Goal: Task Accomplishment & Management: Use online tool/utility

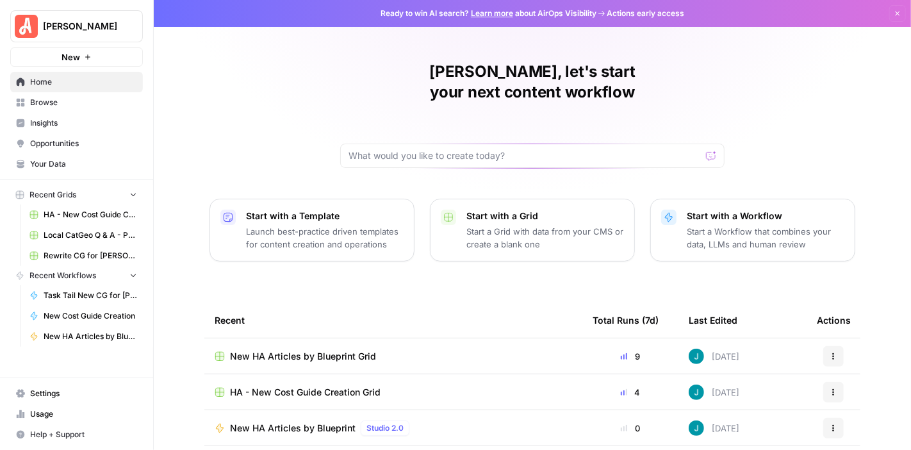
click at [341, 386] on span "HA - New Cost Guide Creation Grid" at bounding box center [305, 392] width 151 height 13
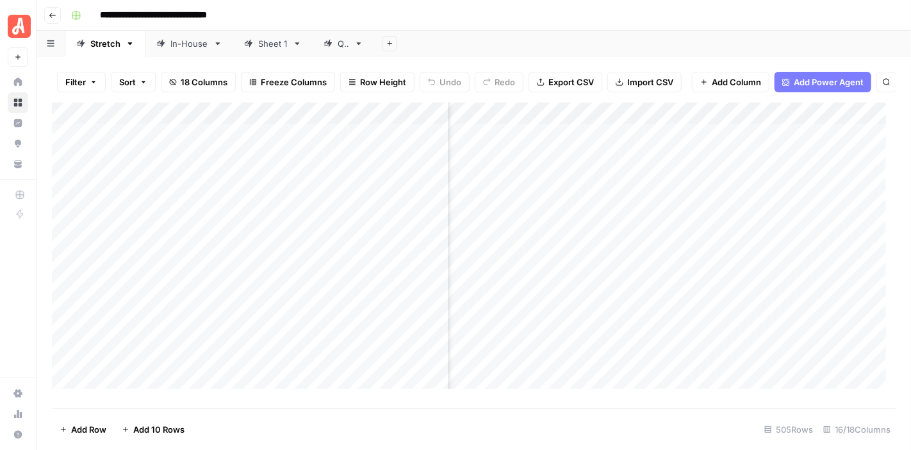
scroll to position [0, 259]
click at [329, 51] on link "QA" at bounding box center [343, 44] width 61 height 26
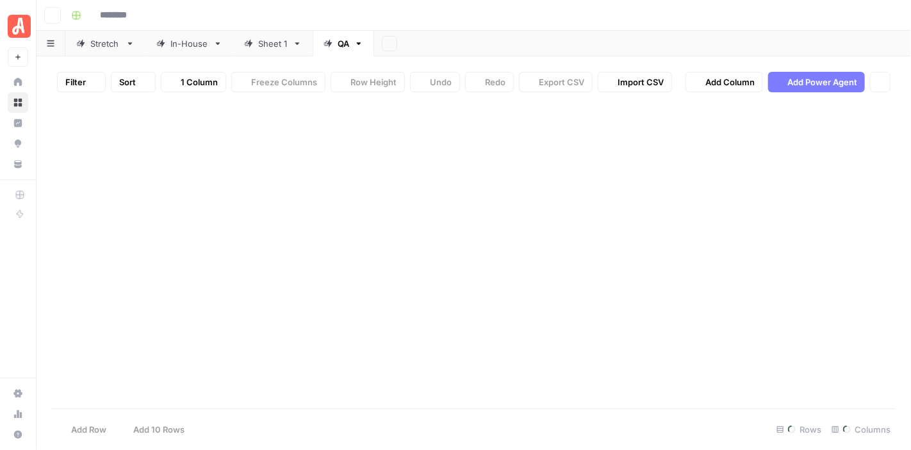
type input "**********"
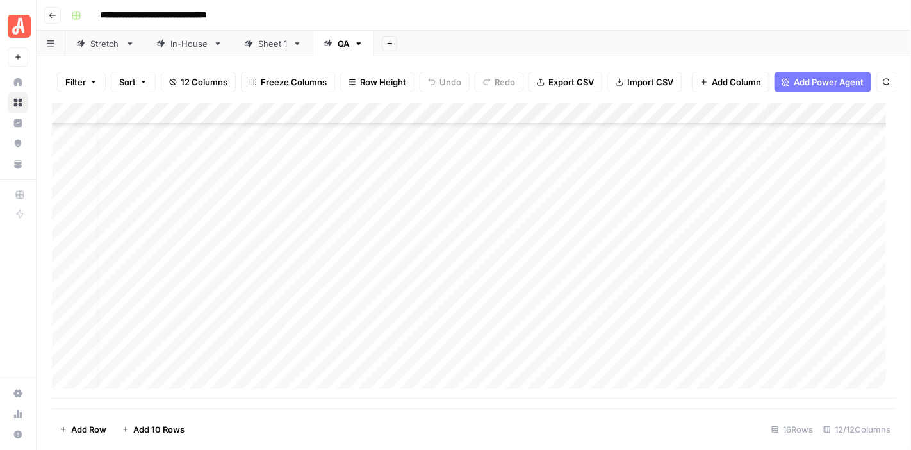
scroll to position [104, 0]
click at [533, 364] on div "Add Column" at bounding box center [474, 250] width 844 height 296
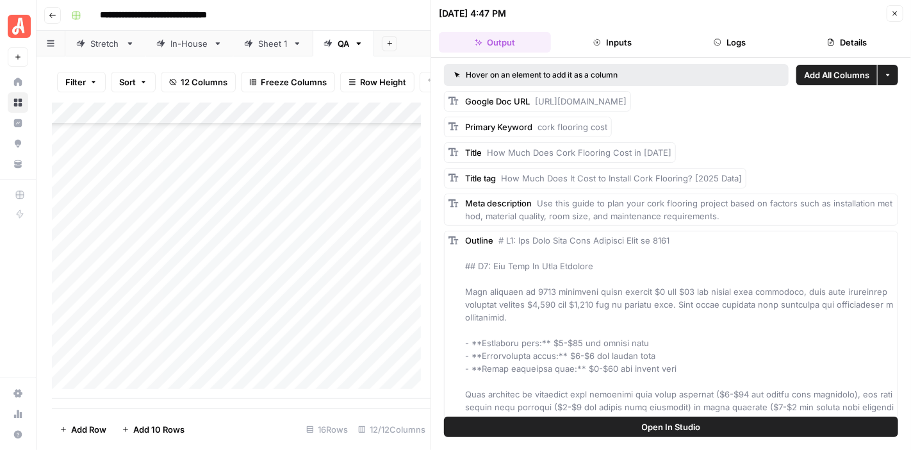
click at [737, 38] on button "Logs" at bounding box center [730, 42] width 112 height 20
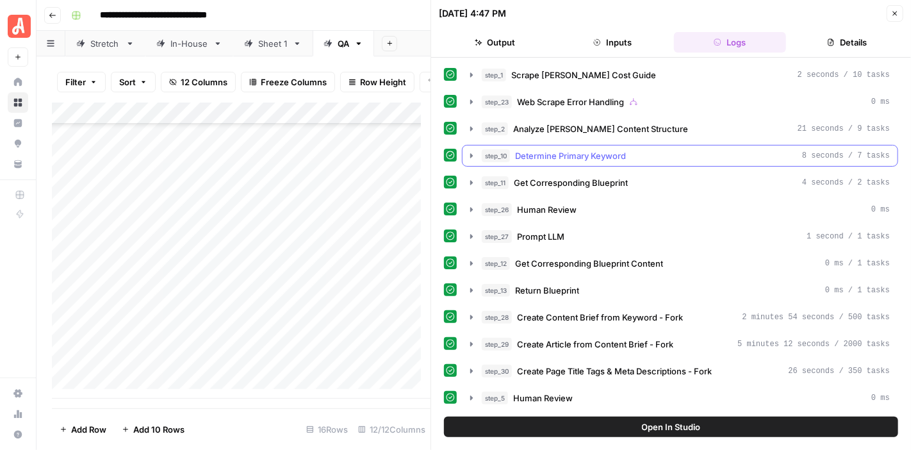
click at [470, 153] on icon "button" at bounding box center [471, 156] width 10 height 10
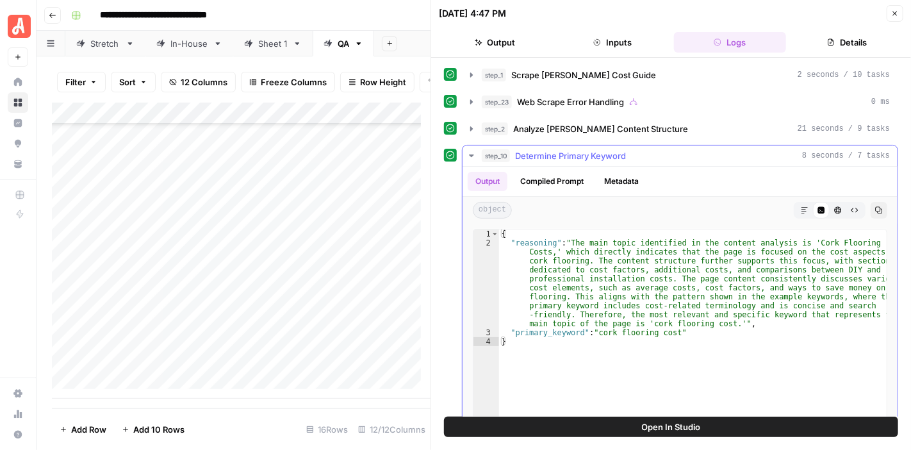
click at [470, 154] on icon "button" at bounding box center [471, 155] width 4 height 3
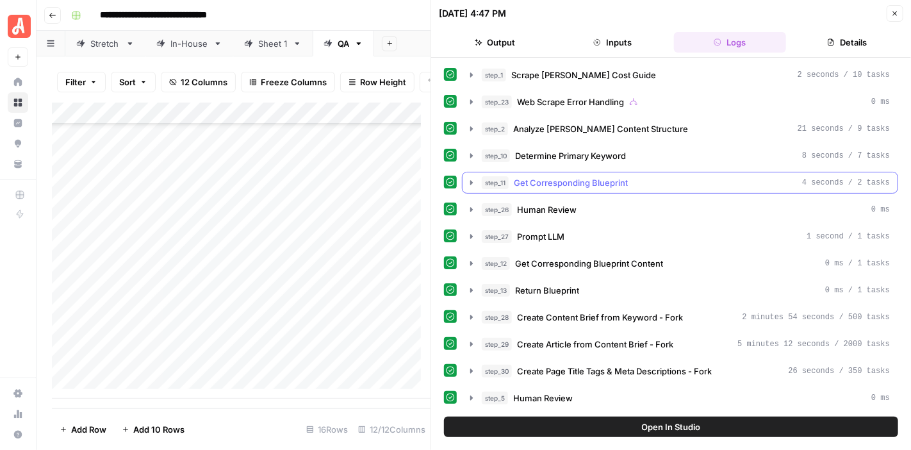
click at [471, 182] on icon "button" at bounding box center [471, 182] width 3 height 4
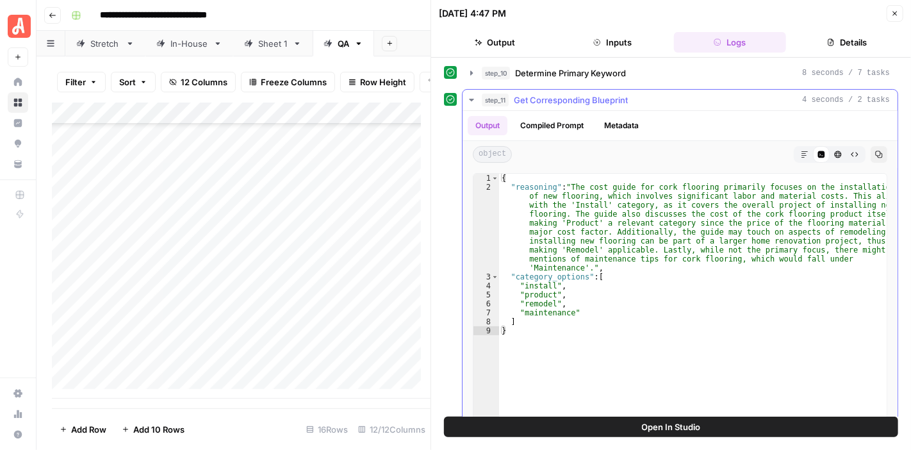
scroll to position [64, 0]
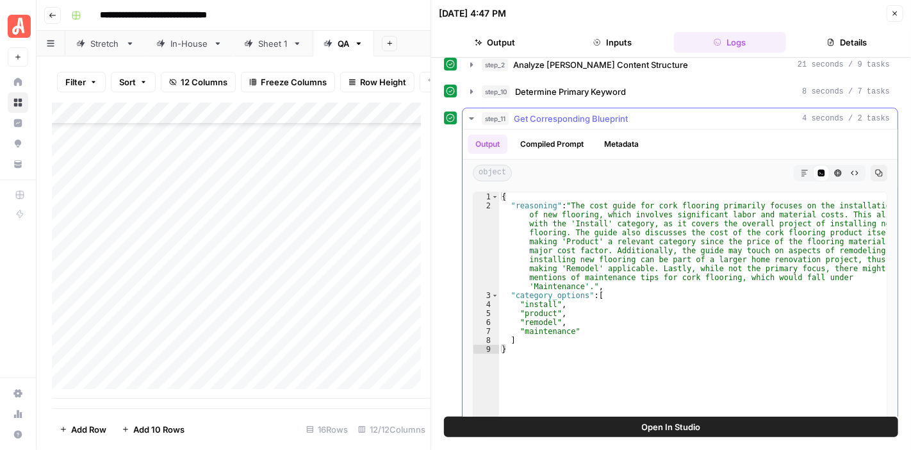
click at [472, 117] on icon "button" at bounding box center [471, 118] width 4 height 3
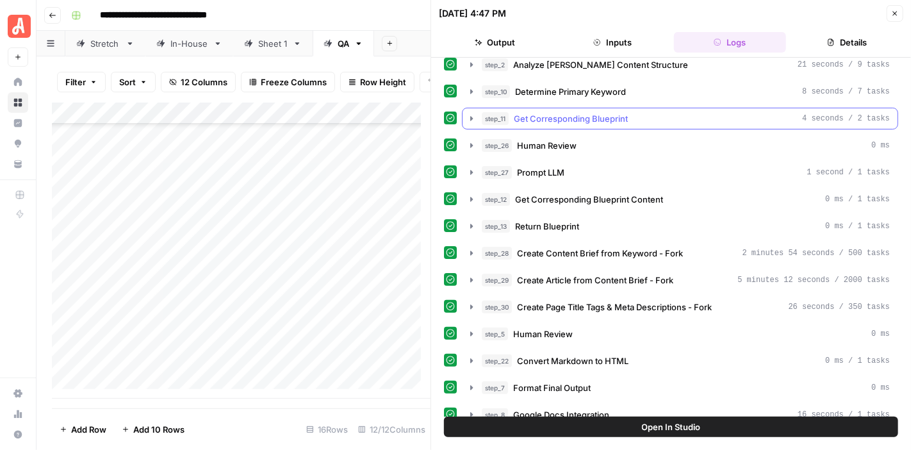
click at [471, 121] on icon "button" at bounding box center [471, 118] width 10 height 10
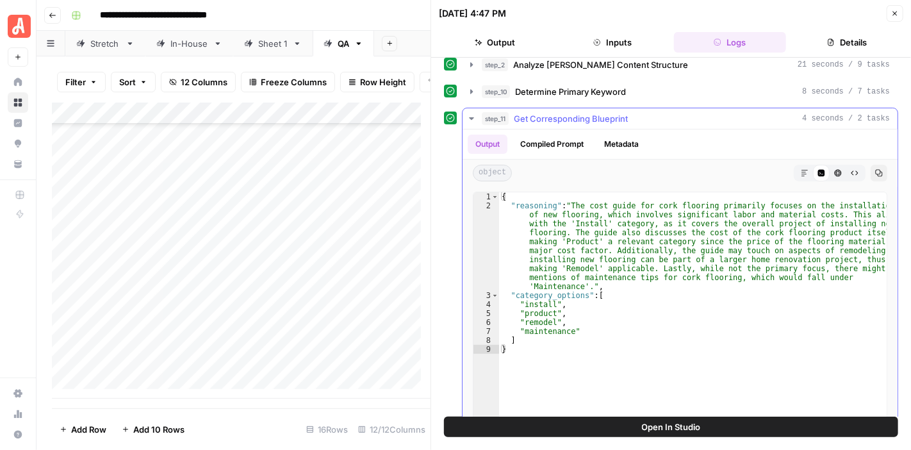
click at [471, 121] on icon "button" at bounding box center [471, 118] width 10 height 10
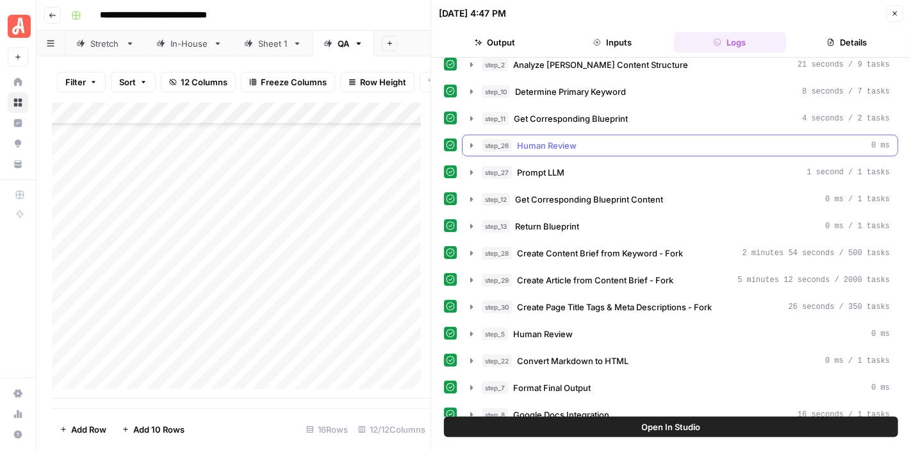
click at [468, 144] on icon "button" at bounding box center [471, 145] width 10 height 10
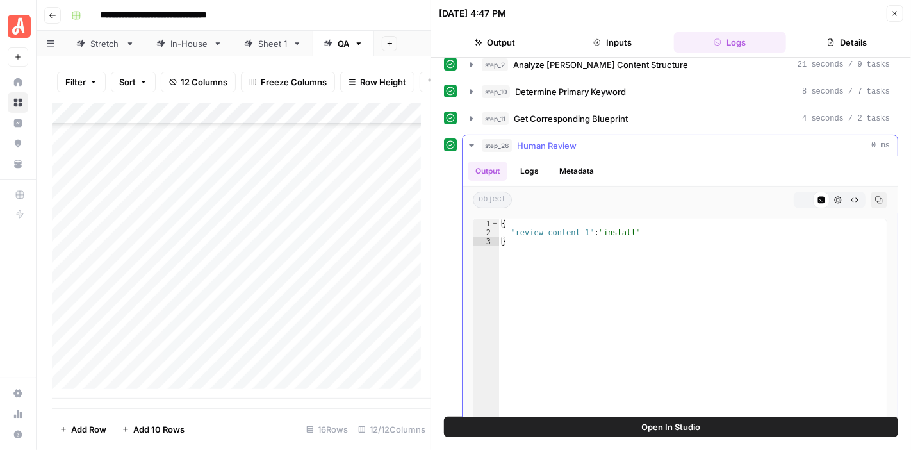
click at [468, 144] on icon "button" at bounding box center [471, 145] width 10 height 10
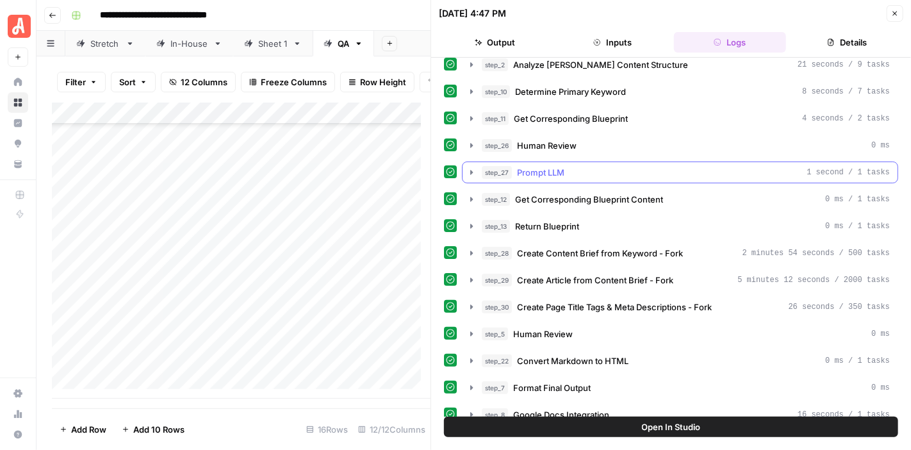
click at [473, 163] on button "step_27 Prompt LLM 1 second / 1 tasks" at bounding box center [679, 172] width 435 height 20
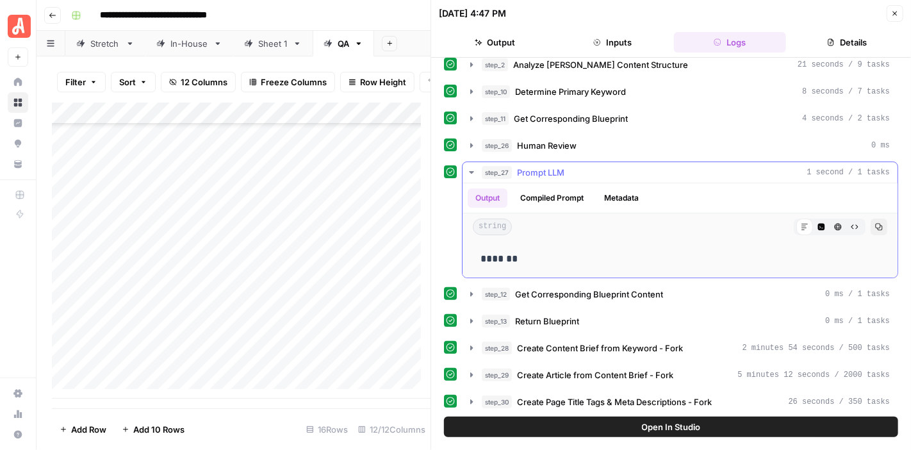
click at [473, 163] on button "step_27 Prompt LLM 1 second / 1 tasks" at bounding box center [679, 172] width 435 height 20
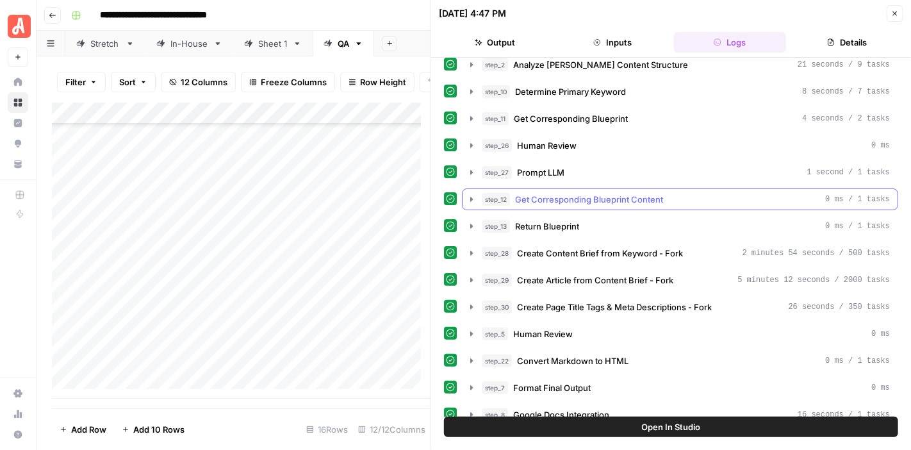
click at [471, 194] on icon "button" at bounding box center [471, 199] width 10 height 10
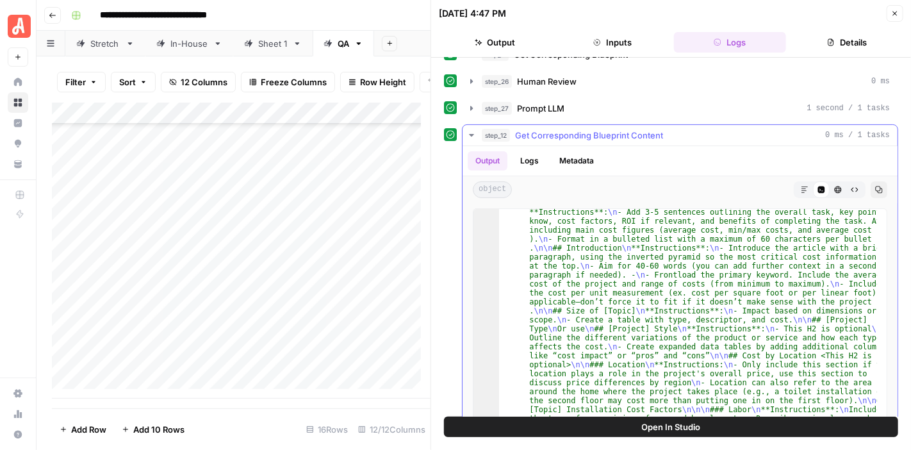
scroll to position [192, 0]
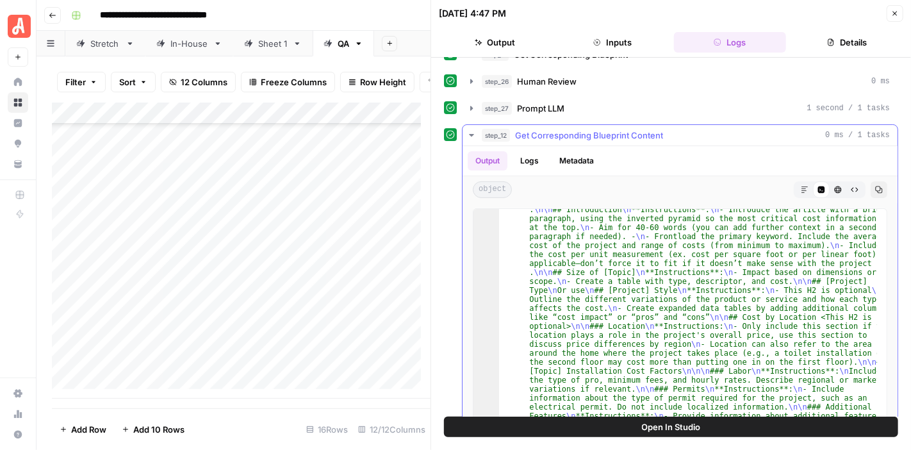
click at [465, 127] on button "step_12 Get Corresponding Blueprint Content 0 ms / 1 tasks" at bounding box center [679, 135] width 435 height 20
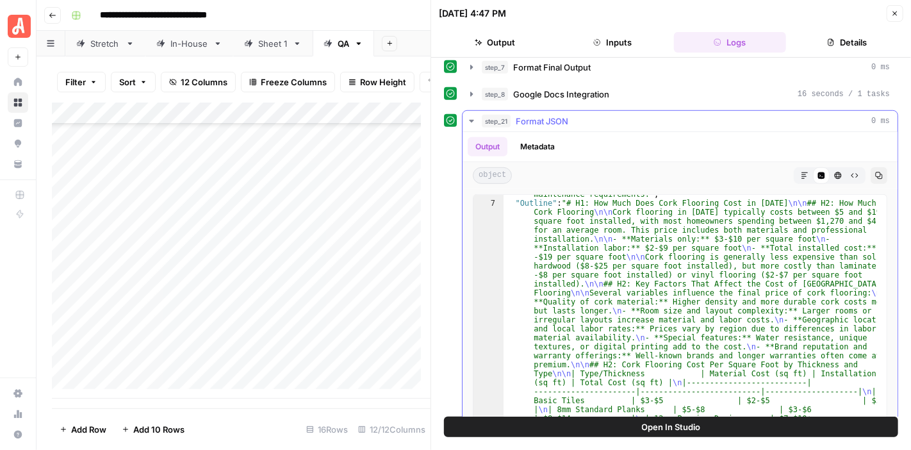
scroll to position [77, 0]
click at [685, 423] on span "Open In Studio" at bounding box center [671, 426] width 59 height 13
click at [896, 8] on button "Close" at bounding box center [894, 13] width 17 height 17
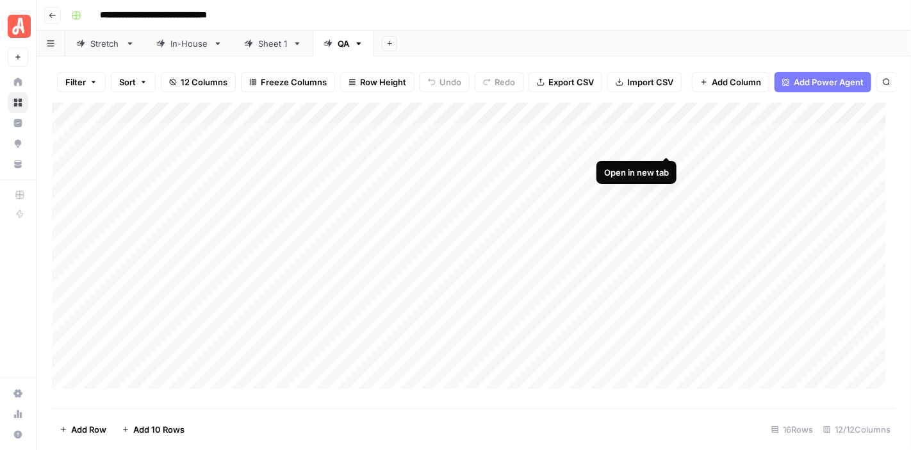
click at [664, 139] on div "Add Column" at bounding box center [474, 250] width 844 height 296
click at [192, 51] on link "In-House" at bounding box center [189, 44] width 88 height 26
click at [264, 39] on div "Sheet 1" at bounding box center [272, 43] width 29 height 13
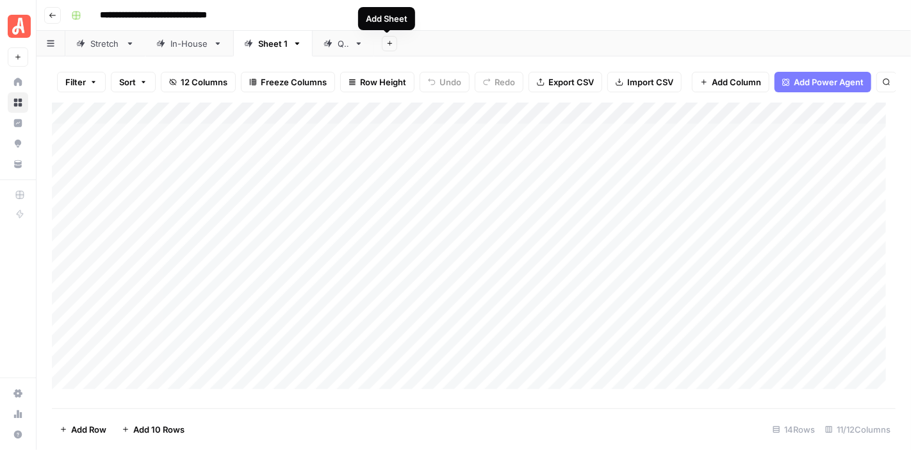
click at [386, 45] on icon "button" at bounding box center [389, 43] width 7 height 7
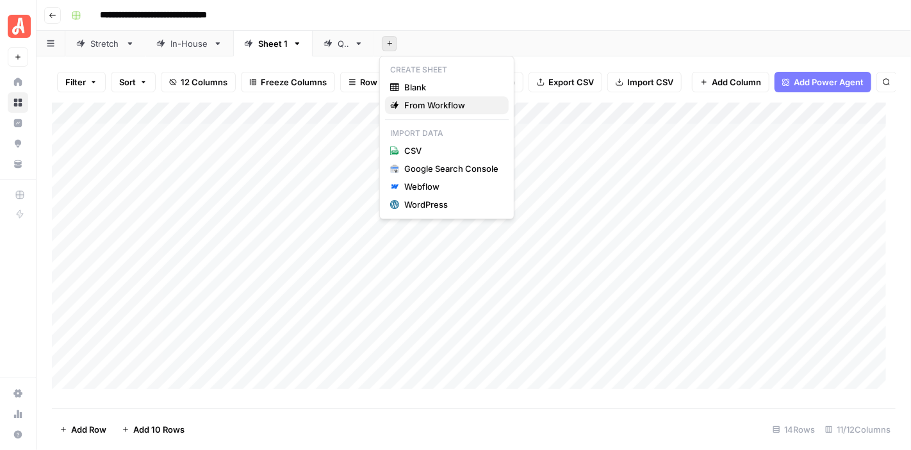
click at [434, 99] on span "From Workflow" at bounding box center [451, 105] width 94 height 13
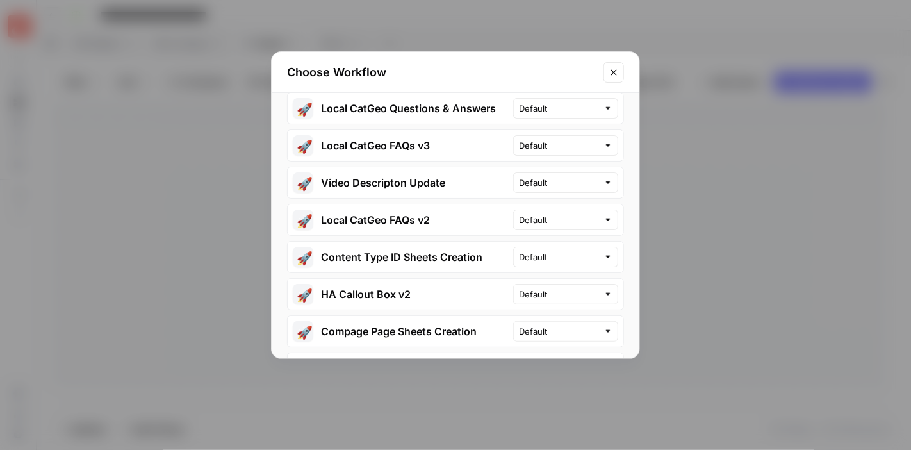
scroll to position [897, 0]
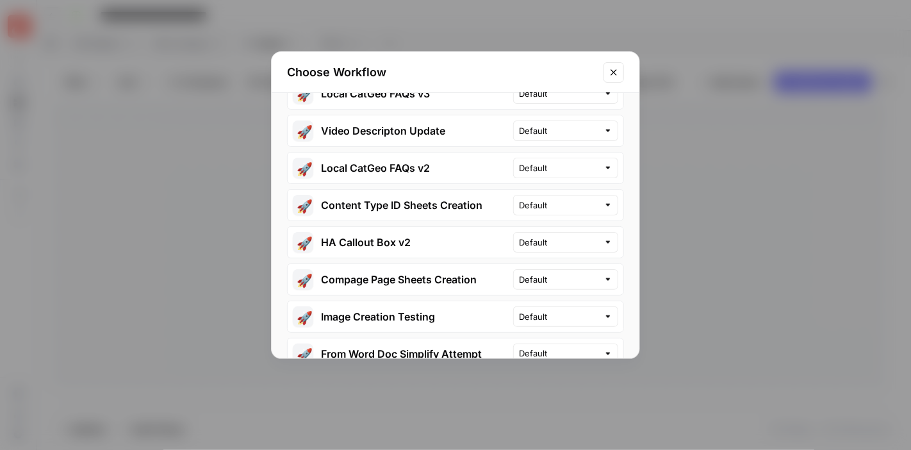
click at [612, 70] on icon "Close modal" at bounding box center [613, 72] width 6 height 6
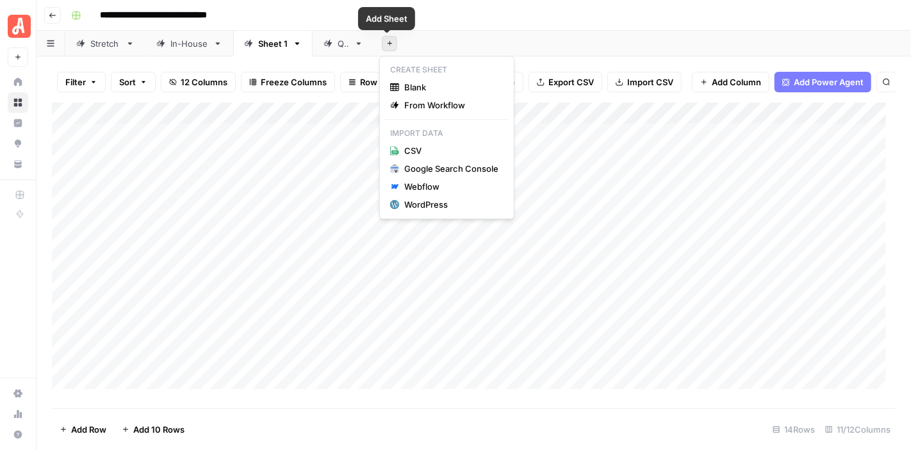
click at [388, 44] on icon "button" at bounding box center [389, 43] width 7 height 7
click at [430, 108] on span "From Workflow" at bounding box center [451, 105] width 94 height 13
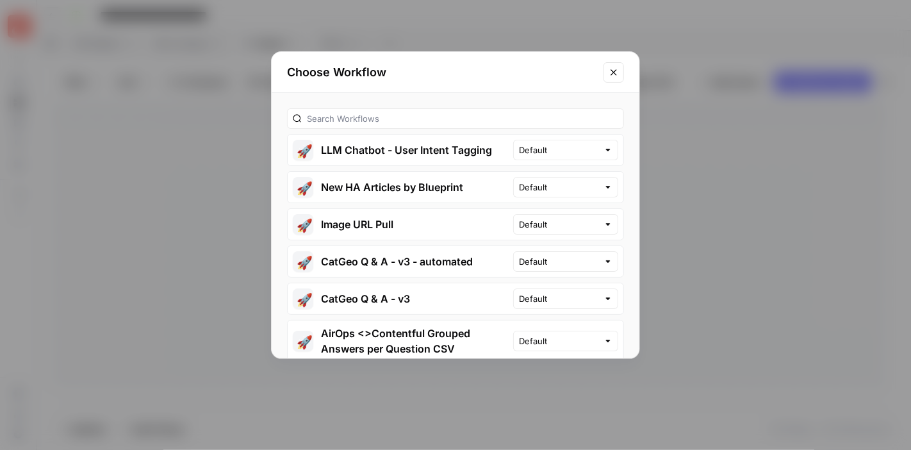
click at [438, 110] on div at bounding box center [455, 118] width 337 height 20
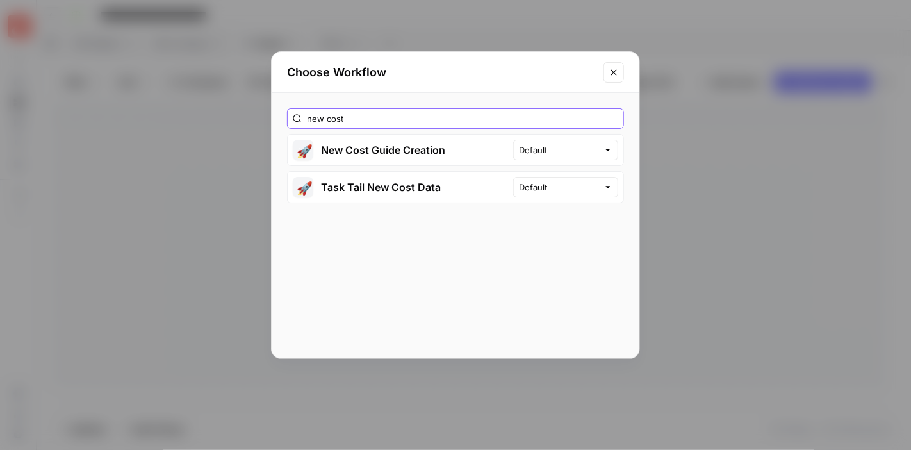
type input "new cost"
click at [408, 144] on button "🚀 New Cost Guide Creation" at bounding box center [400, 150] width 225 height 31
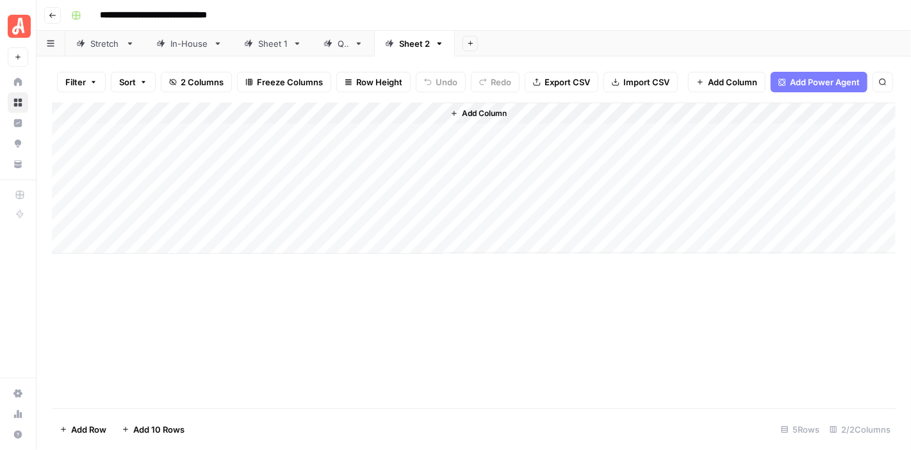
click at [338, 47] on div "QA" at bounding box center [344, 43] width 12 height 13
click at [400, 50] on link "Sheet 2" at bounding box center [414, 44] width 81 height 26
click at [437, 44] on icon "button" at bounding box center [439, 43] width 4 height 3
click at [476, 61] on span "Rename Sheet" at bounding box center [487, 67] width 61 height 13
type input "*"
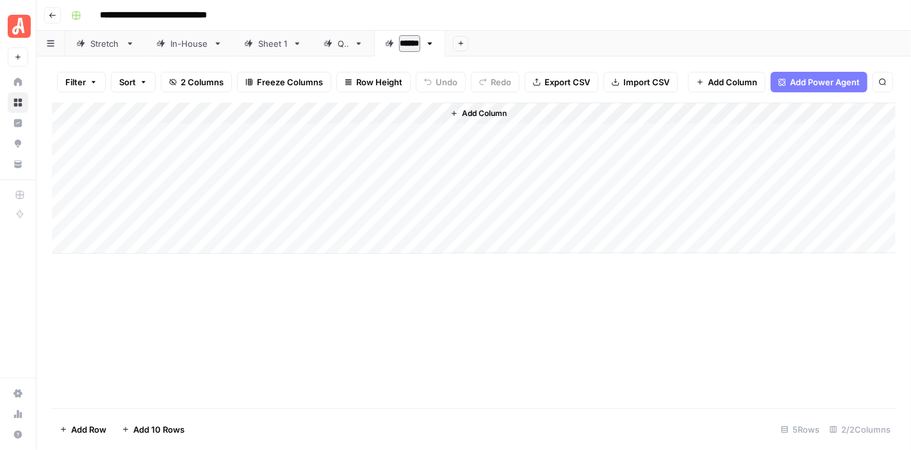
type input "*******"
click at [411, 279] on div "Add Column" at bounding box center [474, 255] width 844 height 306
click at [225, 138] on div "Add Column" at bounding box center [474, 177] width 844 height 151
click at [225, 136] on div "Add Column" at bounding box center [474, 177] width 844 height 151
type textarea "**********"
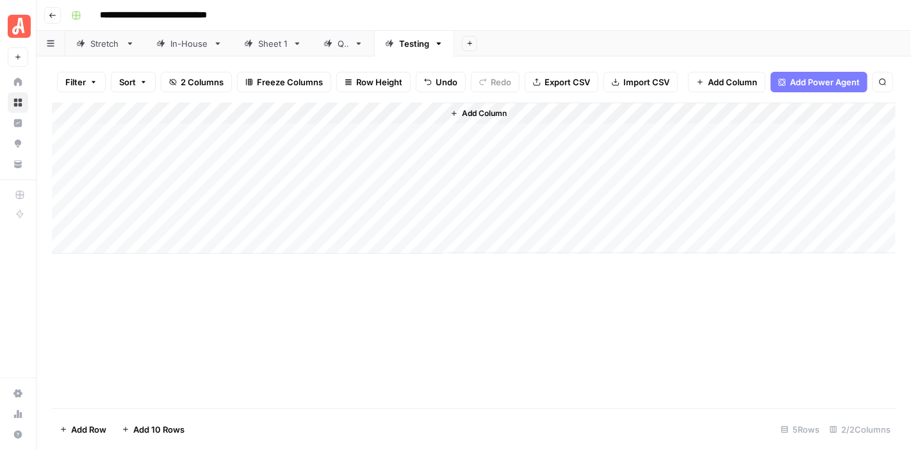
click at [467, 8] on div "**********" at bounding box center [482, 15] width 832 height 20
click at [177, 152] on div "Add Column" at bounding box center [474, 177] width 844 height 151
type textarea "**********"
click at [356, 11] on div "**********" at bounding box center [482, 15] width 832 height 20
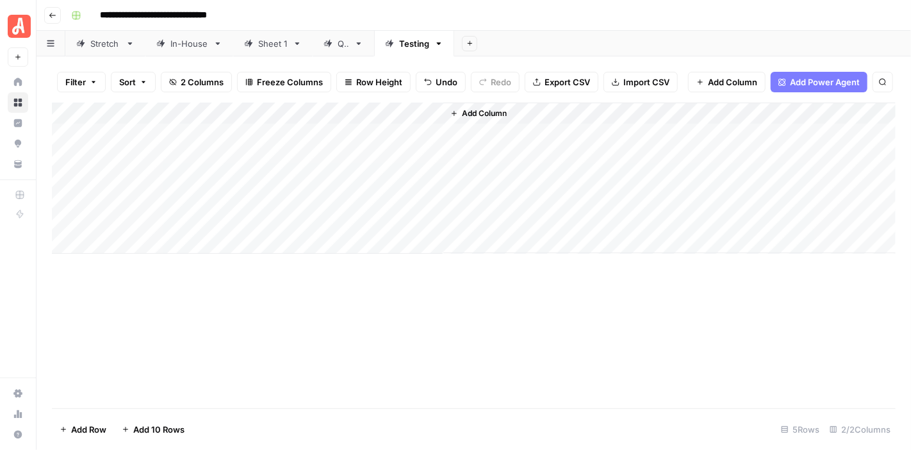
click at [170, 183] on div "Add Column" at bounding box center [474, 177] width 844 height 151
type textarea "**********"
click at [500, 11] on div "**********" at bounding box center [482, 15] width 832 height 20
click at [361, 129] on div "Add Column" at bounding box center [474, 177] width 844 height 151
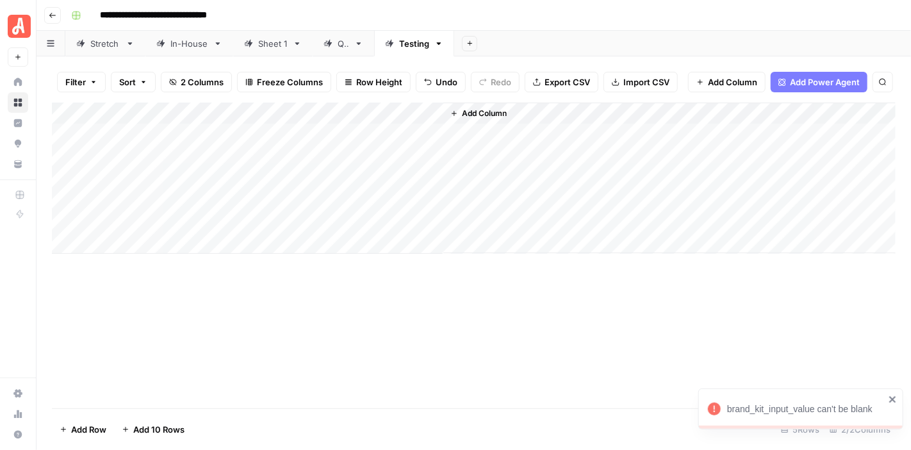
click at [417, 111] on div "Add Column" at bounding box center [474, 177] width 844 height 151
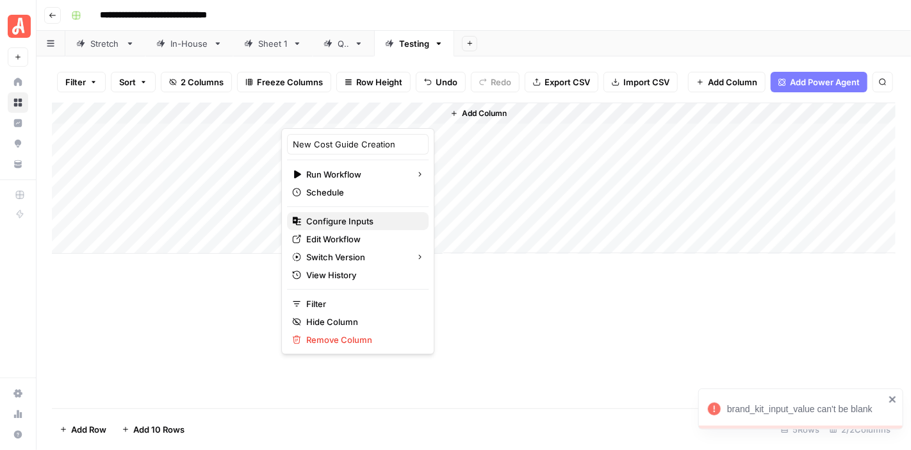
click at [368, 226] on span "Configure Inputs" at bounding box center [362, 221] width 112 height 13
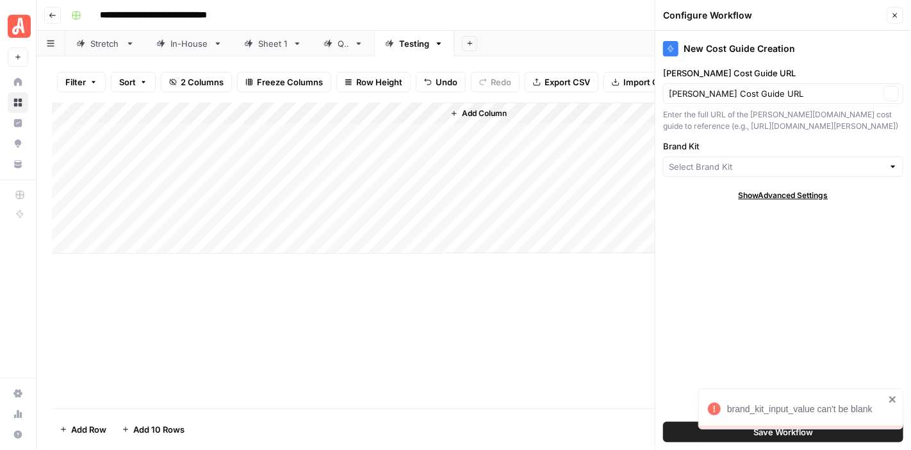
type input "HomeAdvisor"
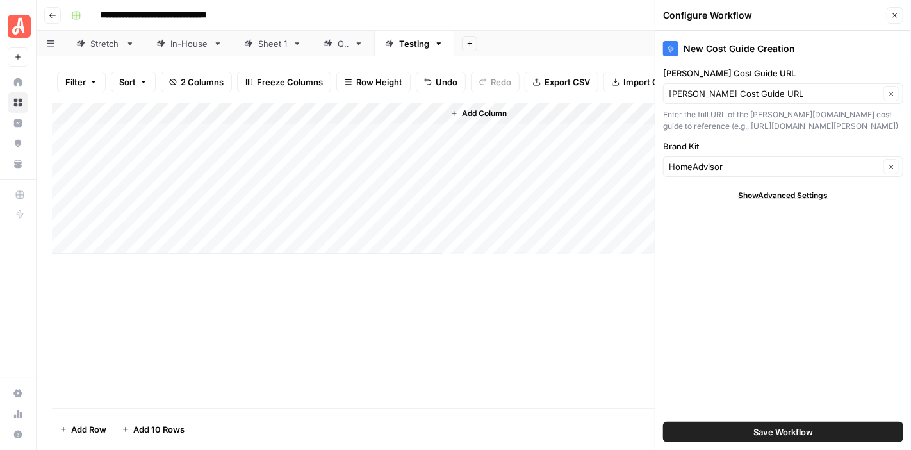
click at [787, 437] on span "Save Workflow" at bounding box center [783, 431] width 60 height 13
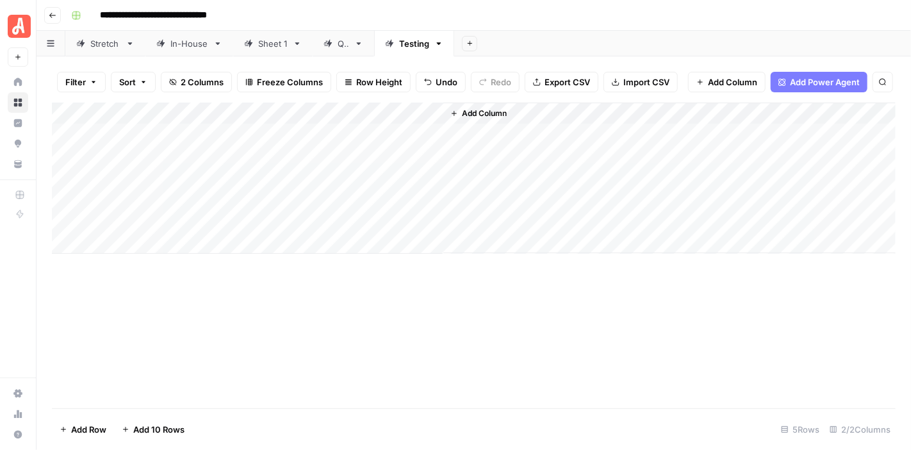
click at [347, 132] on div "Add Column" at bounding box center [474, 177] width 844 height 151
click at [348, 150] on div "Add Column" at bounding box center [474, 177] width 844 height 151
click at [353, 174] on div "Add Column" at bounding box center [474, 177] width 844 height 151
click at [430, 131] on div "Add Column" at bounding box center [474, 177] width 844 height 151
click at [431, 157] on div "Add Column" at bounding box center [474, 177] width 844 height 151
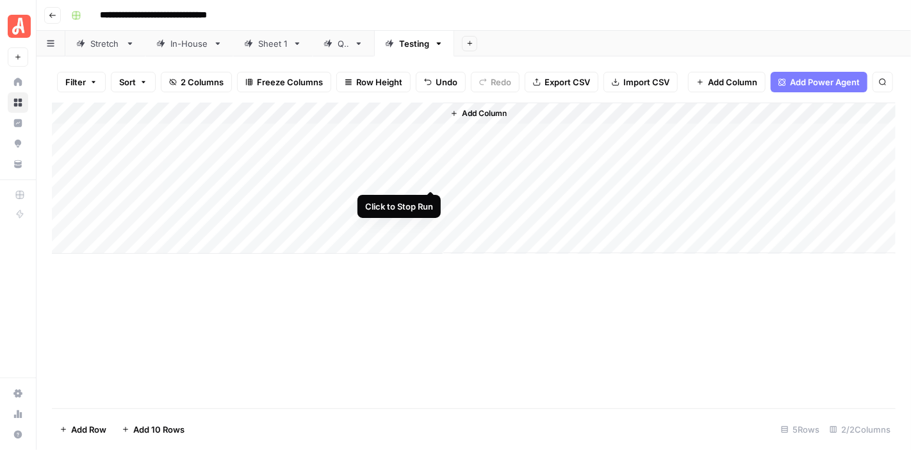
click at [431, 175] on div "Add Column" at bounding box center [474, 177] width 844 height 151
click at [254, 123] on div "Add Column" at bounding box center [474, 177] width 844 height 151
click at [253, 131] on div "Add Column" at bounding box center [474, 177] width 844 height 151
click at [252, 130] on div "Add Column" at bounding box center [474, 177] width 844 height 151
type textarea "**********"
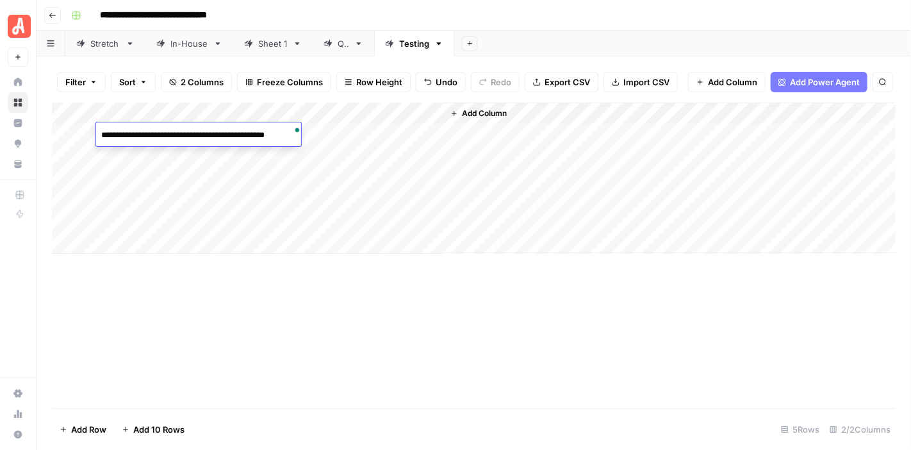
click at [264, 317] on div "Add Column" at bounding box center [474, 255] width 844 height 306
click at [217, 150] on div "Add Column" at bounding box center [474, 177] width 844 height 151
click at [217, 152] on div "Add Column" at bounding box center [474, 177] width 844 height 151
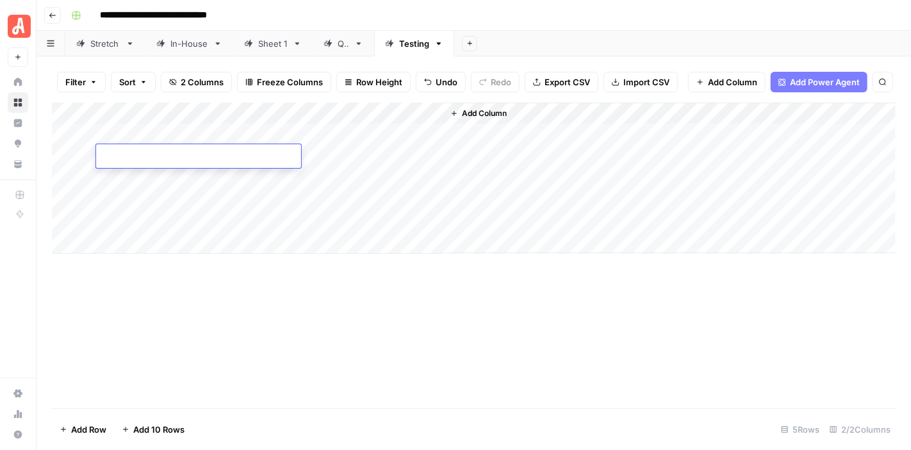
paste textarea "**********"
type textarea "**********"
click at [195, 225] on div "Add Column" at bounding box center [474, 177] width 844 height 151
click at [195, 174] on div "Add Column" at bounding box center [474, 177] width 844 height 151
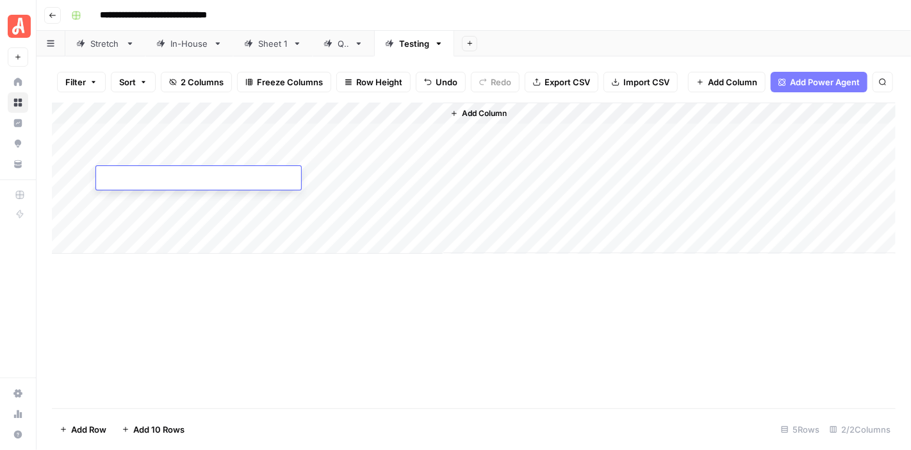
paste textarea "**********"
type textarea "**********"
click at [265, 329] on div "Add Column" at bounding box center [474, 255] width 844 height 306
click at [428, 135] on div "Add Column" at bounding box center [474, 177] width 844 height 151
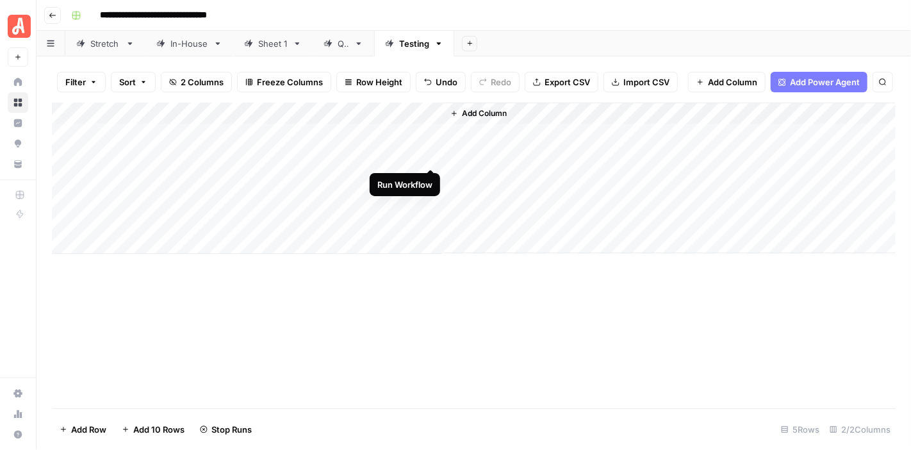
click at [430, 158] on div "Add Column" at bounding box center [474, 177] width 844 height 151
click at [429, 178] on div "Add Column" at bounding box center [474, 177] width 844 height 151
click at [428, 139] on div "Add Column" at bounding box center [474, 177] width 844 height 151
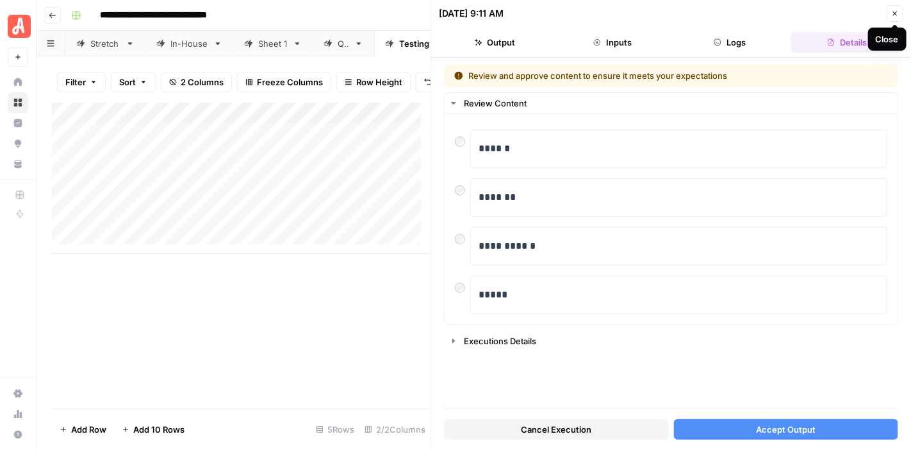
click at [894, 10] on icon "button" at bounding box center [895, 14] width 8 height 8
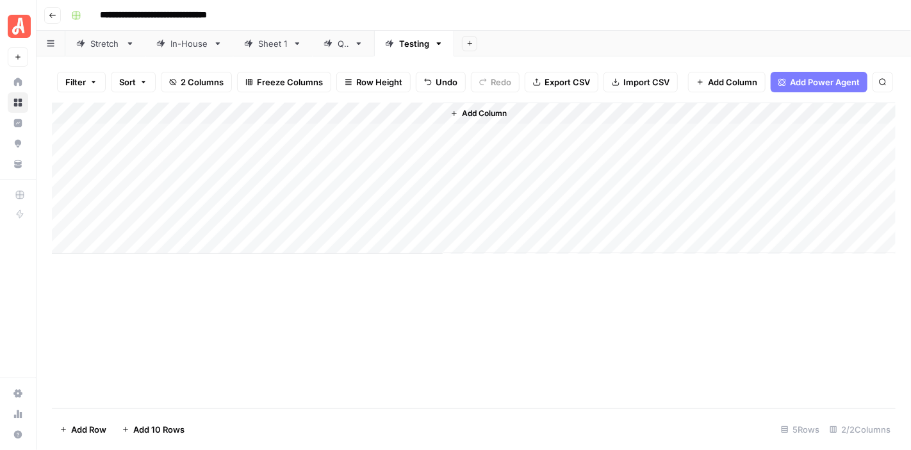
click at [184, 135] on div "Add Column" at bounding box center [474, 177] width 844 height 151
click at [200, 158] on div "Add Column" at bounding box center [474, 177] width 844 height 151
click at [218, 298] on div "Add Column" at bounding box center [474, 255] width 844 height 306
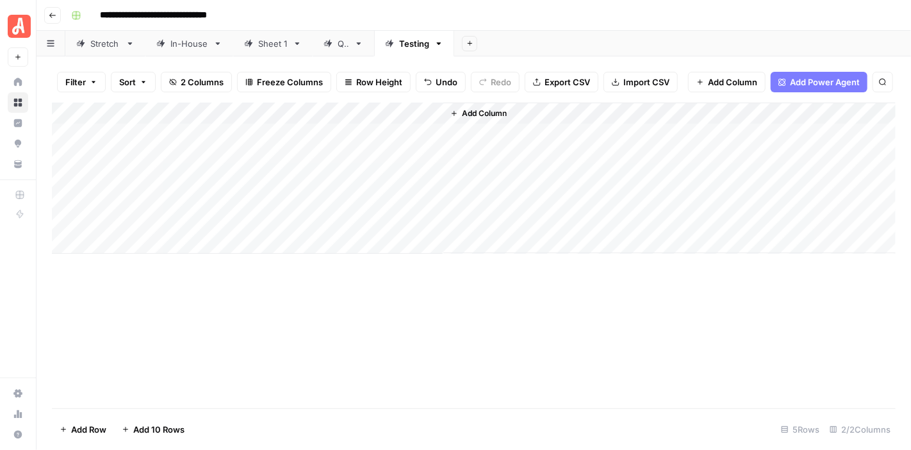
click at [174, 170] on div "Add Column" at bounding box center [474, 177] width 844 height 151
click at [225, 321] on div "Add Column" at bounding box center [474, 255] width 844 height 306
click at [425, 177] on div "Add Column" at bounding box center [474, 177] width 844 height 151
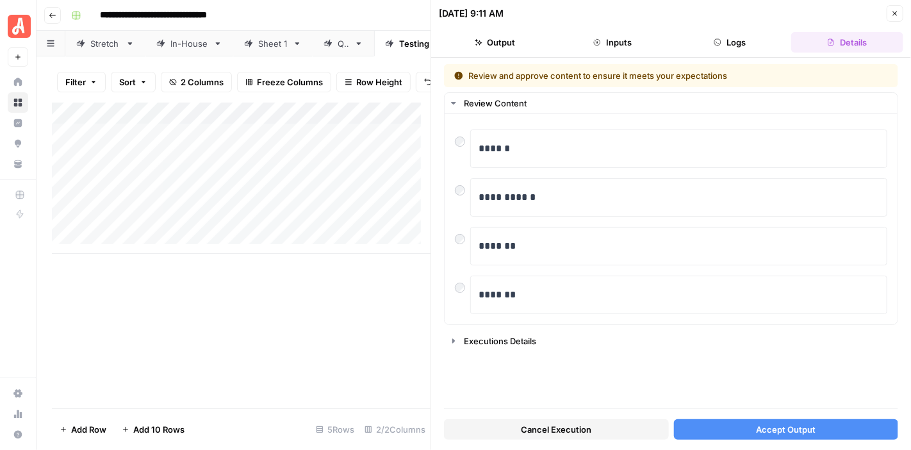
click at [796, 423] on span "Accept Output" at bounding box center [786, 429] width 60 height 13
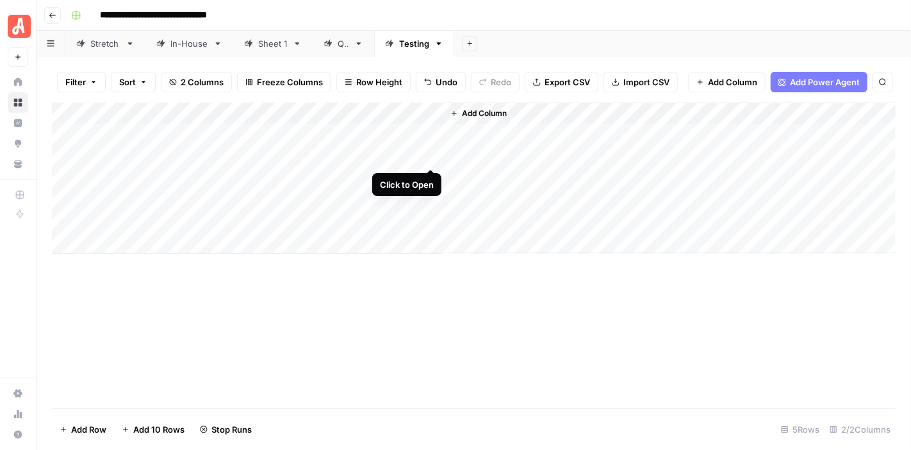
click at [432, 158] on div "Add Column" at bounding box center [474, 177] width 844 height 151
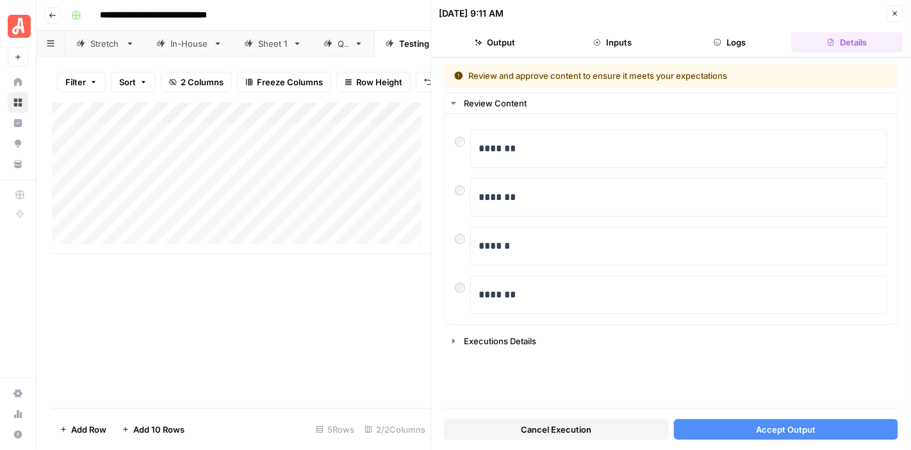
click at [804, 429] on span "Accept Output" at bounding box center [786, 429] width 60 height 13
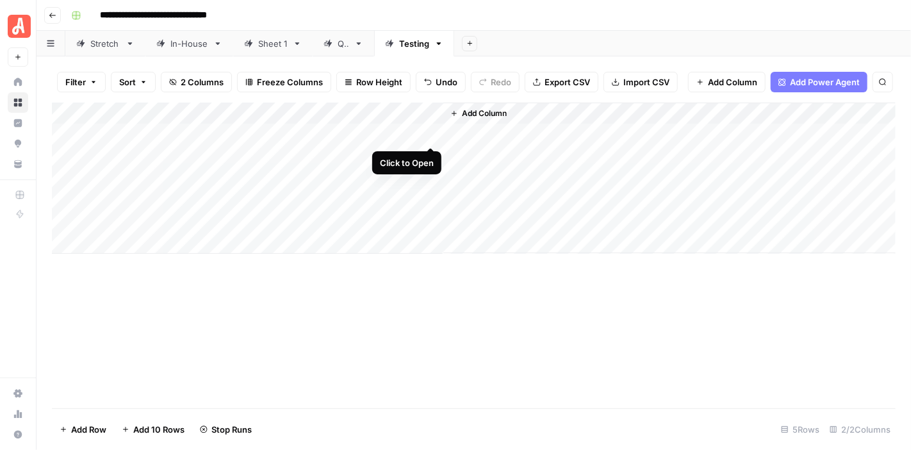
click at [430, 131] on div "Add Column" at bounding box center [474, 177] width 844 height 151
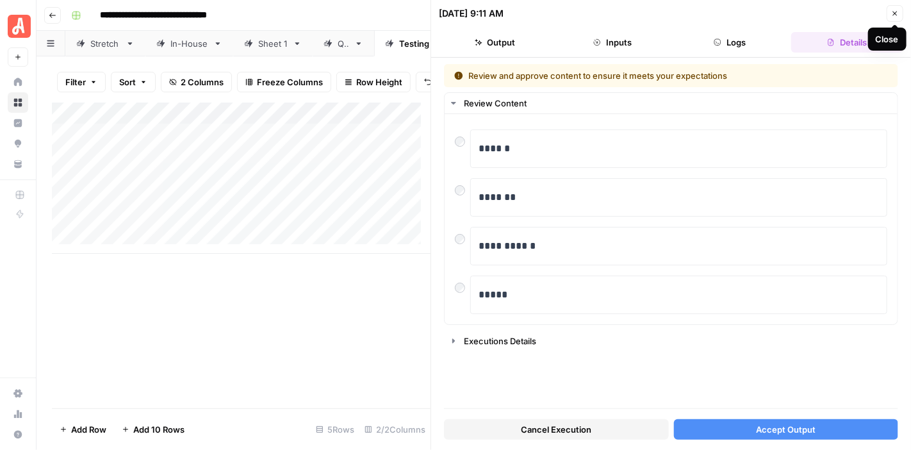
click at [894, 10] on icon "button" at bounding box center [895, 14] width 8 height 8
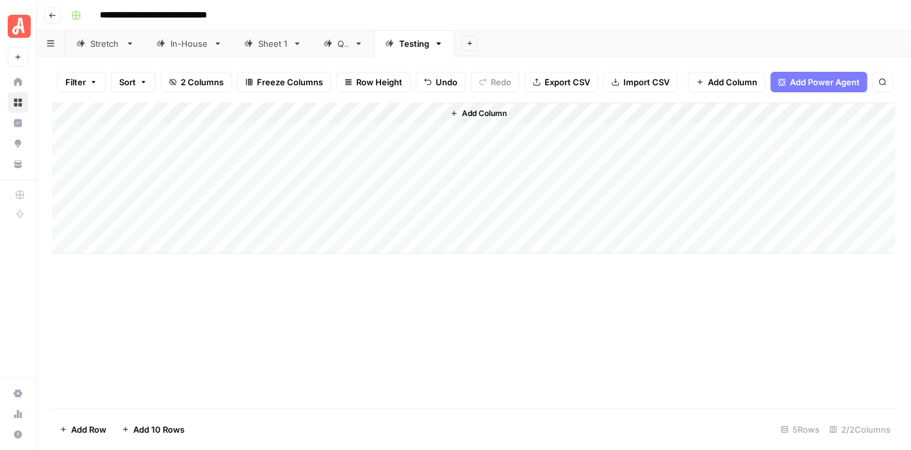
click at [159, 134] on div "Add Column" at bounding box center [474, 177] width 844 height 151
click at [226, 322] on div "Add Column" at bounding box center [474, 255] width 844 height 306
click at [430, 134] on div "Add Column" at bounding box center [474, 177] width 844 height 151
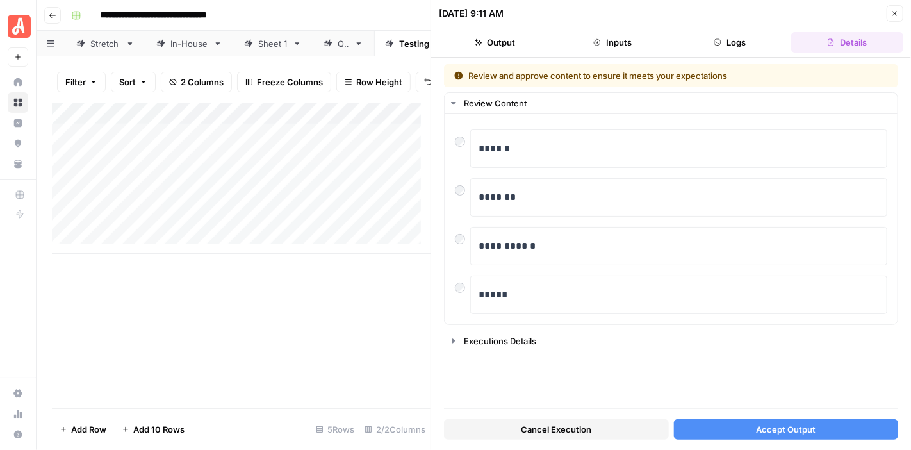
click at [826, 433] on button "Accept Output" at bounding box center [786, 429] width 225 height 20
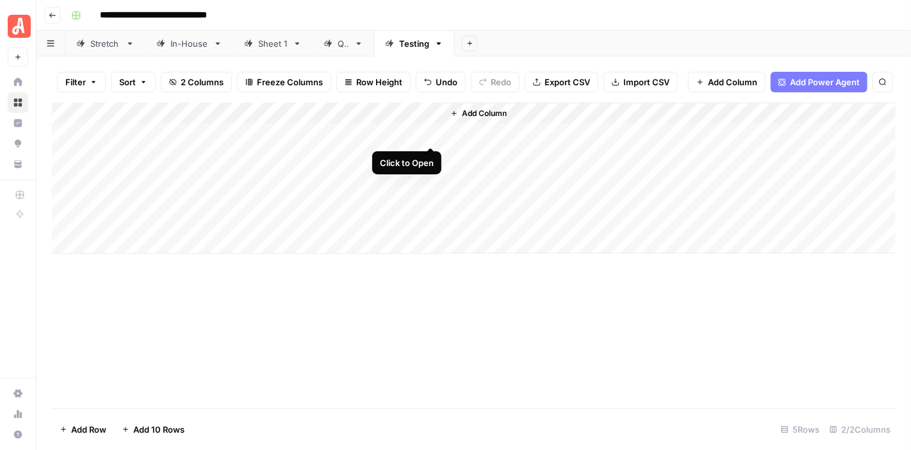
click at [428, 131] on div "Add Column" at bounding box center [474, 177] width 844 height 151
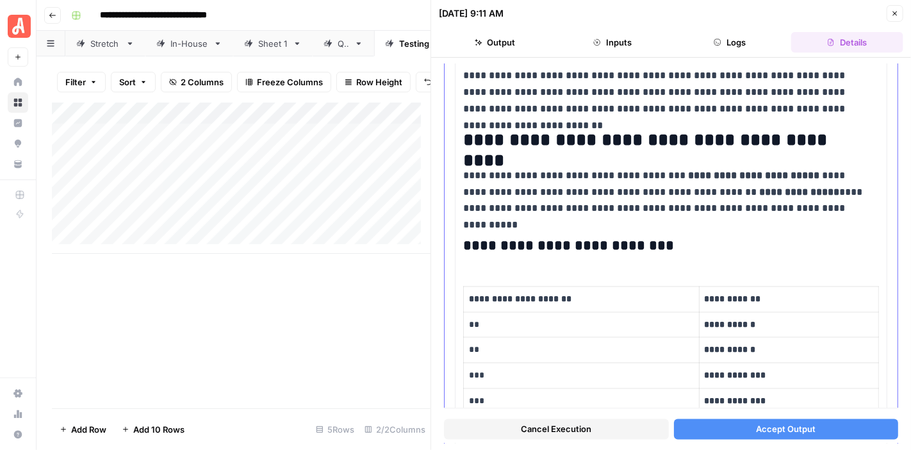
scroll to position [833, 0]
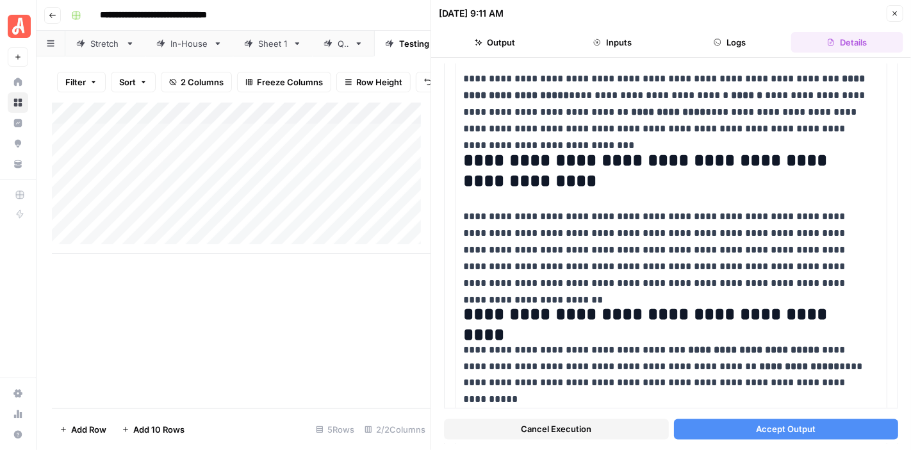
click at [801, 429] on span "Accept Output" at bounding box center [786, 429] width 60 height 13
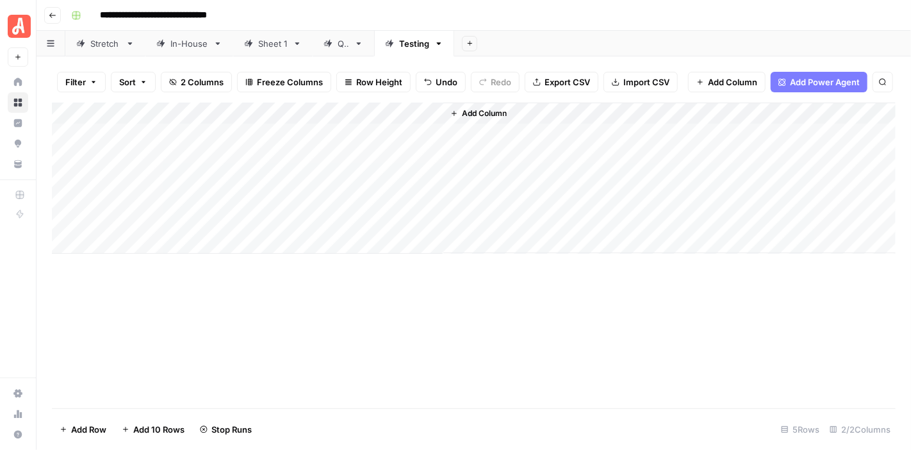
click at [432, 153] on div "Add Column" at bounding box center [474, 177] width 844 height 151
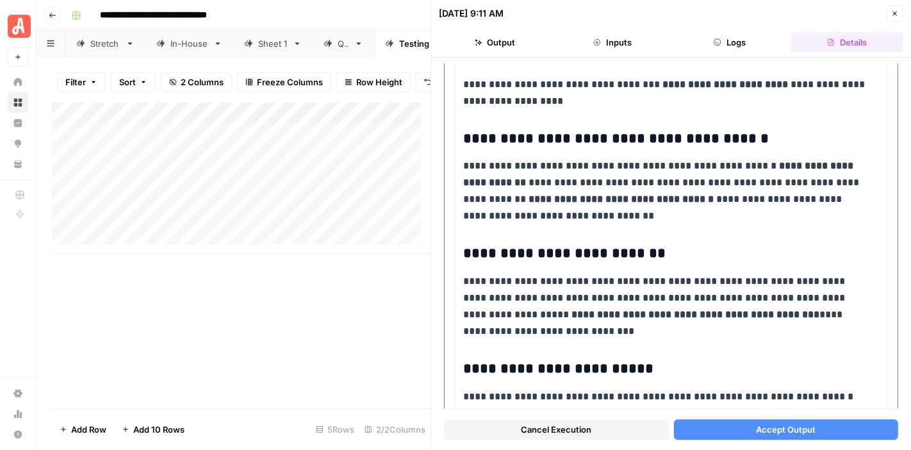
scroll to position [1537, 0]
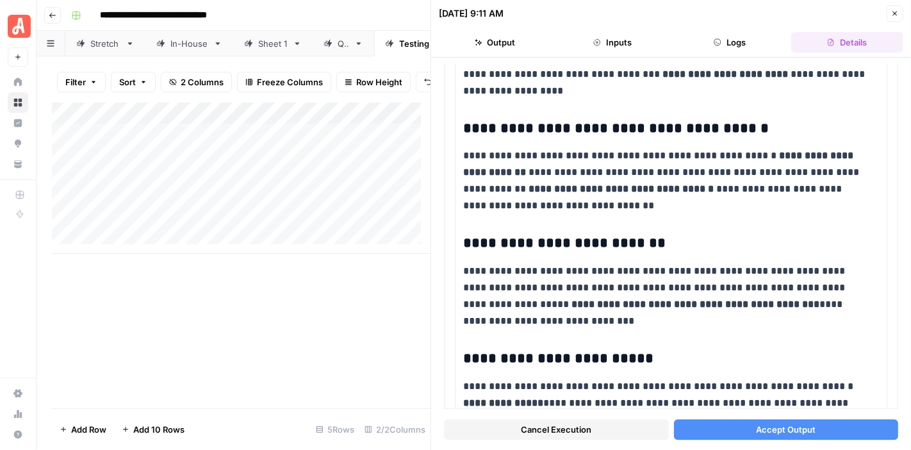
click at [797, 430] on span "Accept Output" at bounding box center [786, 429] width 60 height 13
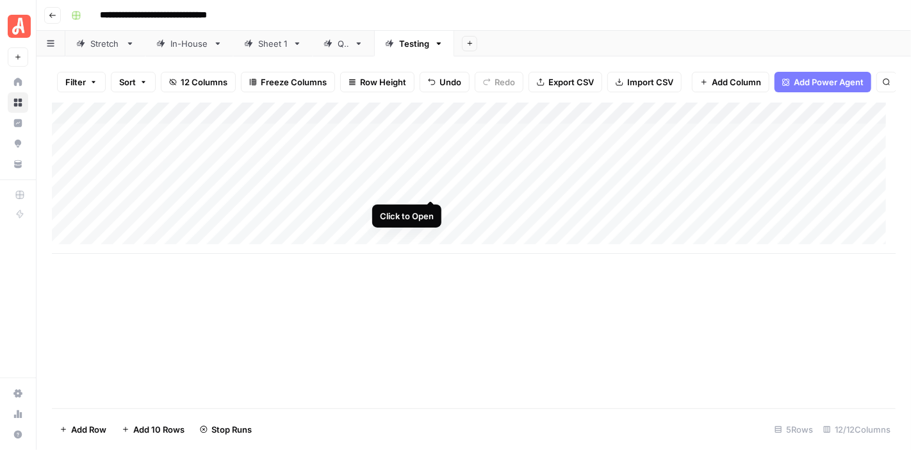
click at [429, 188] on div "Add Column" at bounding box center [474, 177] width 844 height 151
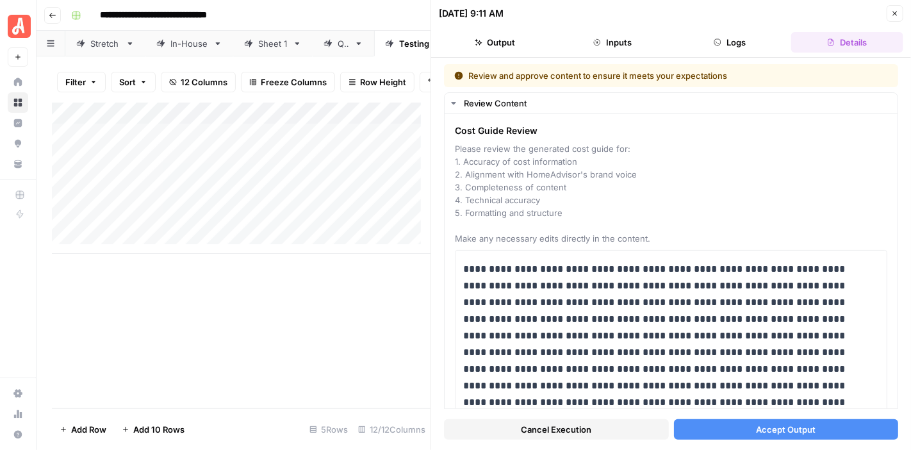
click at [573, 430] on span "Cancel Execution" at bounding box center [556, 429] width 70 height 13
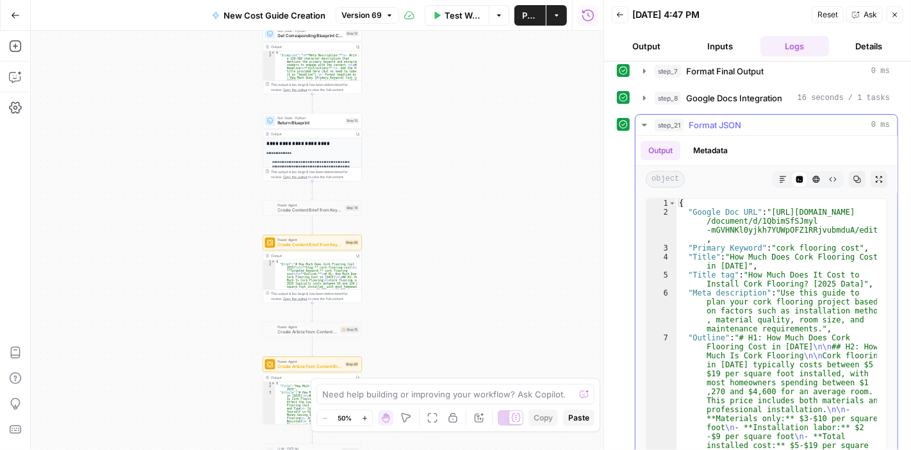
scroll to position [320, 0]
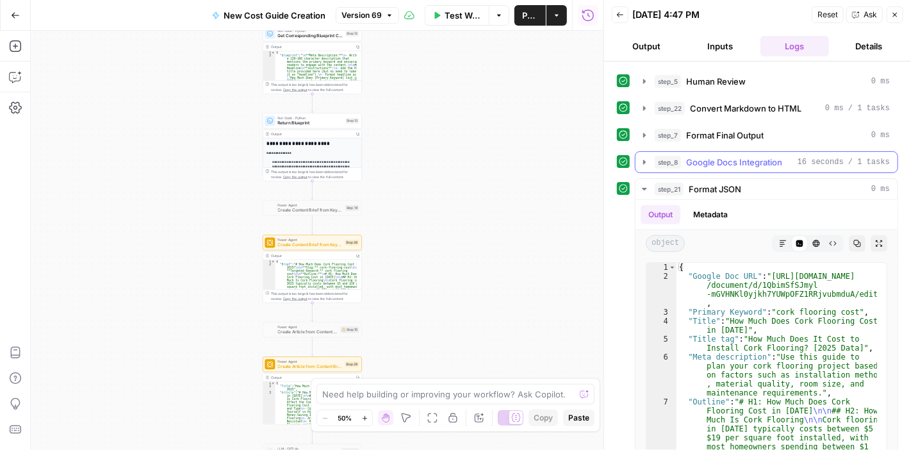
click at [642, 161] on icon "button" at bounding box center [644, 162] width 10 height 10
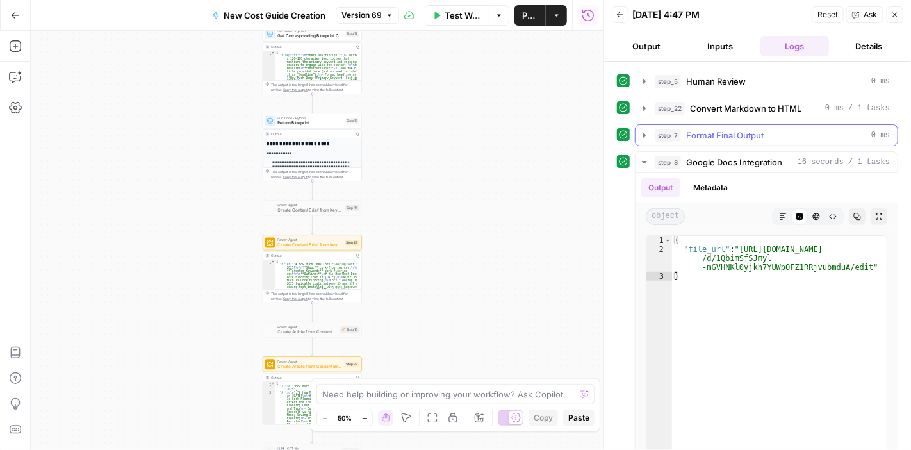
click at [645, 136] on button "step_7 Format Final Output 0 ms" at bounding box center [766, 135] width 262 height 20
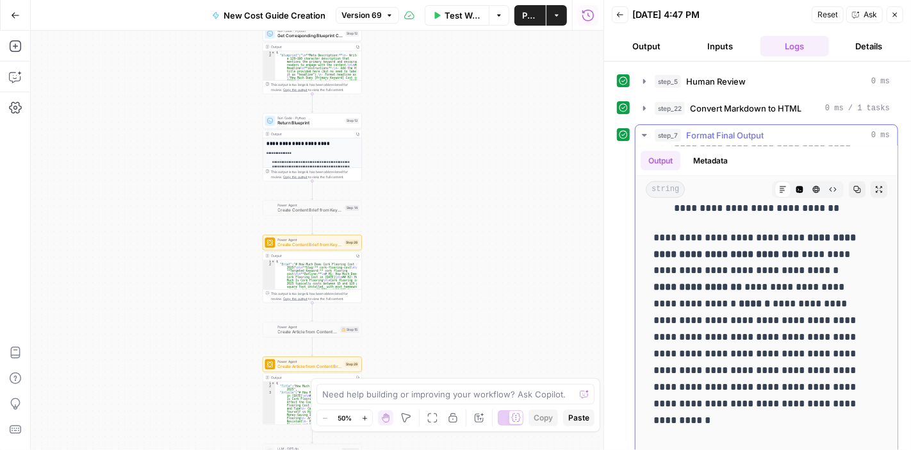
scroll to position [1217, 0]
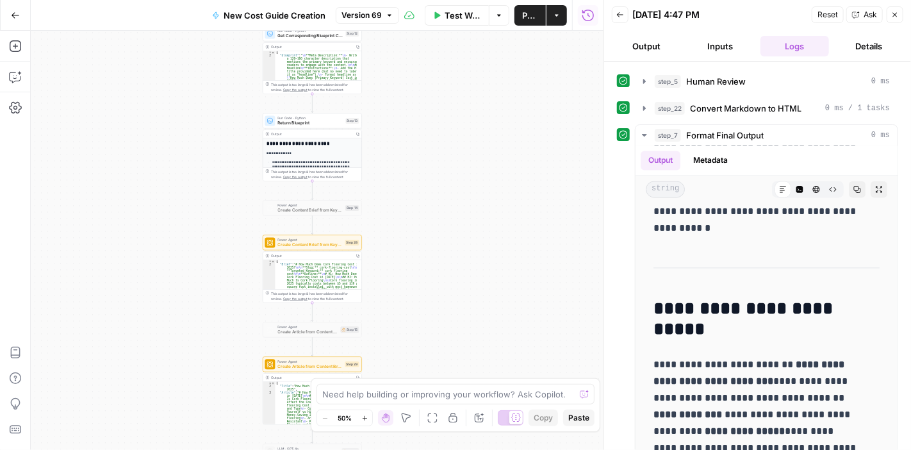
click at [511, 386] on div "Need help building or improving your workflow? Ask Copilot." at bounding box center [455, 394] width 278 height 20
type textarea "the step 7 output is not following the install blueprint"
click at [586, 395] on icon "submit" at bounding box center [584, 394] width 8 height 8
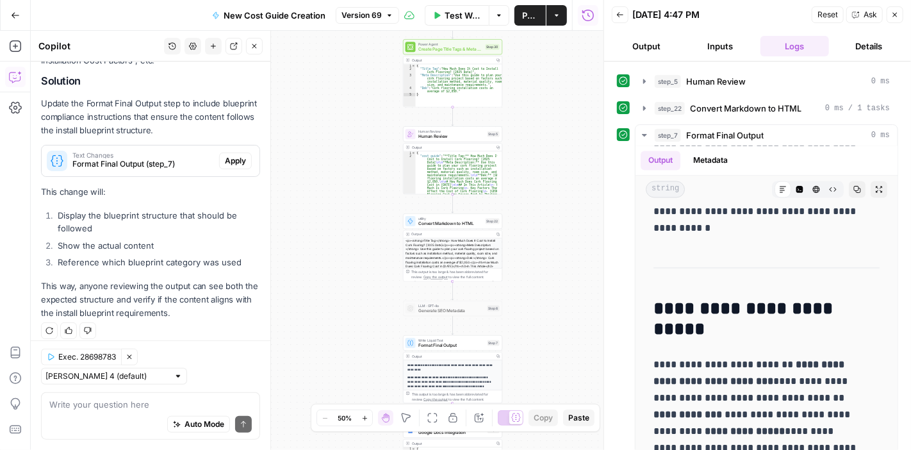
scroll to position [317, 0]
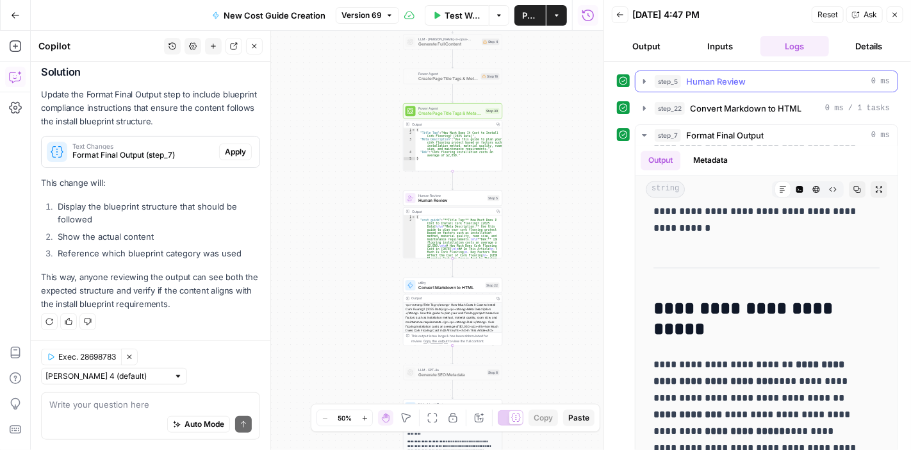
click at [641, 76] on icon "button" at bounding box center [644, 81] width 10 height 10
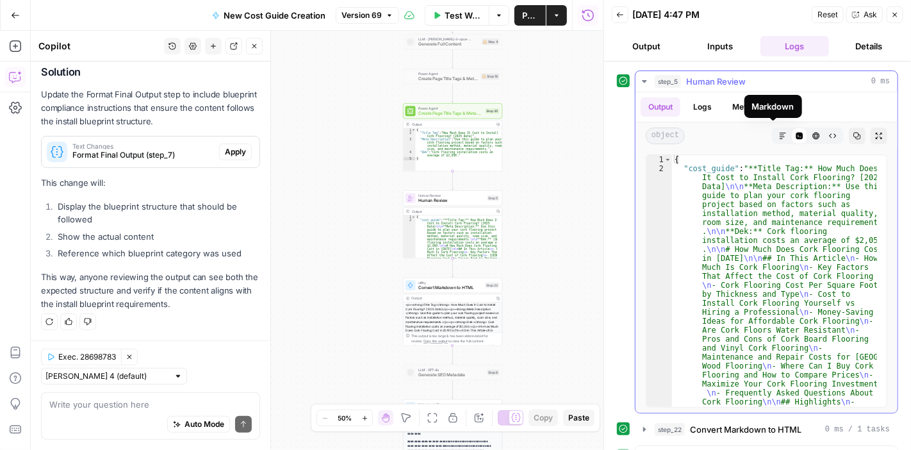
click at [779, 132] on icon "button" at bounding box center [783, 136] width 8 height 8
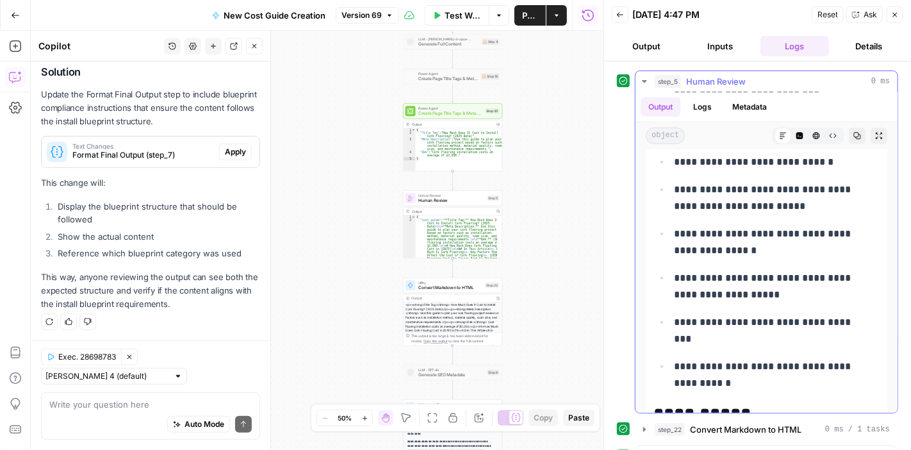
scroll to position [512, 0]
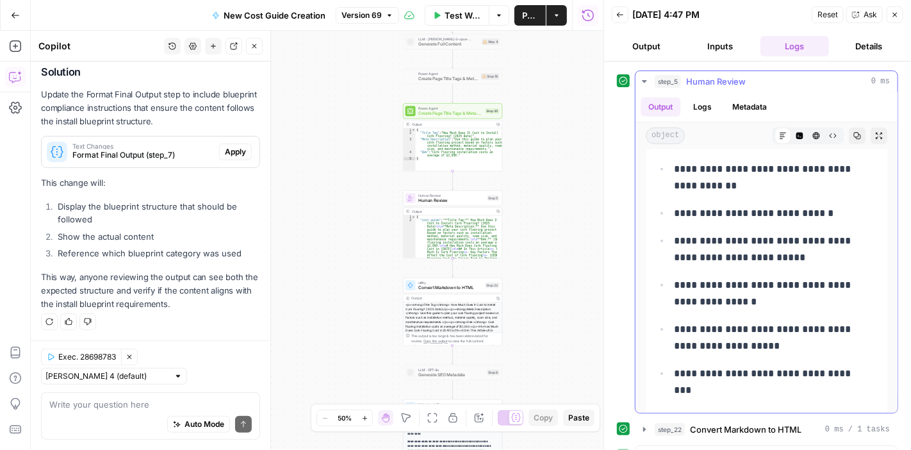
click at [642, 80] on icon "button" at bounding box center [644, 81] width 4 height 3
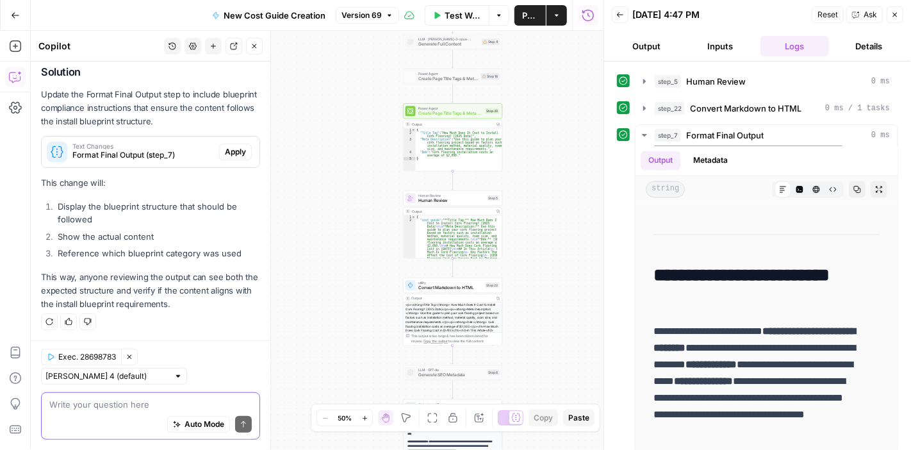
click at [154, 407] on textarea at bounding box center [150, 404] width 202 height 13
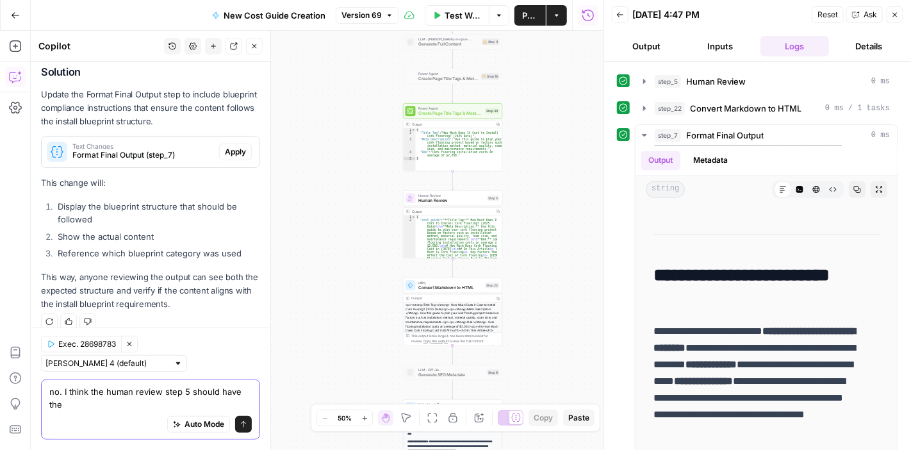
scroll to position [330, 0]
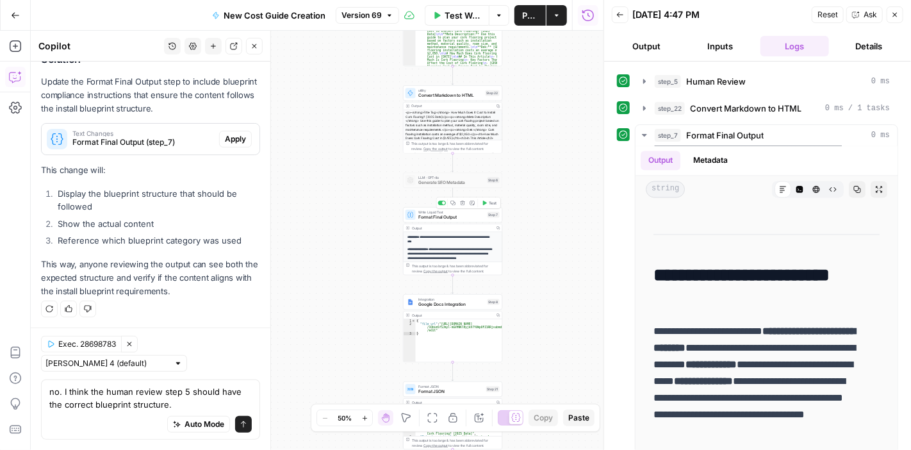
click at [446, 215] on span "Format Final Output" at bounding box center [451, 217] width 67 height 6
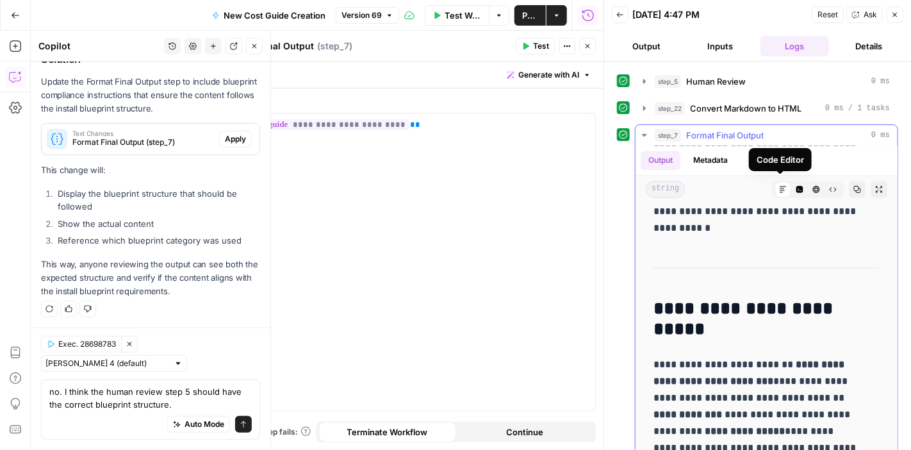
click at [796, 186] on icon "button" at bounding box center [799, 189] width 7 height 7
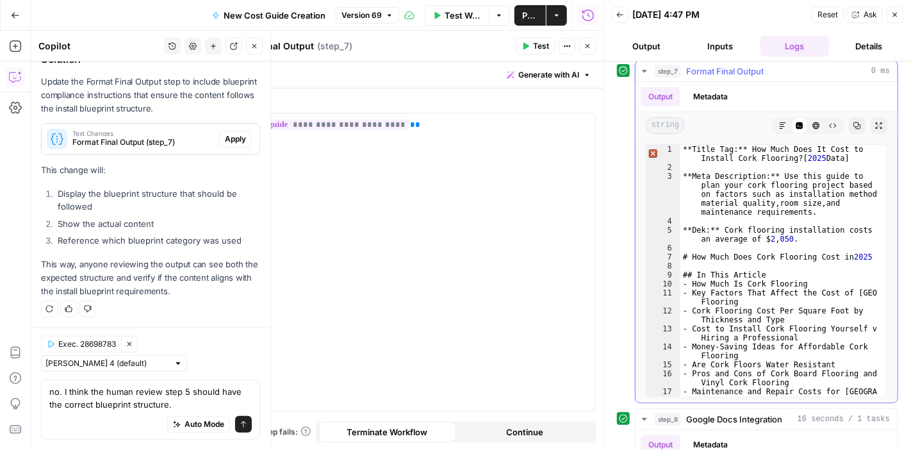
scroll to position [0, 0]
drag, startPoint x: 102, startPoint y: 393, endPoint x: 118, endPoint y: 388, distance: 16.2
click at [103, 393] on textarea "no. I think the human review step 5 should have the correct blueprint structure." at bounding box center [150, 398] width 202 height 26
click at [74, 390] on textarea "no. I think the issue occurs before human review step 5 should have the correct…" at bounding box center [150, 398] width 202 height 26
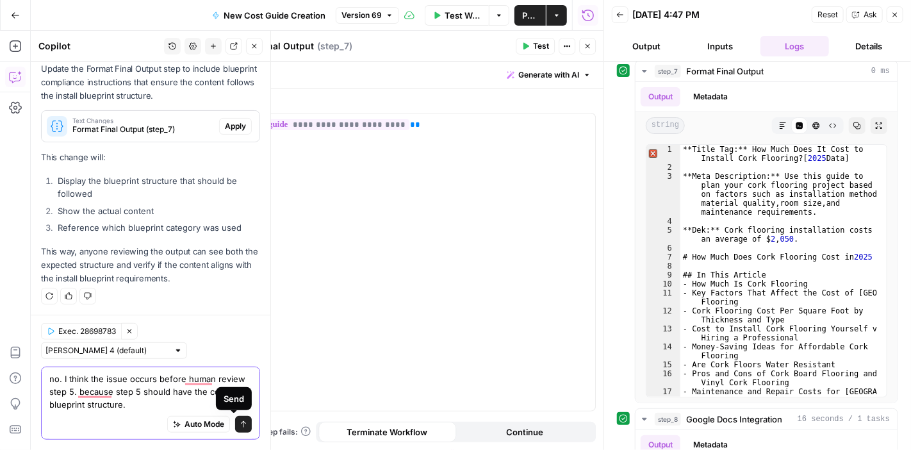
type textarea "no. I think the issue occurs before human review step 5. because step 5 should …"
click at [235, 418] on button "Send" at bounding box center [243, 424] width 17 height 17
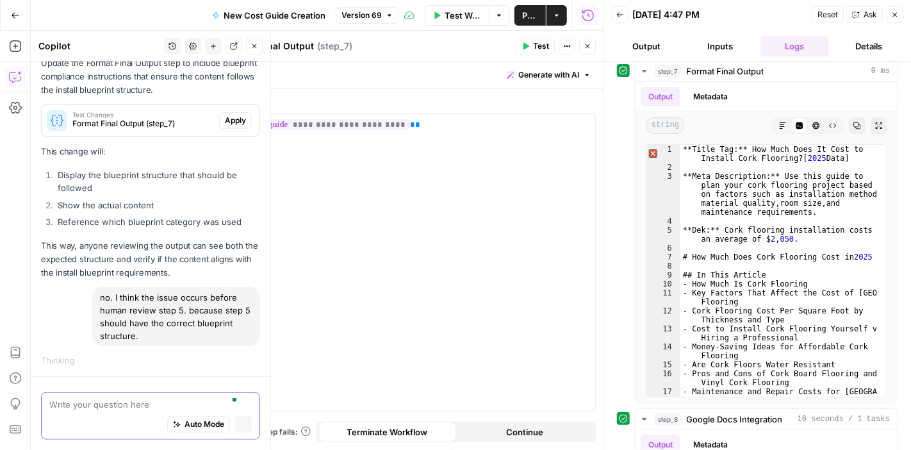
scroll to position [348, 0]
click at [588, 45] on icon "button" at bounding box center [588, 46] width 8 height 8
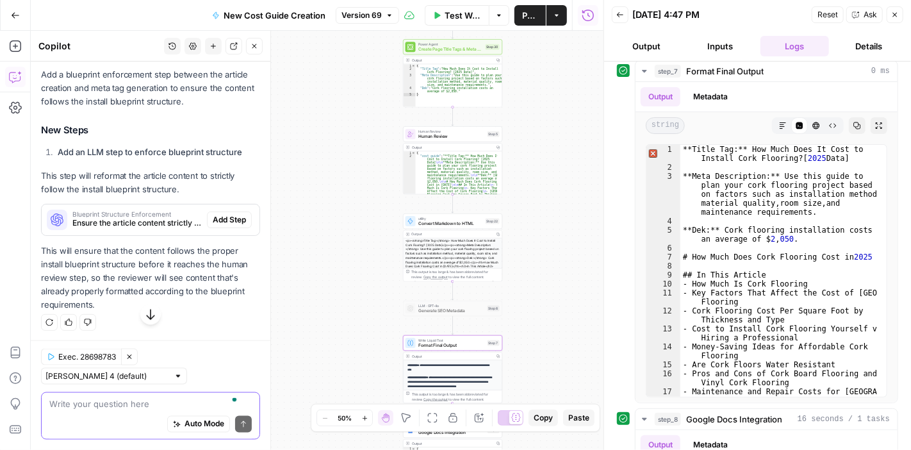
scroll to position [821, 0]
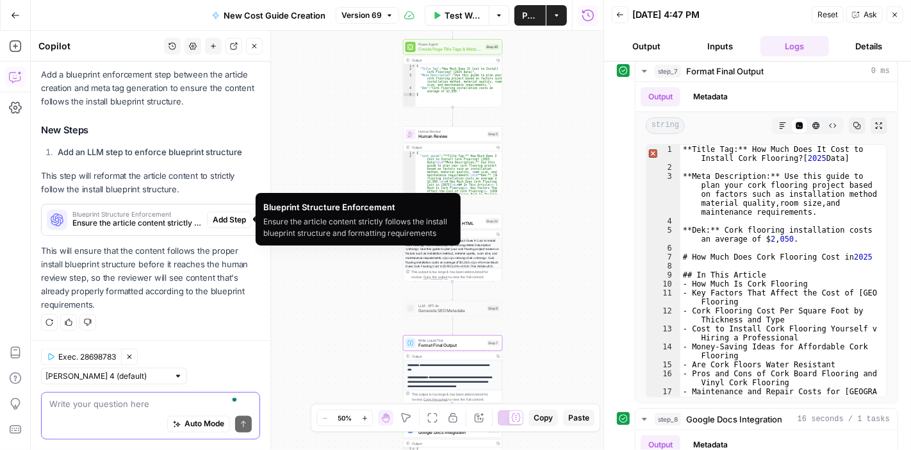
click at [142, 211] on span "Blueprint Structure Enforcement" at bounding box center [136, 214] width 129 height 6
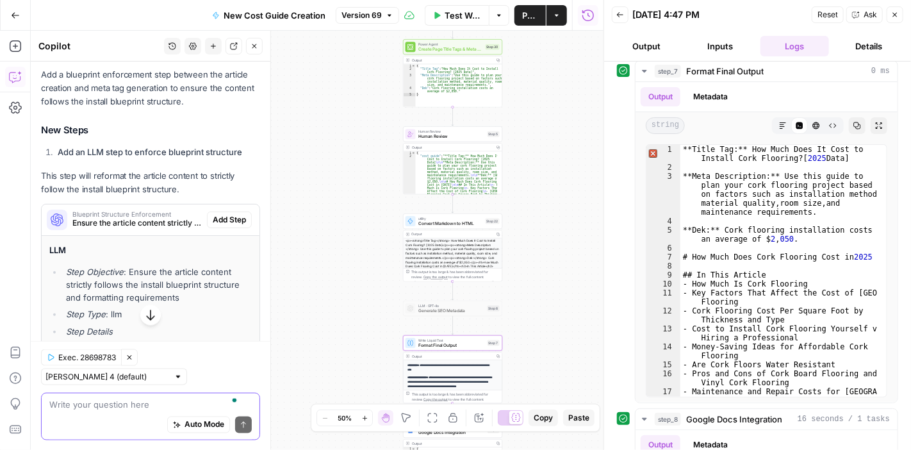
click at [68, 406] on textarea "To enrich screen reader interactions, please activate Accessibility in Grammarl…" at bounding box center [150, 404] width 202 height 13
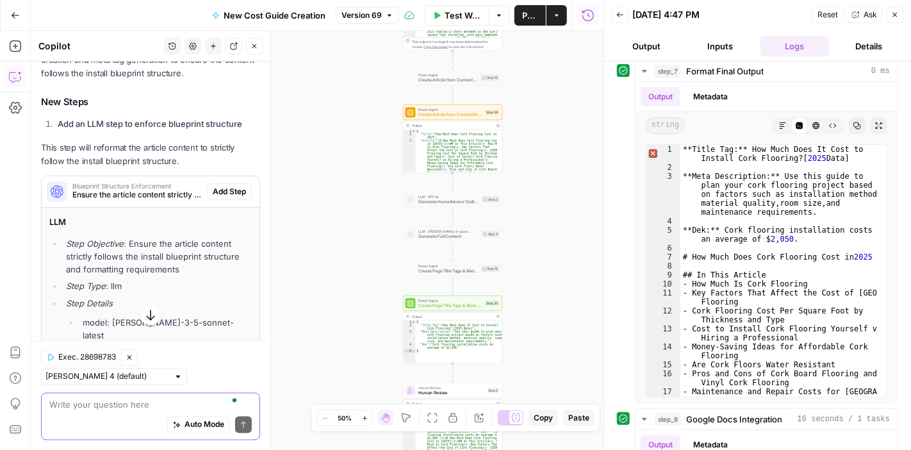
scroll to position [885, 0]
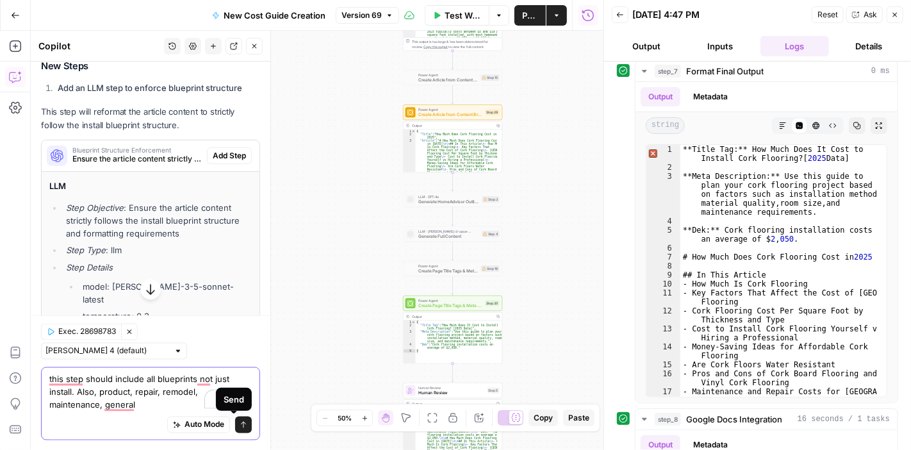
type textarea "this step should include all blueprints not just install. Also, product, repair…"
click at [240, 421] on icon "submit" at bounding box center [244, 424] width 8 height 8
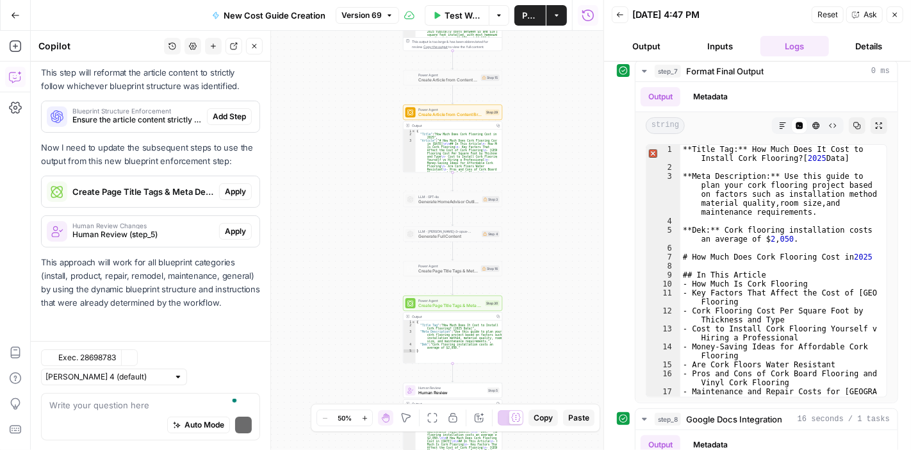
scroll to position [2230, 0]
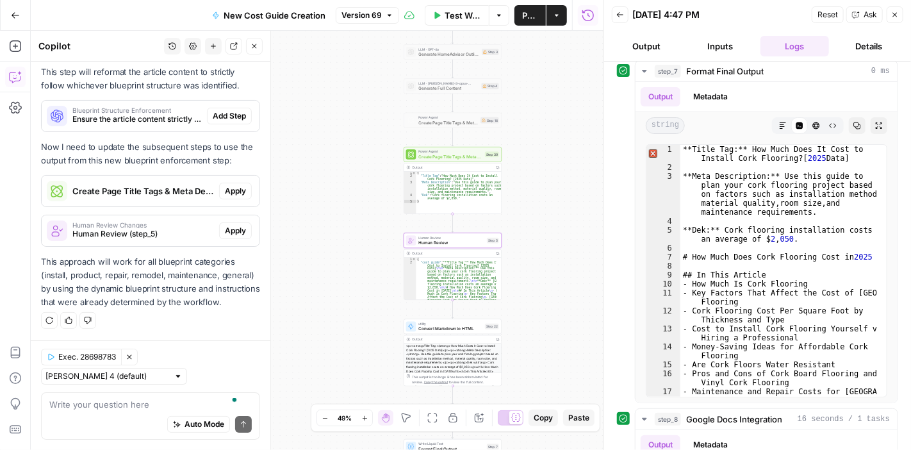
click at [169, 228] on span "Human Review (step_5)" at bounding box center [143, 234] width 142 height 12
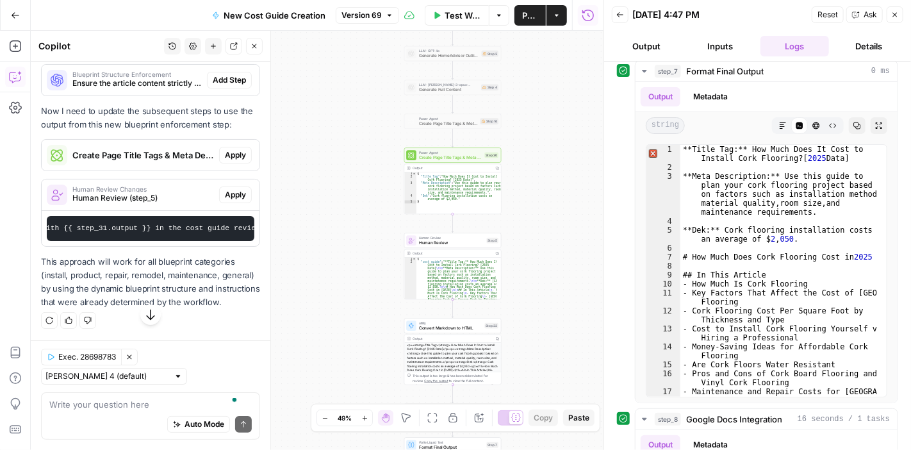
scroll to position [2276, 0]
click at [174, 398] on textarea "To enrich screen reader interactions, please activate Accessibility in Grammarl…" at bounding box center [150, 404] width 202 height 13
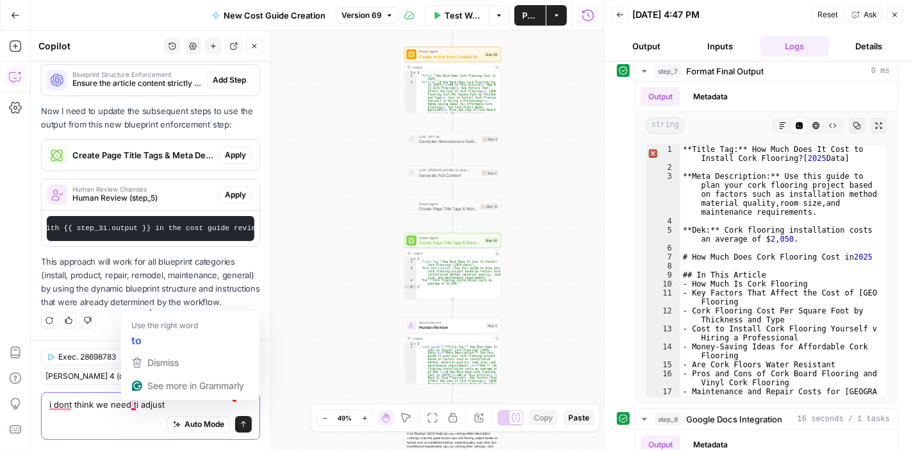
click at [136, 404] on textarea "i dont think we need ti adjust" at bounding box center [150, 404] width 202 height 13
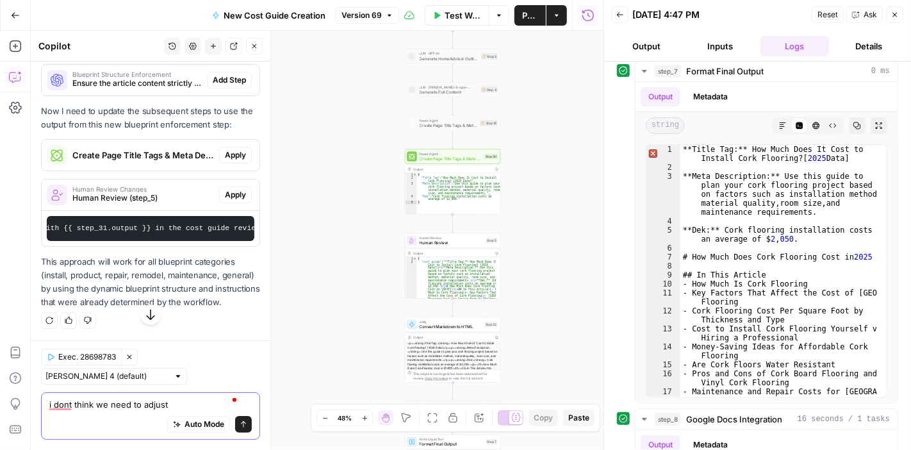
click at [183, 405] on textarea "i dont think we need to adjust" at bounding box center [150, 404] width 202 height 13
type textarea "i dont think we need to adjust step 30"
click at [461, 249] on div "Human Review Human Review Step 5 Copy step Delete step Add Note Test Output Cop…" at bounding box center [452, 265] width 95 height 65
click at [122, 204] on span "Human Review (step_5)" at bounding box center [143, 198] width 142 height 12
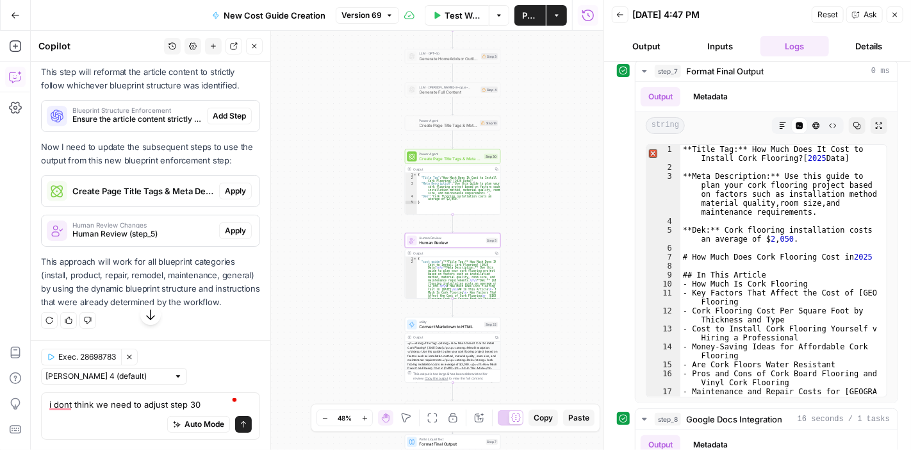
click at [122, 236] on span "Human Review (step_5)" at bounding box center [143, 234] width 142 height 12
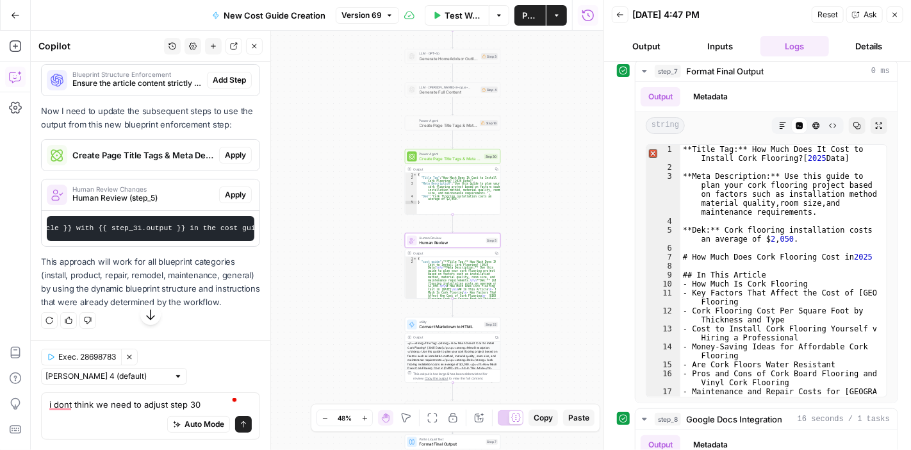
scroll to position [0, 459]
click at [468, 240] on span "Human Review" at bounding box center [452, 243] width 64 height 6
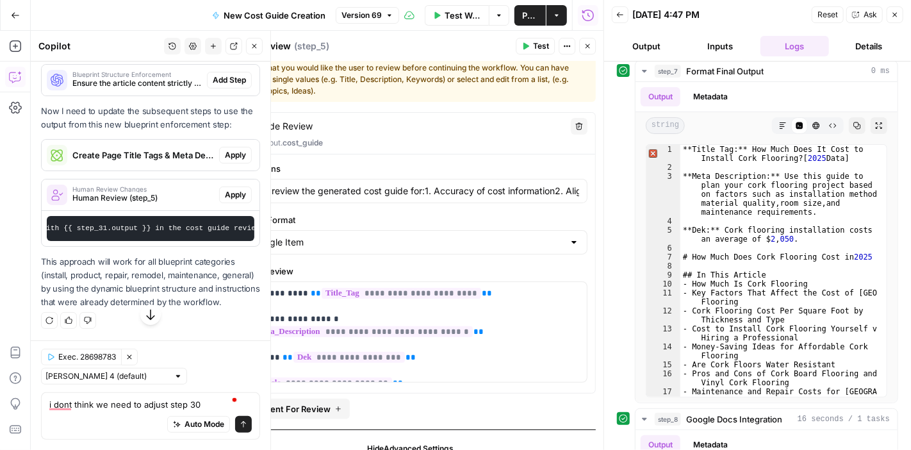
scroll to position [78, 0]
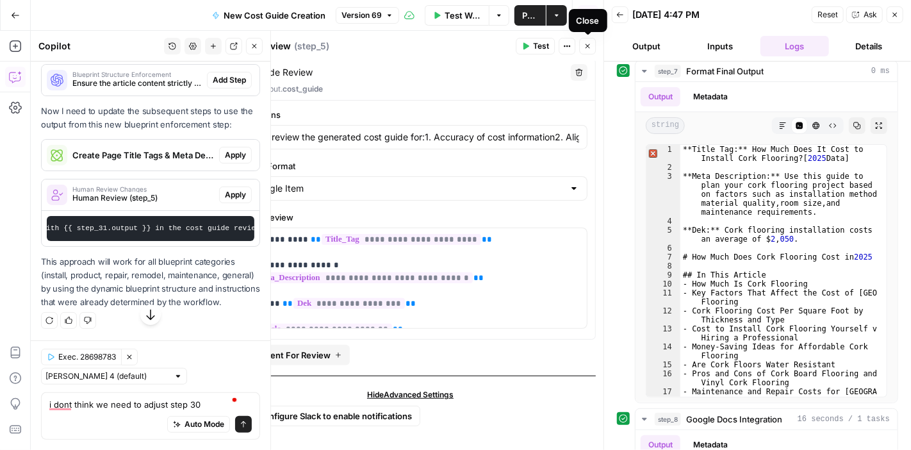
click at [590, 46] on icon "button" at bounding box center [588, 46] width 8 height 8
type input "Please review the generated cost guide for:1. Accuracy of cost information2. Al…"
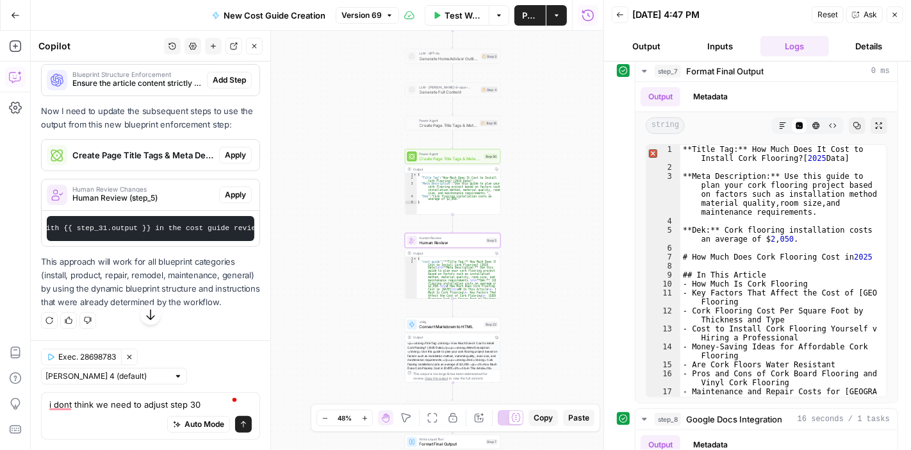
click at [441, 163] on div "Power Agent Create Page Title Tags & Meta Descriptions - Fork Step 30 Copy step…" at bounding box center [452, 156] width 95 height 15
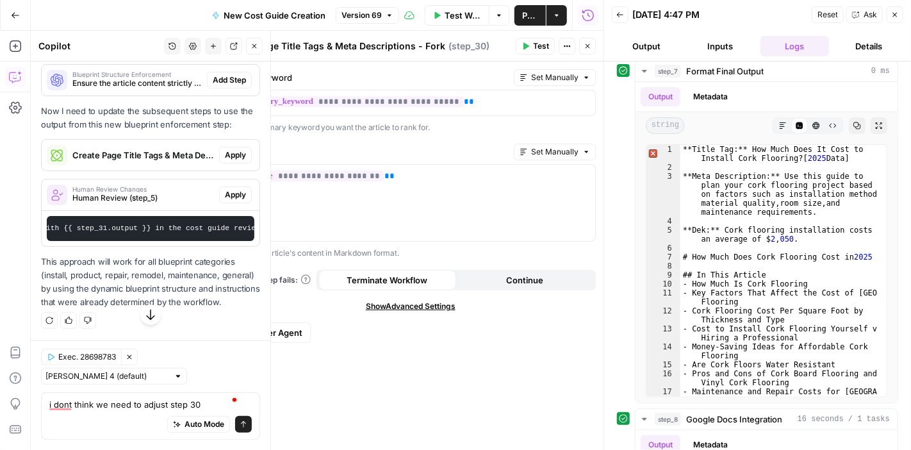
click at [295, 331] on span "Edit Power Agent" at bounding box center [267, 332] width 69 height 13
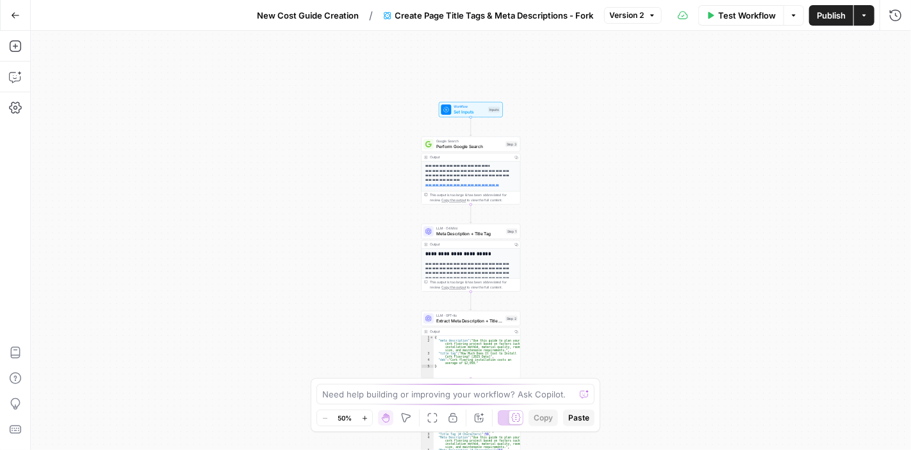
click at [17, 15] on icon "button" at bounding box center [16, 15] width 8 height 6
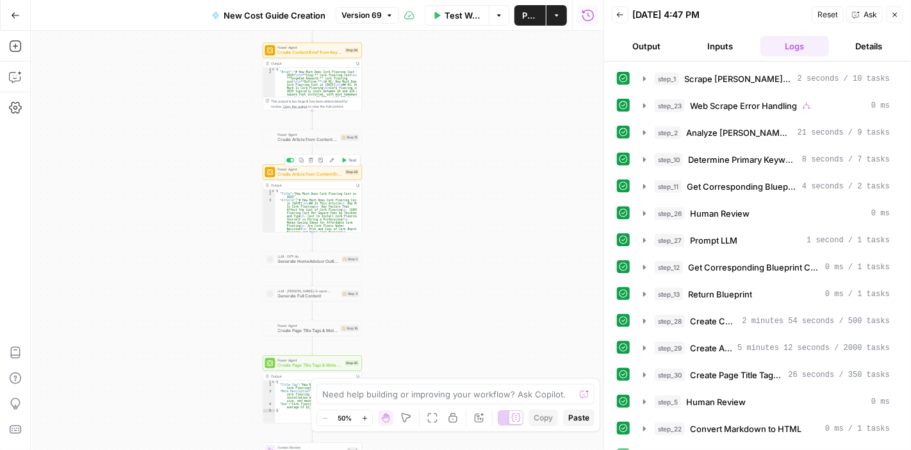
click at [297, 174] on span "Create Article from Content Brief - Fork" at bounding box center [310, 174] width 65 height 6
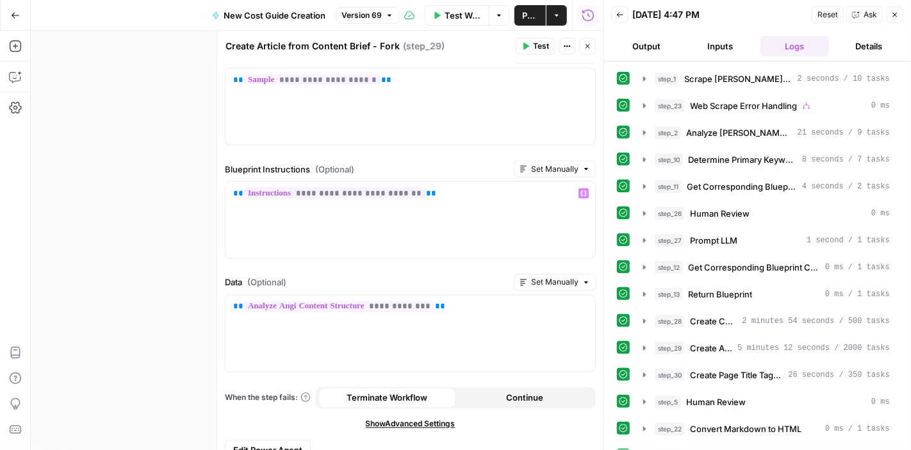
scroll to position [973, 0]
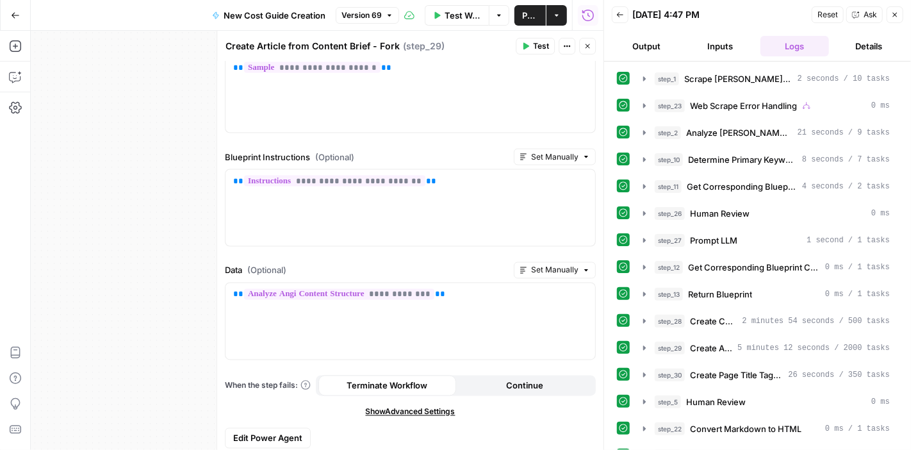
click at [286, 432] on span "Edit Power Agent" at bounding box center [267, 438] width 69 height 13
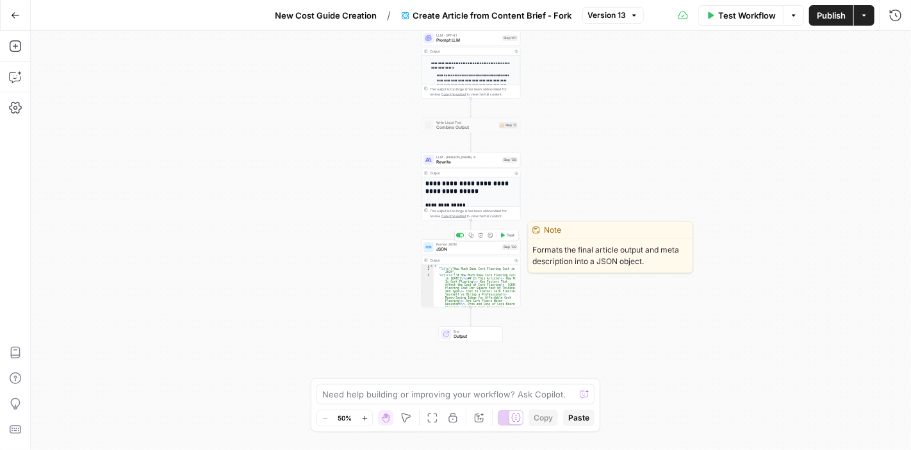
click at [470, 251] on span "JSON" at bounding box center [467, 249] width 63 height 6
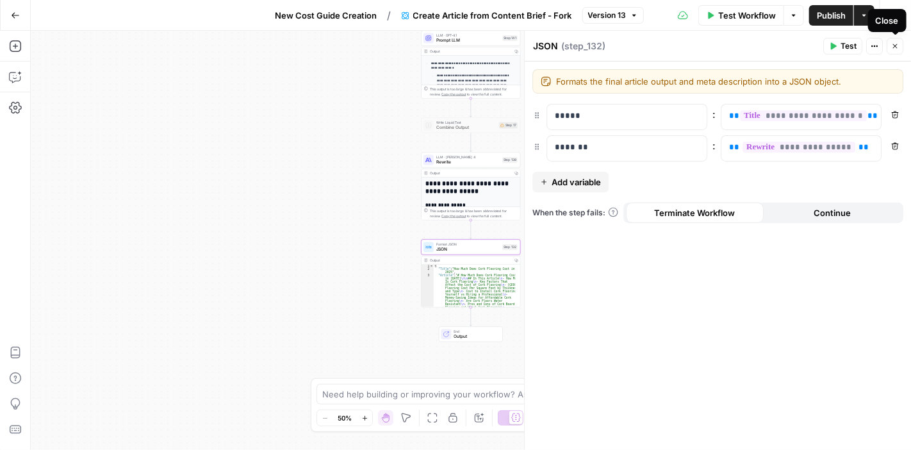
click at [897, 47] on icon "button" at bounding box center [895, 46] width 8 height 8
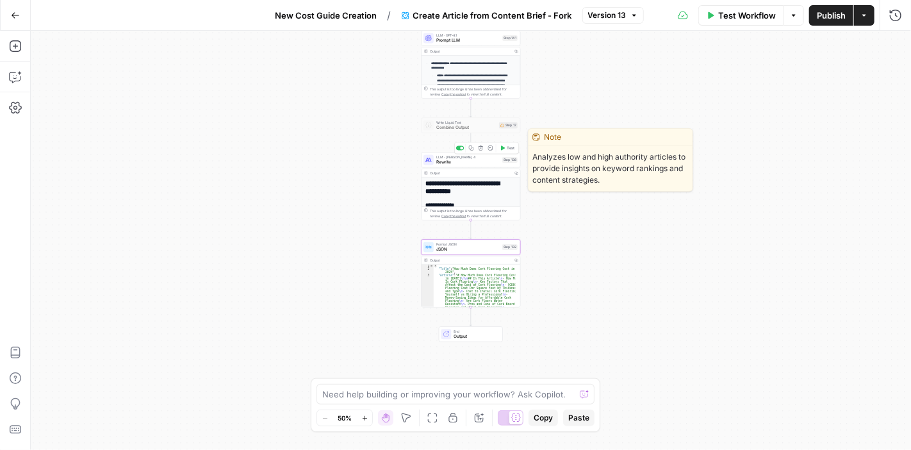
click at [463, 160] on span "Rewrite" at bounding box center [467, 162] width 63 height 6
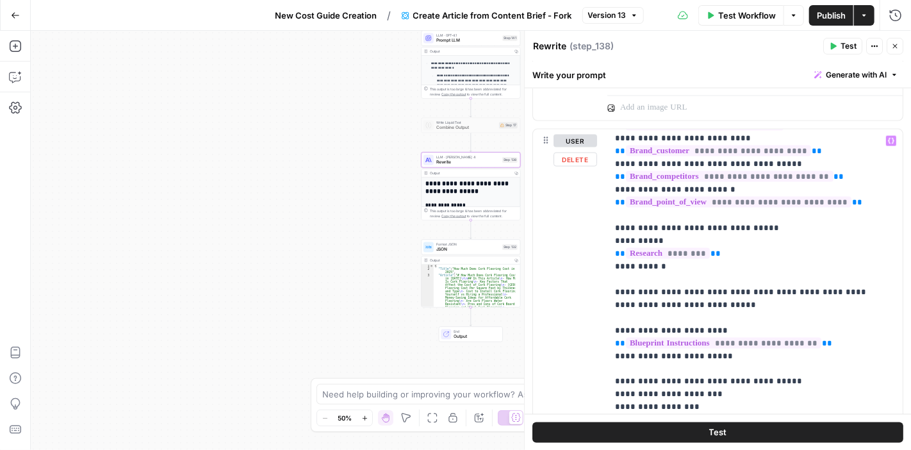
scroll to position [128, 0]
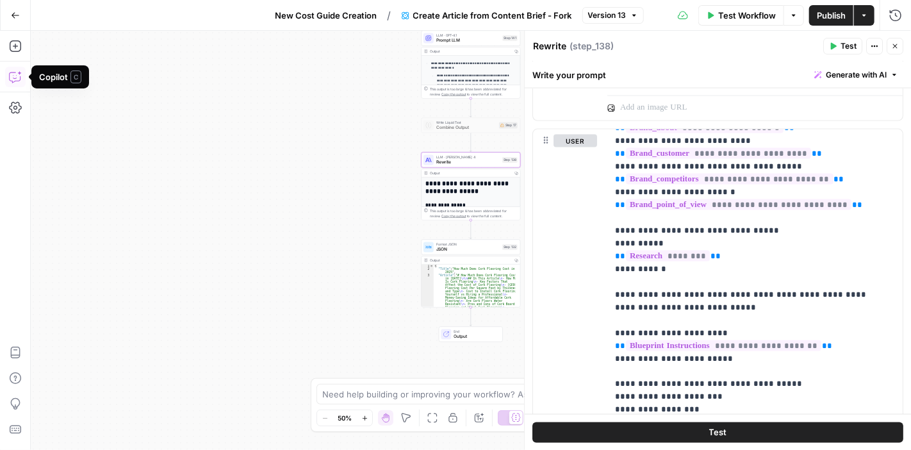
click at [16, 76] on icon "button" at bounding box center [16, 76] width 0 height 0
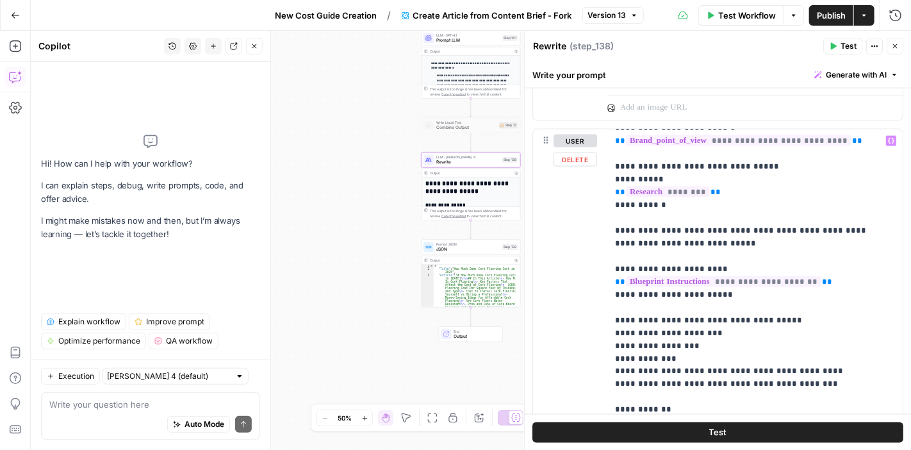
scroll to position [192, 0]
click at [252, 49] on icon "button" at bounding box center [254, 46] width 8 height 8
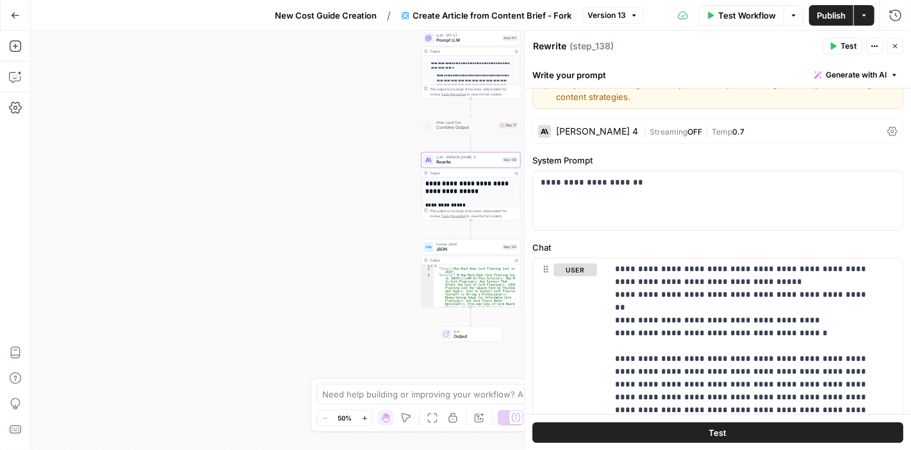
scroll to position [0, 0]
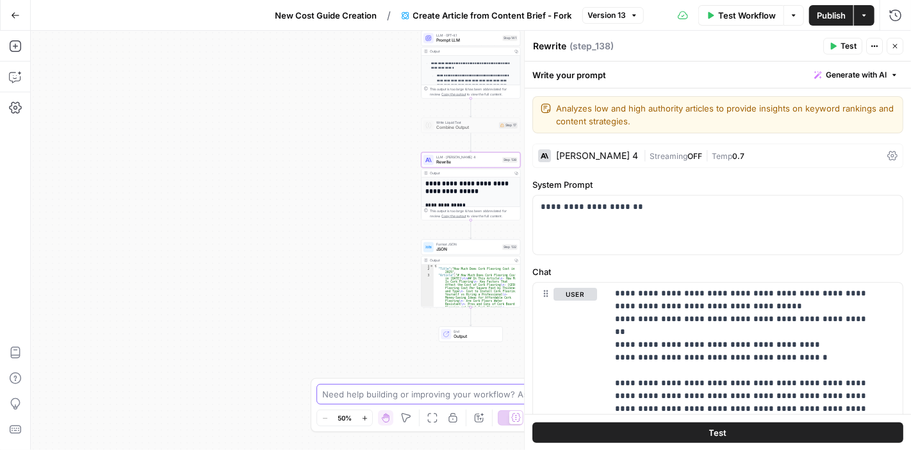
click at [384, 388] on textarea at bounding box center [448, 394] width 252 height 13
click at [439, 378] on textarea "it looks like step 138 is not strictley following the blueprint structure" at bounding box center [443, 388] width 246 height 26
type textarea "it looks like step 138 is not strictly following the blueprint structure"
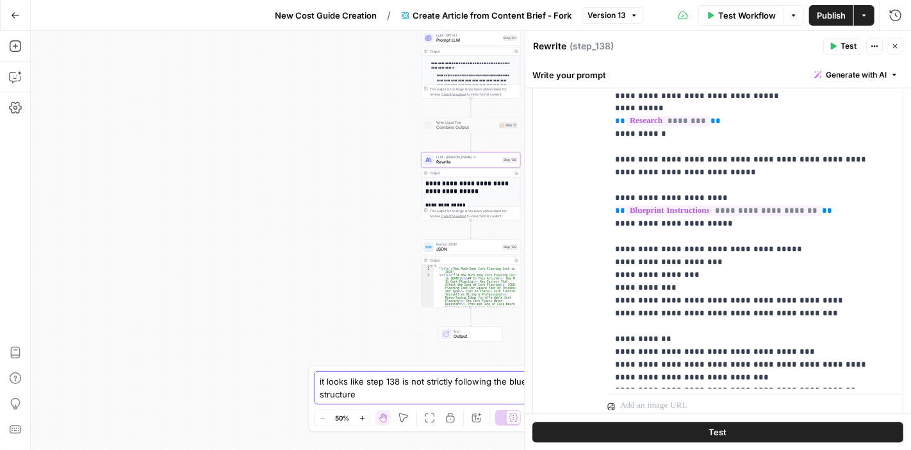
scroll to position [1091, 0]
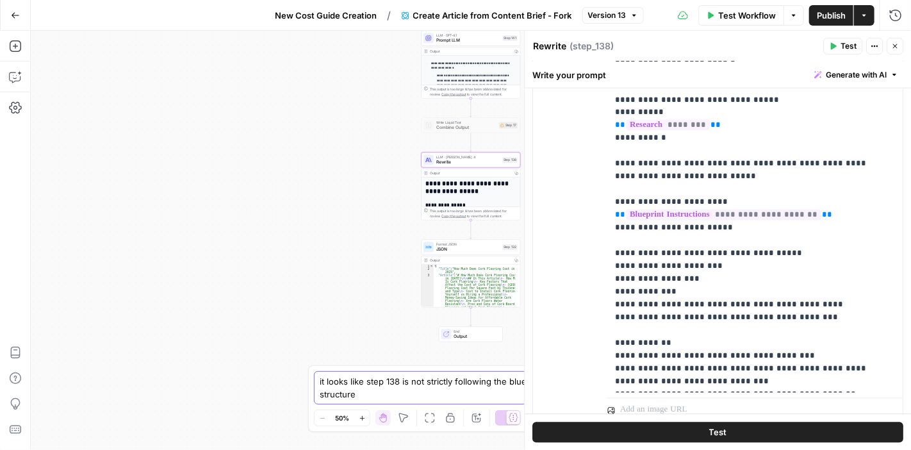
click at [387, 391] on textarea "it looks like step 138 is not strictly following the blueprint structure" at bounding box center [443, 388] width 246 height 26
drag, startPoint x: 334, startPoint y: 394, endPoint x: 315, endPoint y: 377, distance: 24.9
click at [315, 377] on div "it looks like step 138 is not strictly following the blueprint structure it loo…" at bounding box center [455, 387] width 283 height 33
click at [320, 392] on div "what are the blueprint instructions in step 138 what are the blueprint instruct…" at bounding box center [455, 394] width 278 height 20
click at [325, 389] on textarea "what are the blueprint instructions in step 138" at bounding box center [442, 394] width 241 height 13
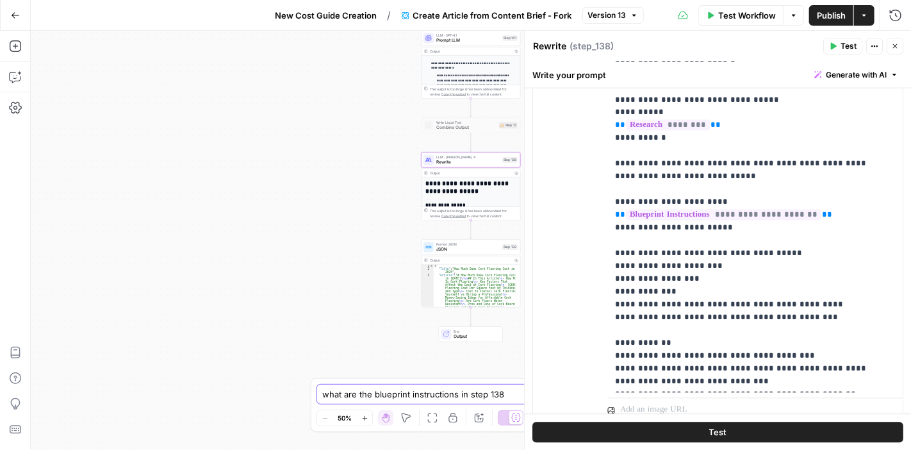
click at [323, 394] on textarea "what are the blueprint instructions in step 138" at bounding box center [442, 394] width 241 height 13
click at [461, 393] on textarea "what are the blueprint instructions in step 138" at bounding box center [442, 394] width 241 height 13
type textarea "what are the blueprint instructions mentioned in step 138"
click at [576, 395] on button "Send" at bounding box center [584, 394] width 17 height 17
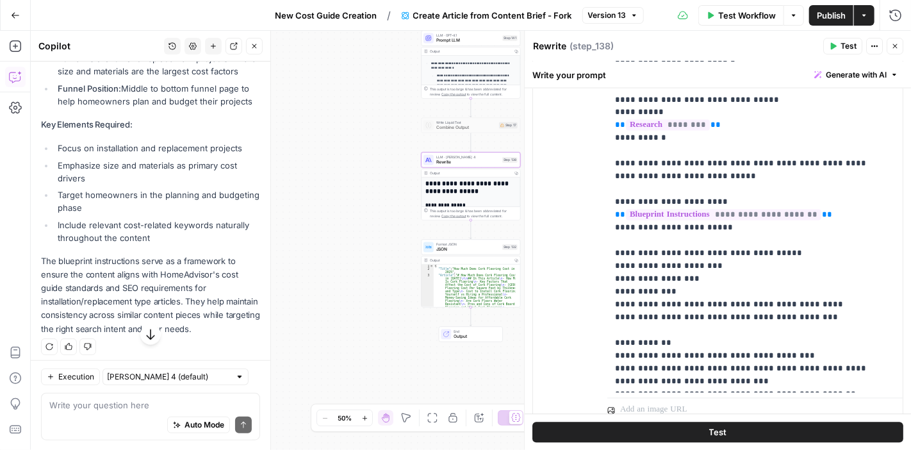
scroll to position [362, 0]
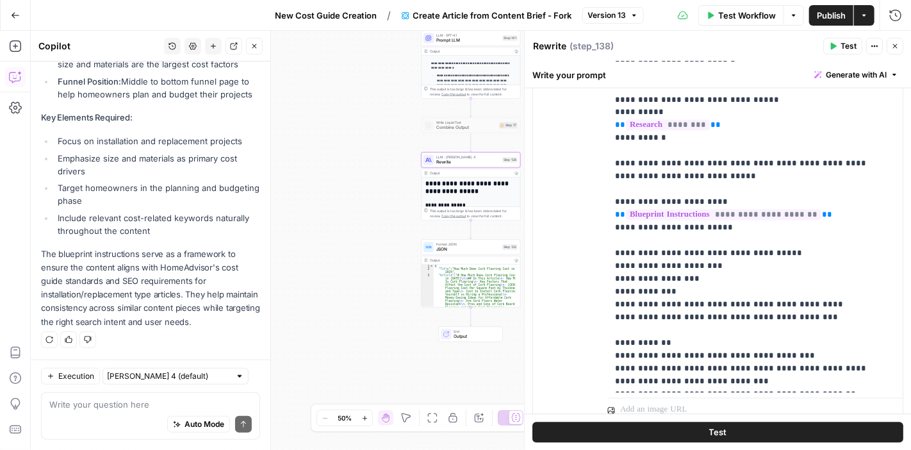
click at [151, 399] on textarea at bounding box center [150, 404] width 202 height 13
click at [747, 19] on span "Test Workflow" at bounding box center [747, 15] width 58 height 13
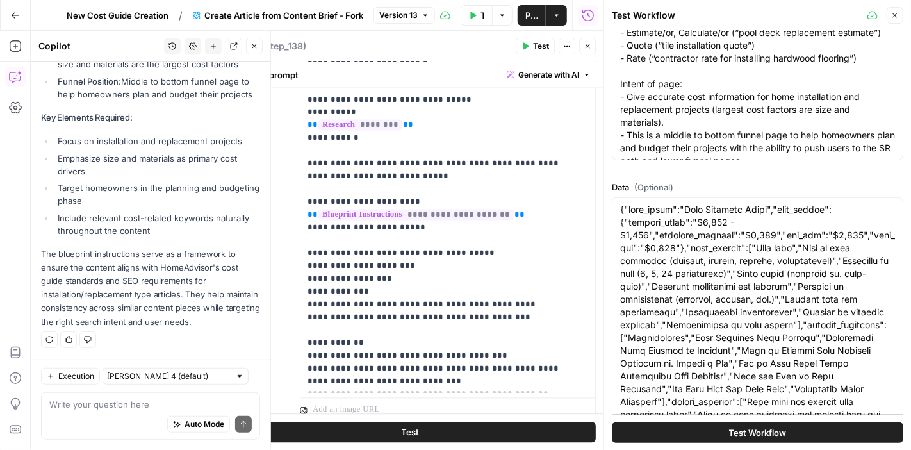
scroll to position [2538, 0]
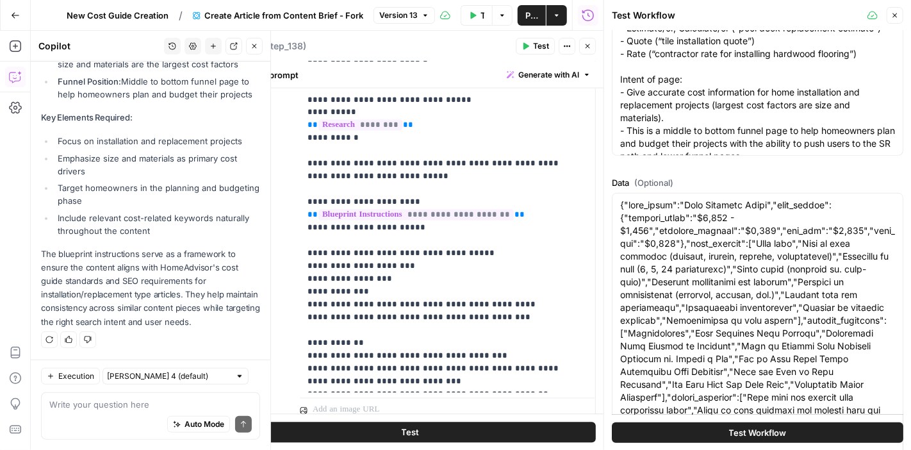
click at [893, 12] on icon "button" at bounding box center [895, 16] width 8 height 8
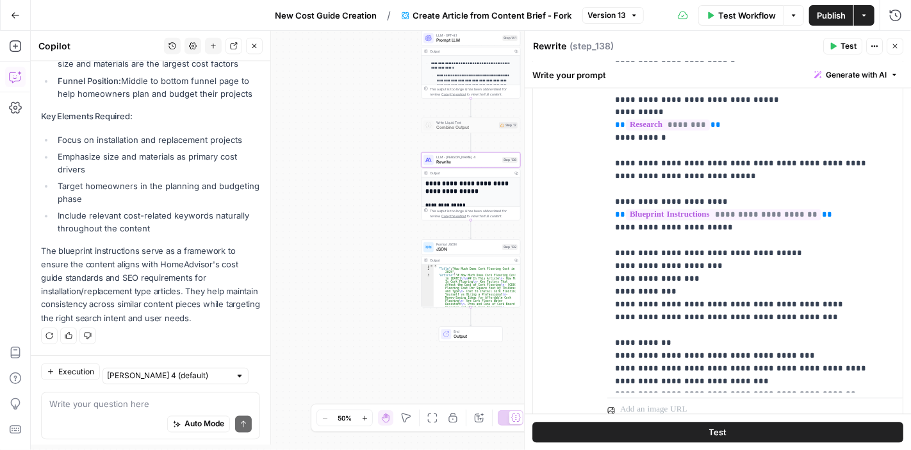
scroll to position [362, 0]
click at [102, 405] on textarea at bounding box center [150, 404] width 202 height 13
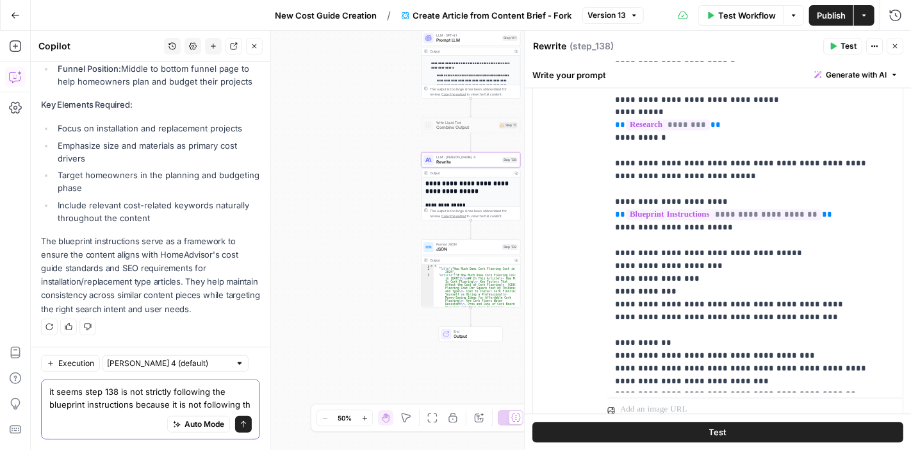
scroll to position [388, 0]
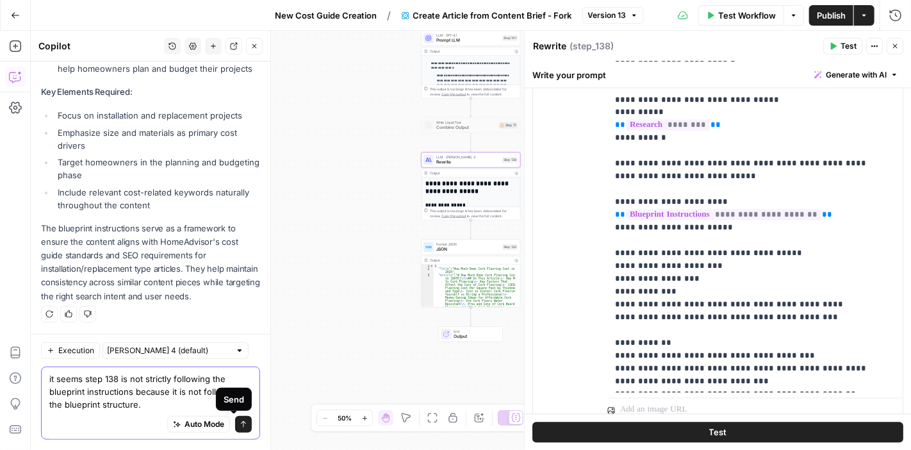
type textarea "it seems step 138 is not strictly following the blueprint instructions because …"
click at [235, 418] on button "Send" at bounding box center [243, 424] width 17 height 17
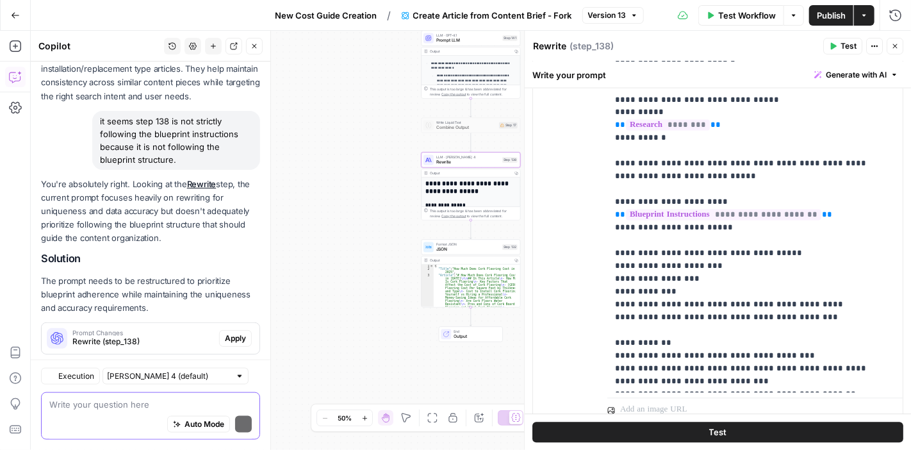
scroll to position [613, 0]
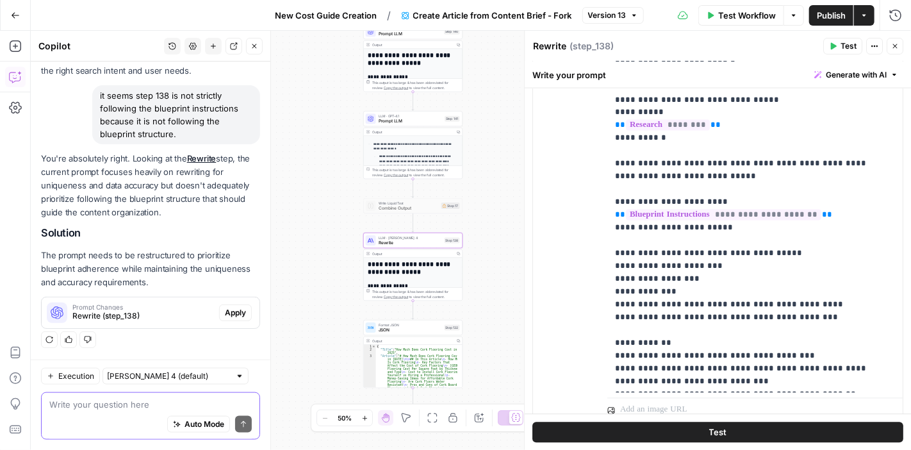
click at [162, 304] on span "Prompt Changes" at bounding box center [143, 307] width 142 height 6
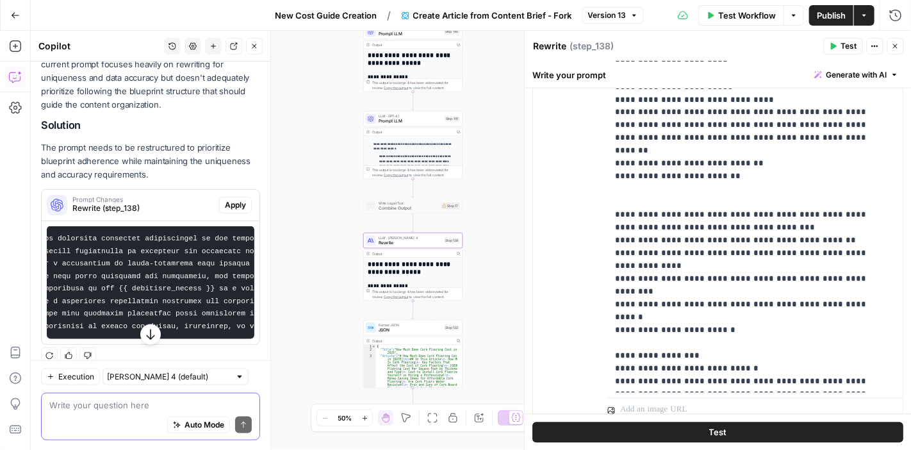
scroll to position [0, 0]
click at [225, 211] on span "Apply" at bounding box center [235, 205] width 21 height 12
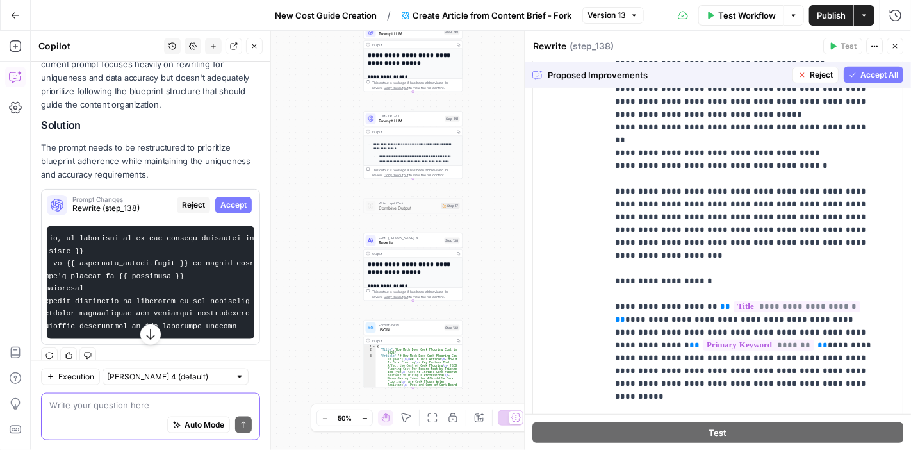
scroll to position [2691, 0]
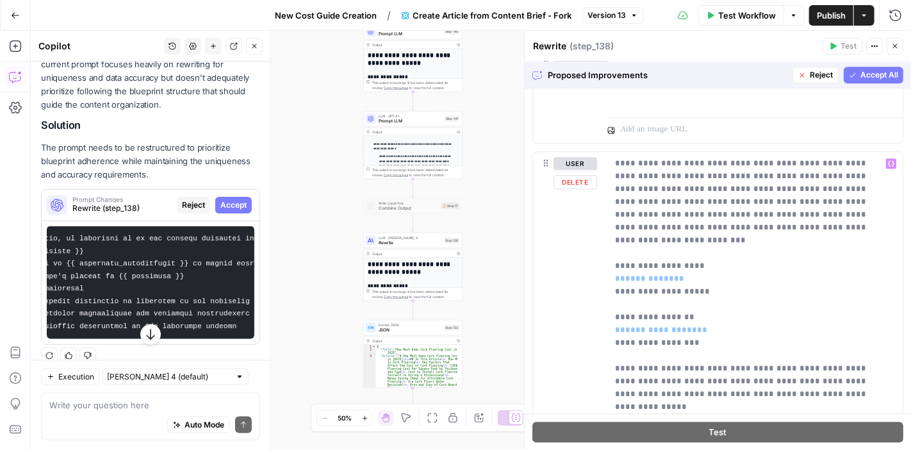
scroll to position [1393, 0]
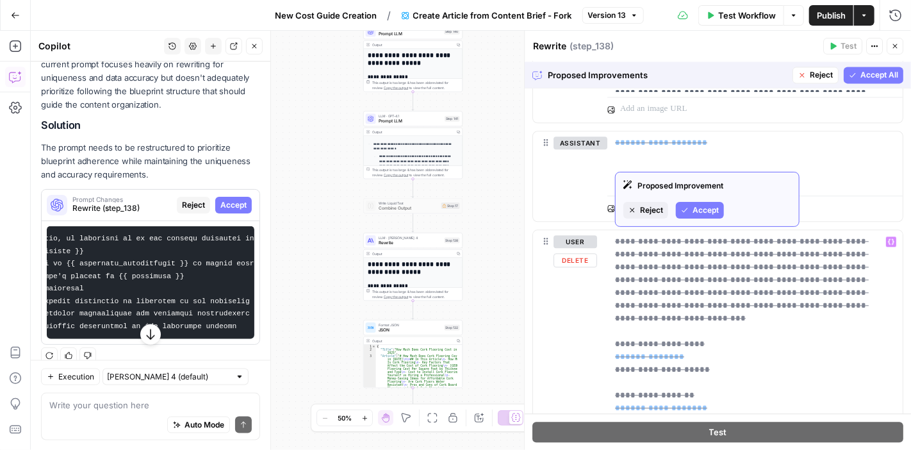
click at [637, 206] on button "Reject" at bounding box center [645, 210] width 45 height 17
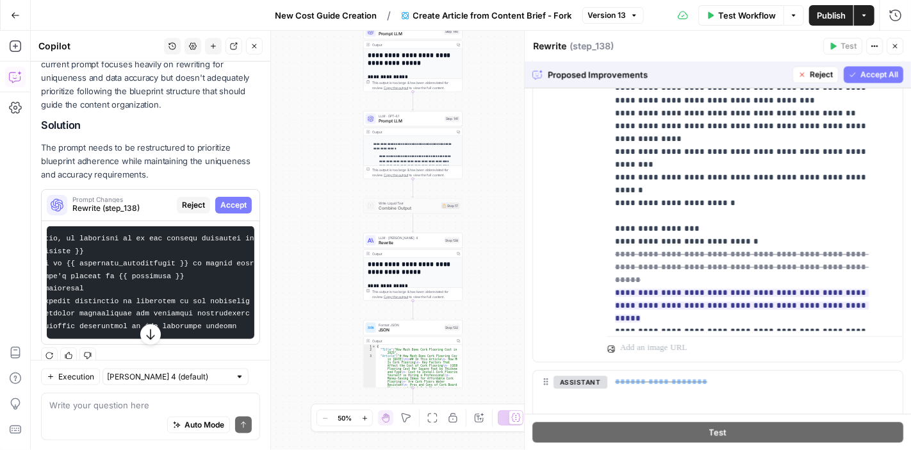
scroll to position [1115, 0]
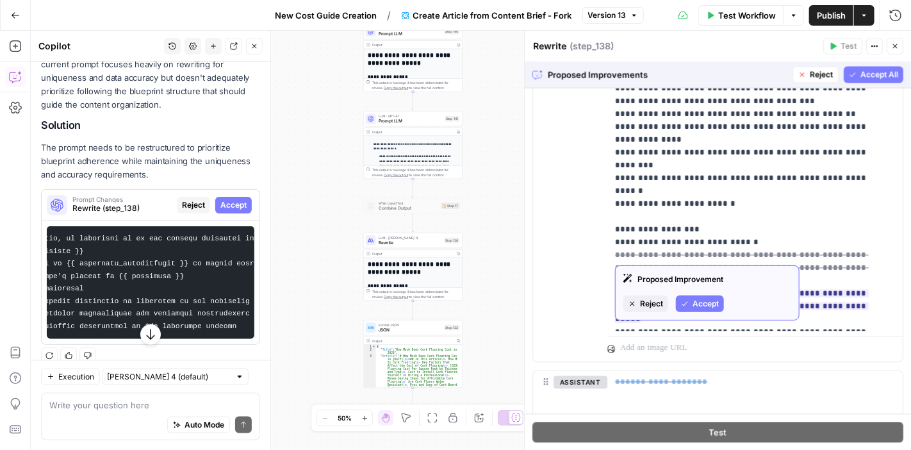
click at [696, 299] on span "Accept" at bounding box center [705, 304] width 26 height 12
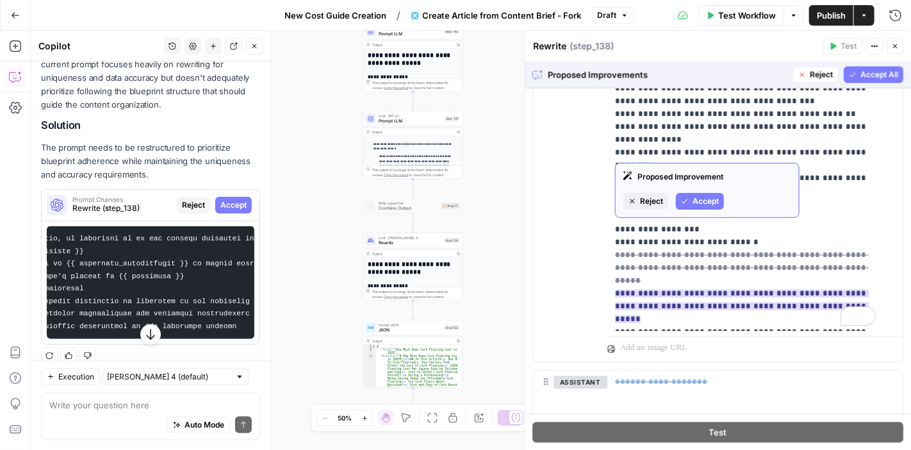
click at [707, 199] on span "Accept" at bounding box center [705, 201] width 26 height 12
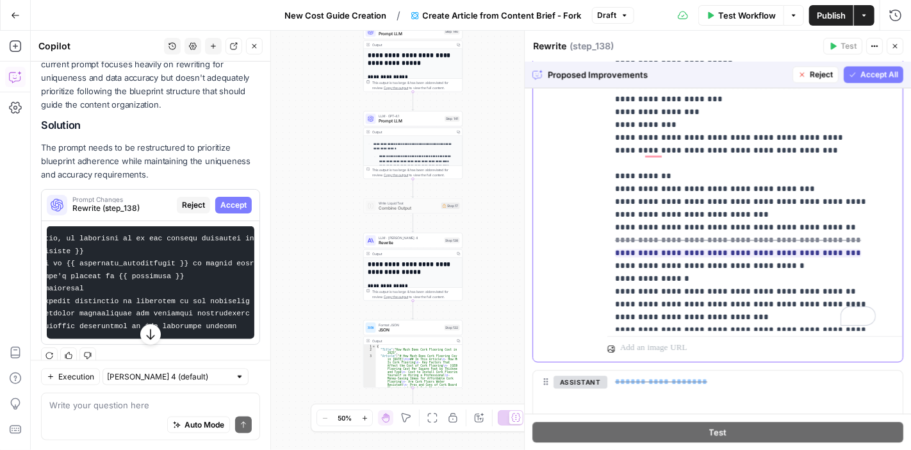
scroll to position [475, 0]
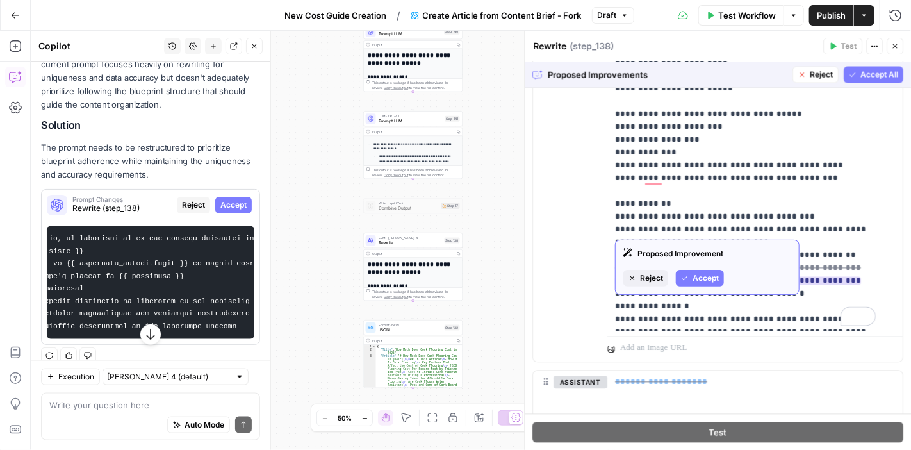
click at [707, 273] on span "Accept" at bounding box center [705, 278] width 26 height 12
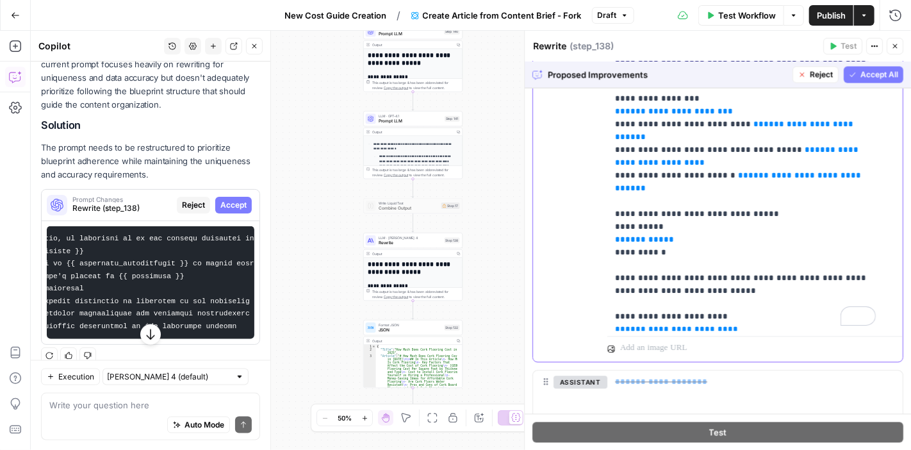
scroll to position [0, 0]
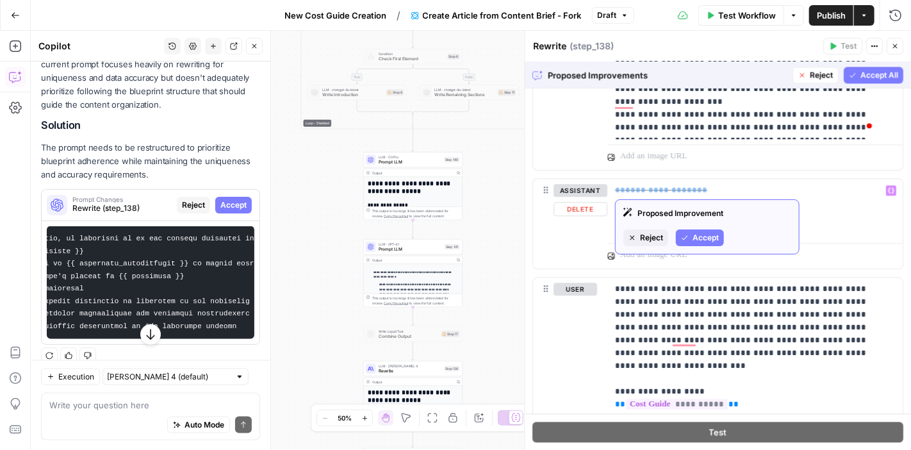
click at [643, 234] on span "Reject" at bounding box center [651, 238] width 23 height 12
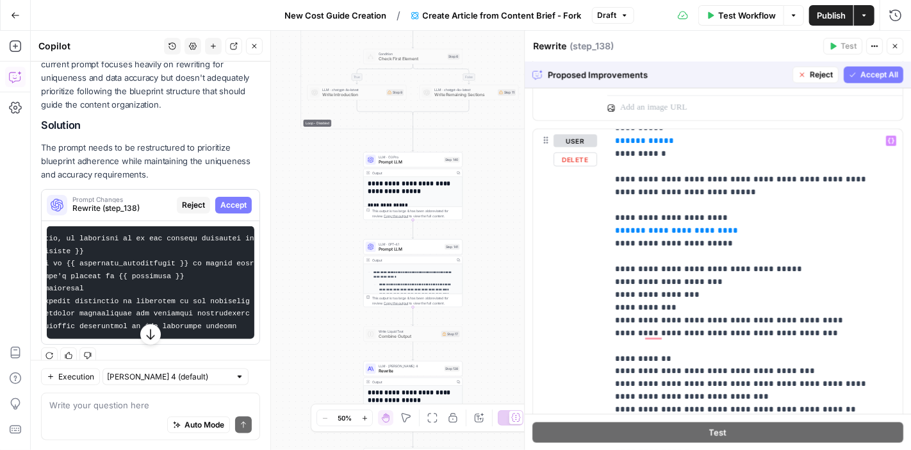
scroll to position [602, 0]
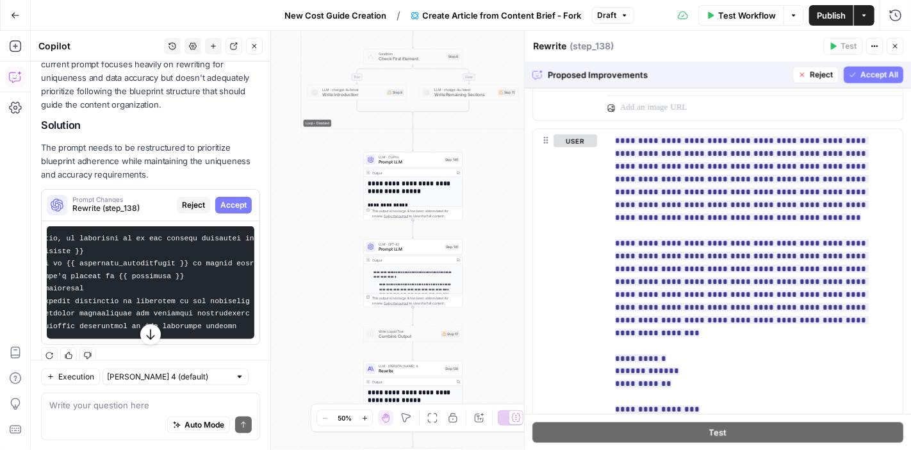
click at [810, 76] on span "Reject" at bounding box center [821, 75] width 23 height 12
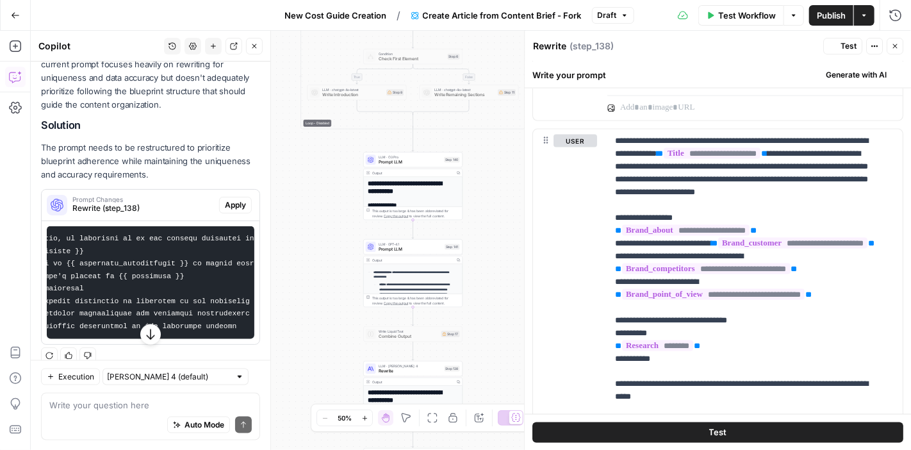
scroll to position [833, 0]
click at [252, 45] on icon "button" at bounding box center [254, 46] width 8 height 8
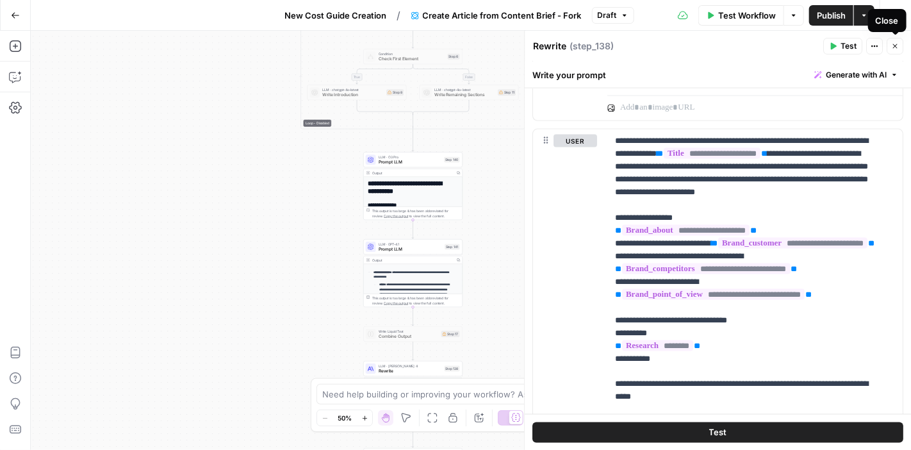
click at [897, 45] on icon "button" at bounding box center [895, 46] width 8 height 8
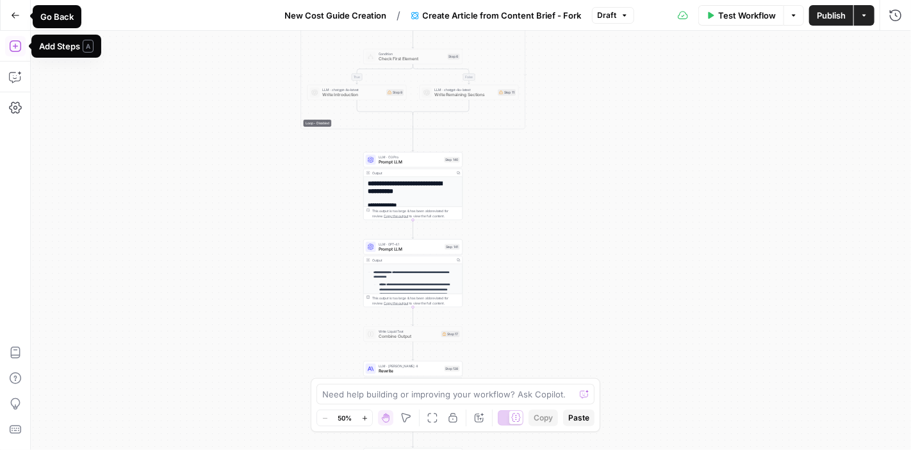
click at [17, 14] on icon "button" at bounding box center [15, 15] width 9 height 9
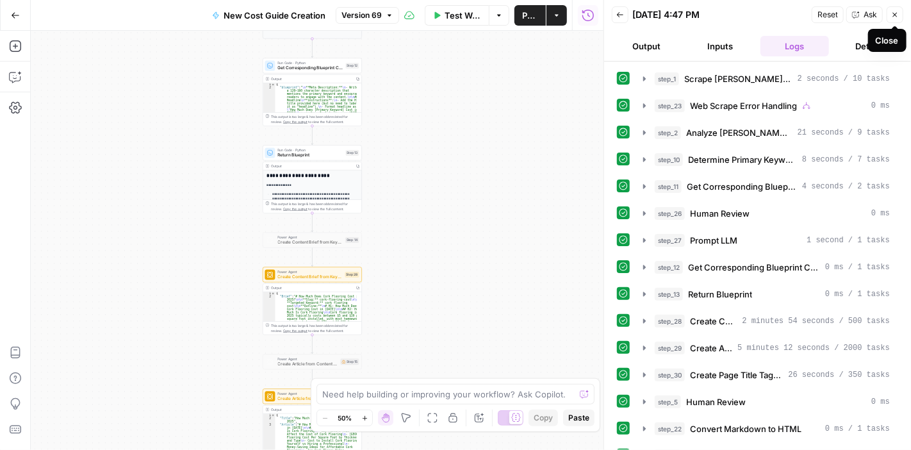
click at [897, 18] on icon "button" at bounding box center [895, 15] width 8 height 8
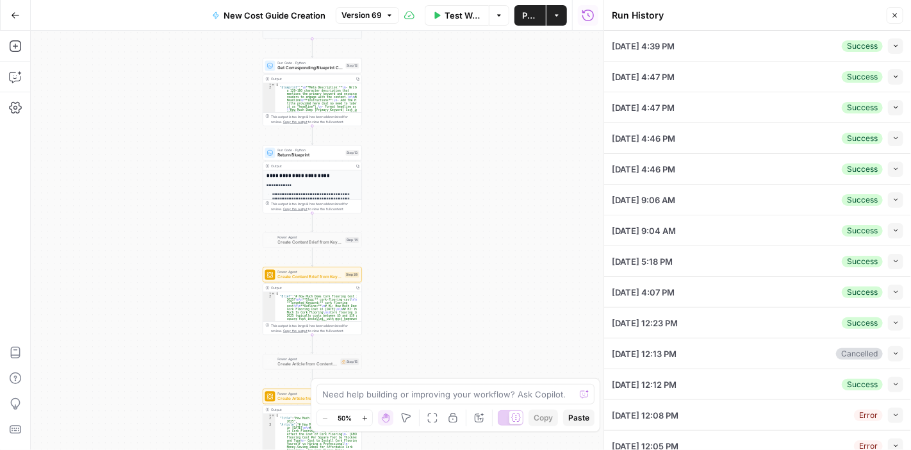
scroll to position [193, 0]
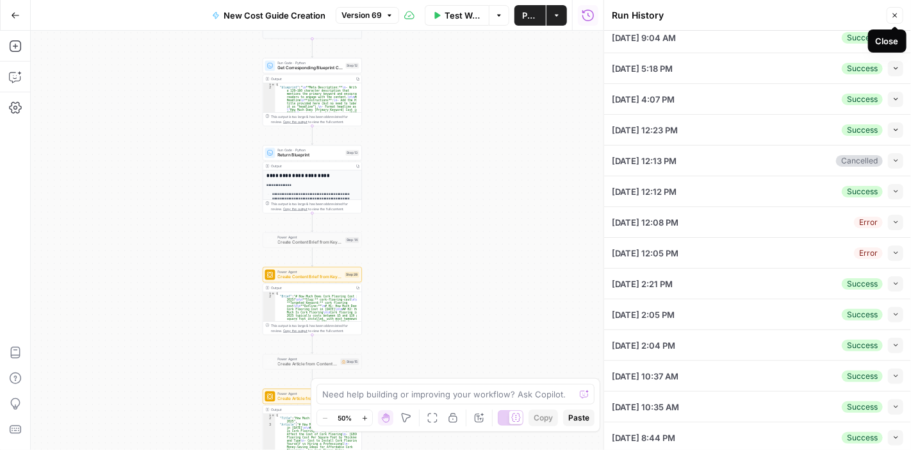
click at [897, 14] on icon "button" at bounding box center [895, 16] width 8 height 8
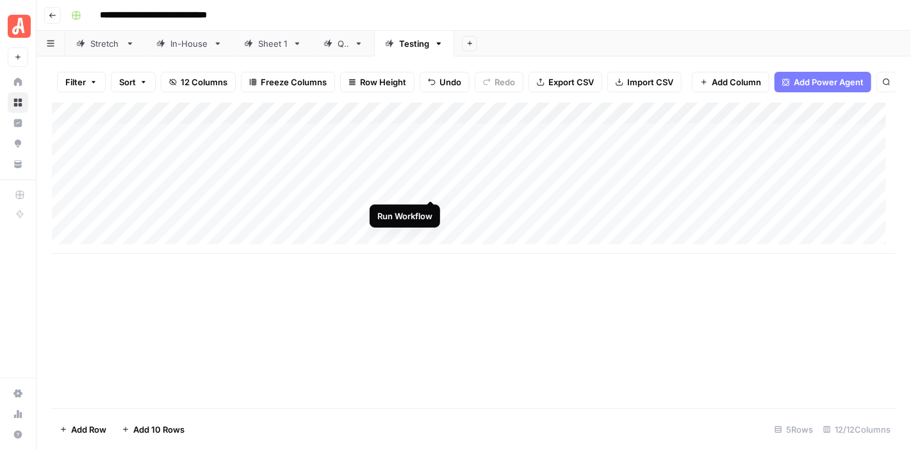
click at [428, 188] on div "Add Column" at bounding box center [474, 177] width 844 height 151
click at [432, 186] on div "Add Column" at bounding box center [474, 177] width 844 height 151
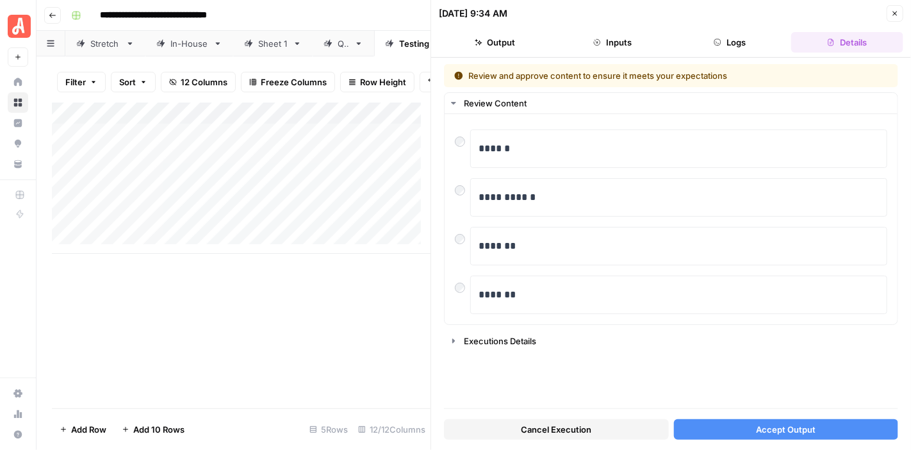
click at [790, 421] on button "Accept Output" at bounding box center [786, 429] width 225 height 20
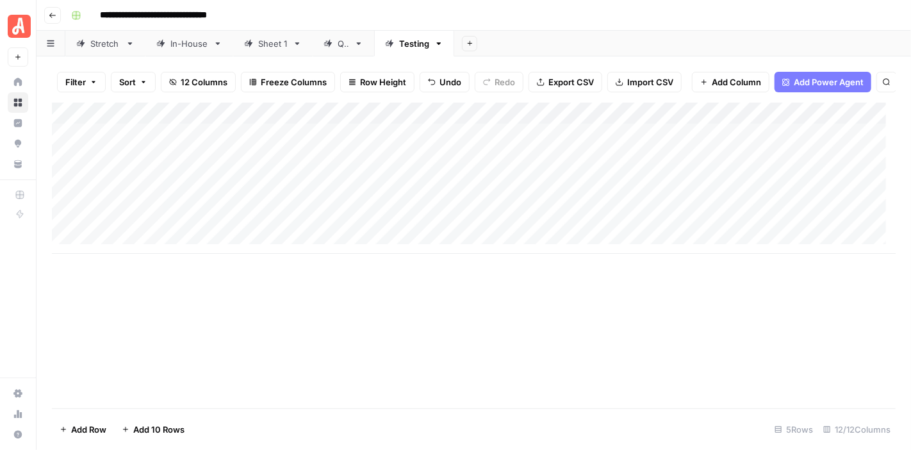
click at [832, 332] on div "Add Column" at bounding box center [474, 255] width 844 height 306
click at [543, 164] on div "Add Column" at bounding box center [474, 177] width 844 height 151
click at [94, 41] on div "Stretch" at bounding box center [105, 43] width 30 height 13
click at [757, 363] on div "Add Column" at bounding box center [474, 250] width 844 height 296
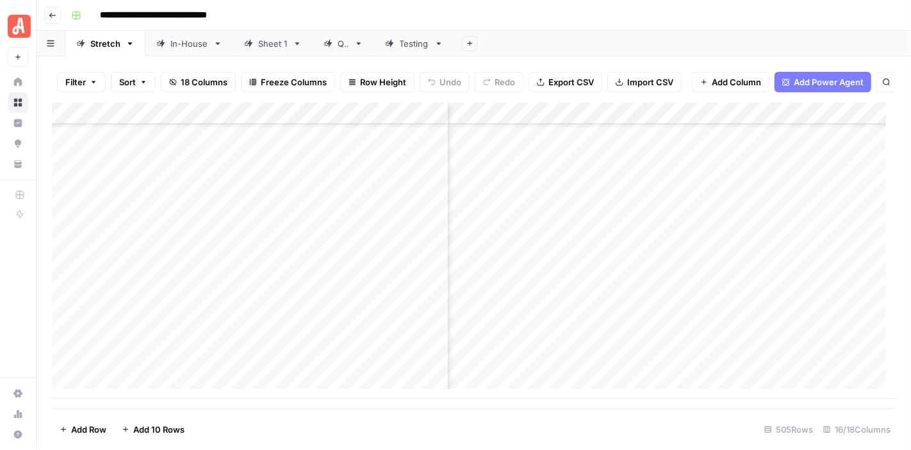
scroll to position [10753, 438]
click at [733, 342] on div "Add Column" at bounding box center [474, 250] width 844 height 296
click at [420, 42] on div "Testing" at bounding box center [414, 43] width 30 height 13
click at [886, 332] on div "Add Column" at bounding box center [474, 255] width 844 height 306
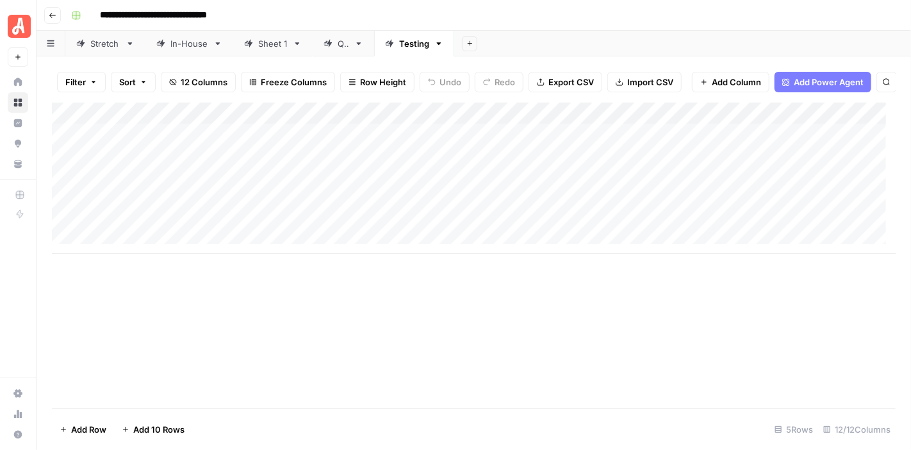
click at [430, 179] on div "Add Column" at bounding box center [474, 177] width 844 height 151
click at [429, 190] on div "Add Column" at bounding box center [474, 177] width 844 height 151
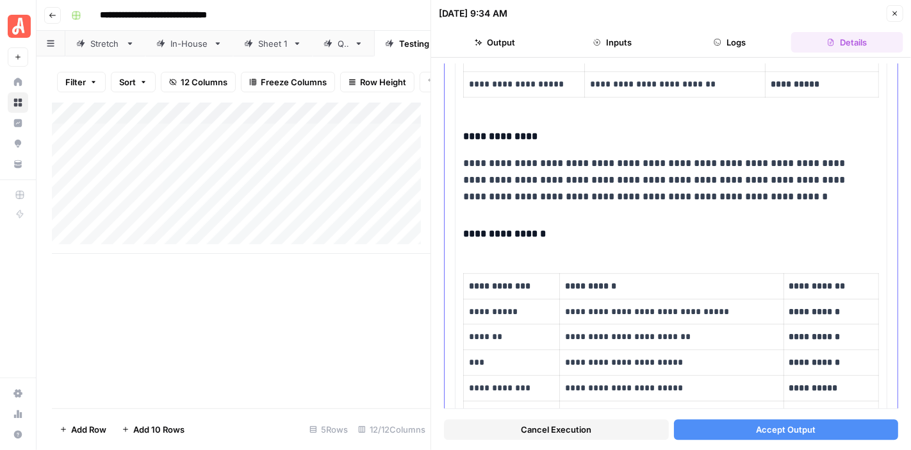
scroll to position [1729, 0]
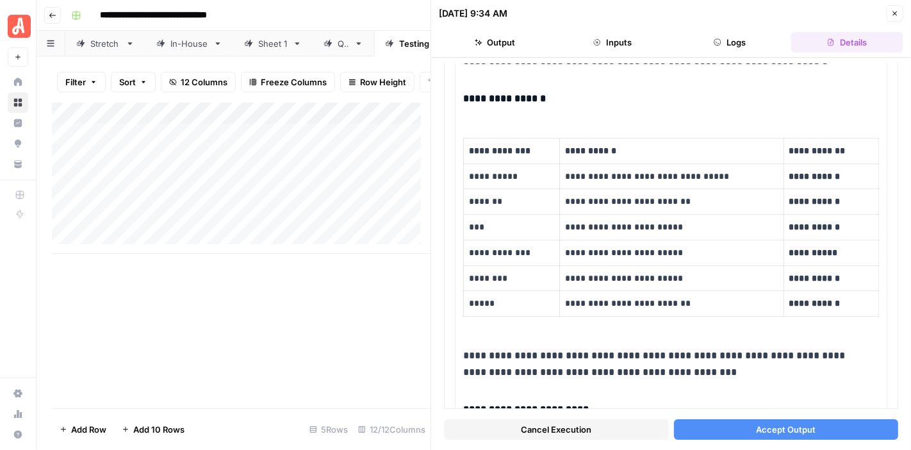
click at [790, 424] on span "Accept Output" at bounding box center [786, 429] width 60 height 13
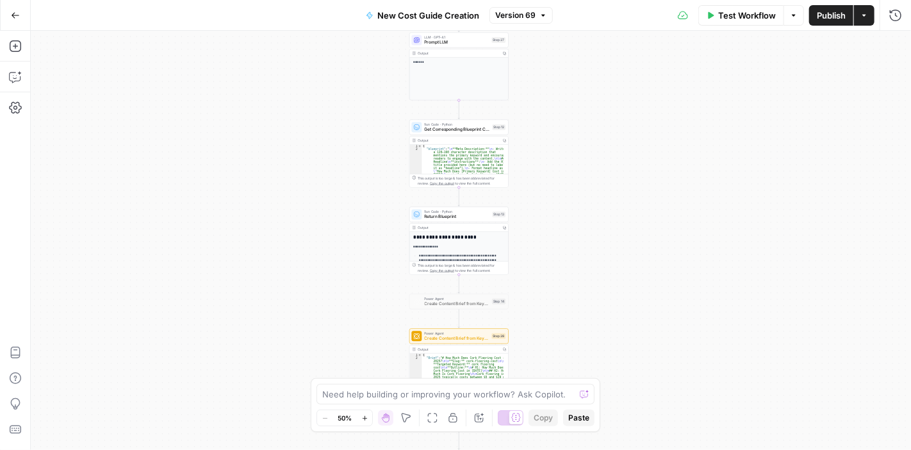
click at [620, 252] on div "**********" at bounding box center [471, 240] width 880 height 419
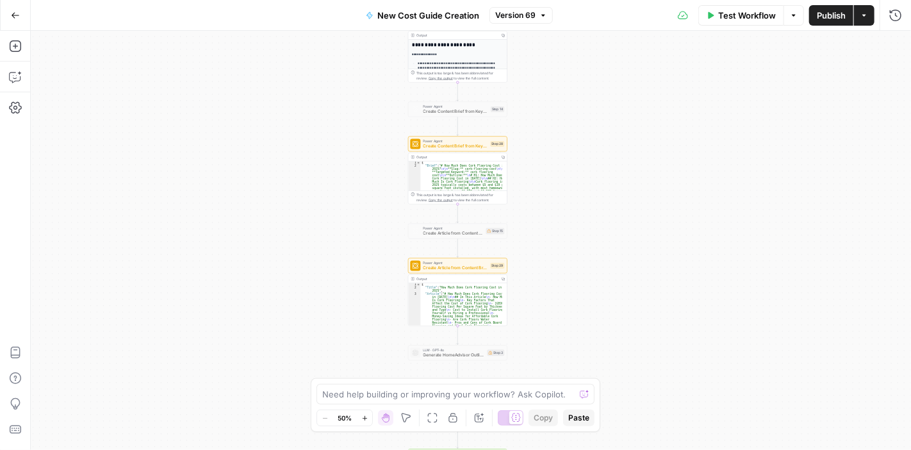
click at [834, 185] on div "**********" at bounding box center [471, 240] width 880 height 419
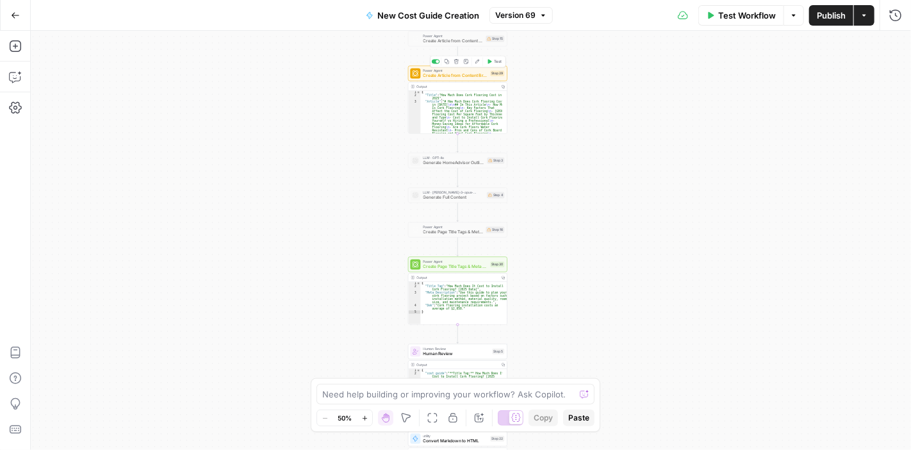
click at [459, 72] on span "Create Article from Content Brief - Fork" at bounding box center [455, 75] width 65 height 6
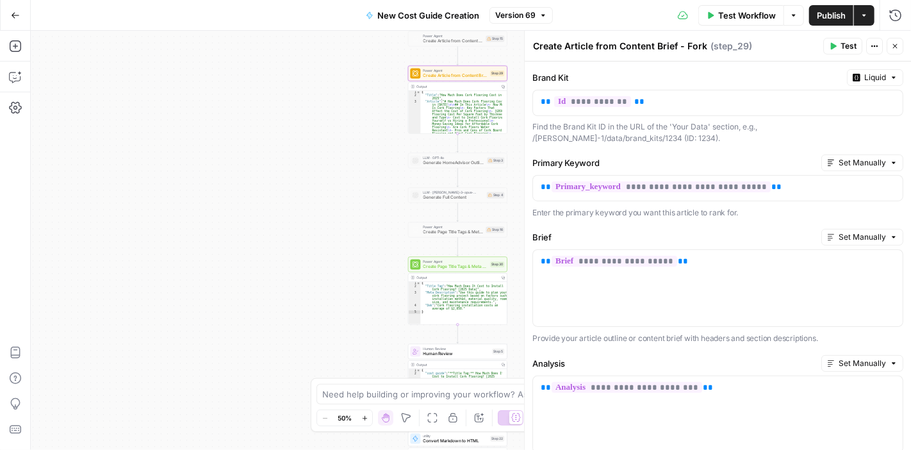
click at [897, 45] on icon "button" at bounding box center [895, 46] width 8 height 8
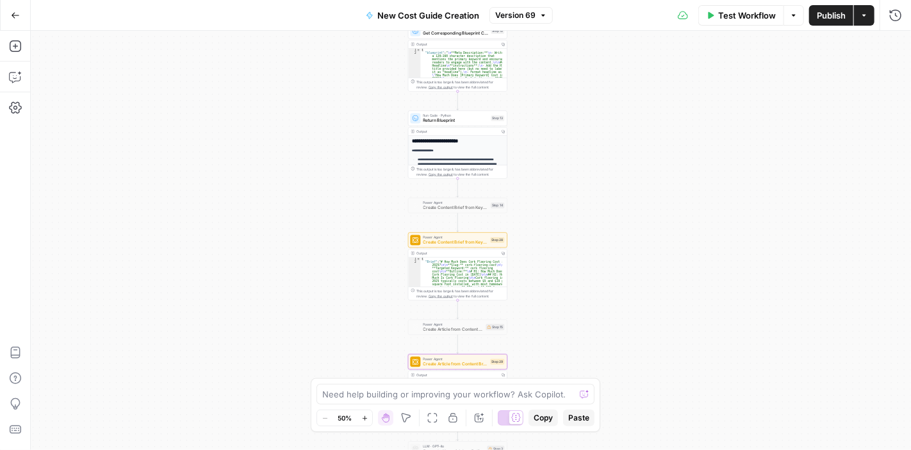
drag, startPoint x: 881, startPoint y: 338, endPoint x: 833, endPoint y: 331, distance: 49.3
click at [881, 338] on div "**********" at bounding box center [471, 240] width 880 height 419
click at [515, 8] on button "Version 69" at bounding box center [520, 15] width 63 height 17
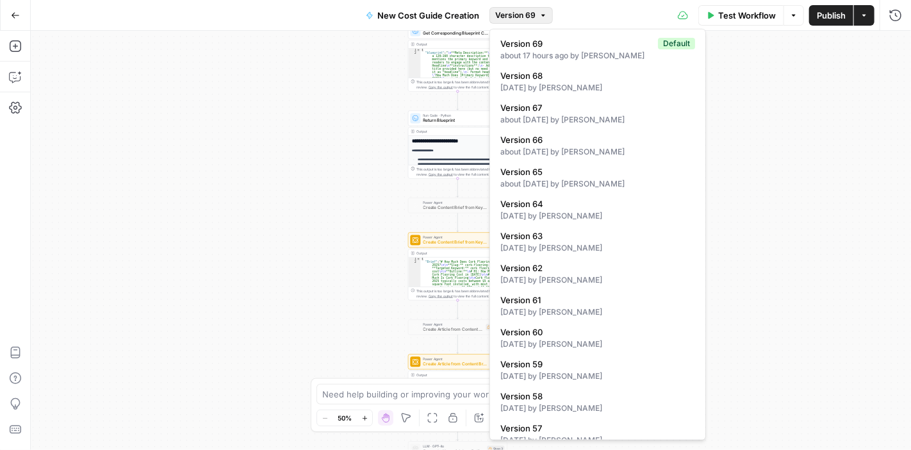
click at [826, 203] on div "**********" at bounding box center [471, 240] width 880 height 419
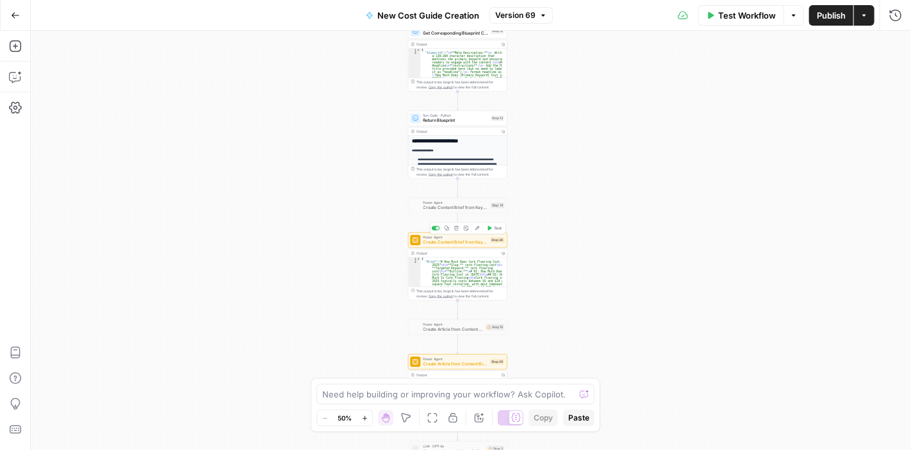
click at [459, 242] on span "Create Content Brief from Keyword - Fork" at bounding box center [455, 242] width 65 height 6
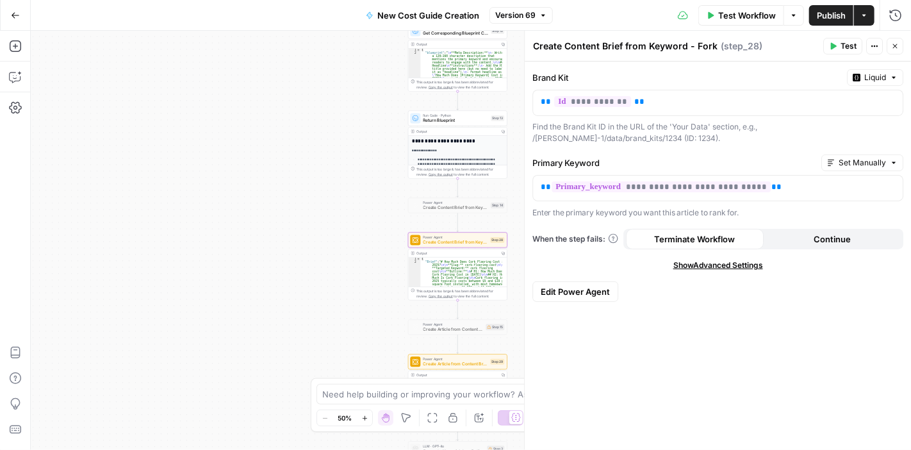
click at [556, 290] on span "Edit Power Agent" at bounding box center [575, 291] width 69 height 13
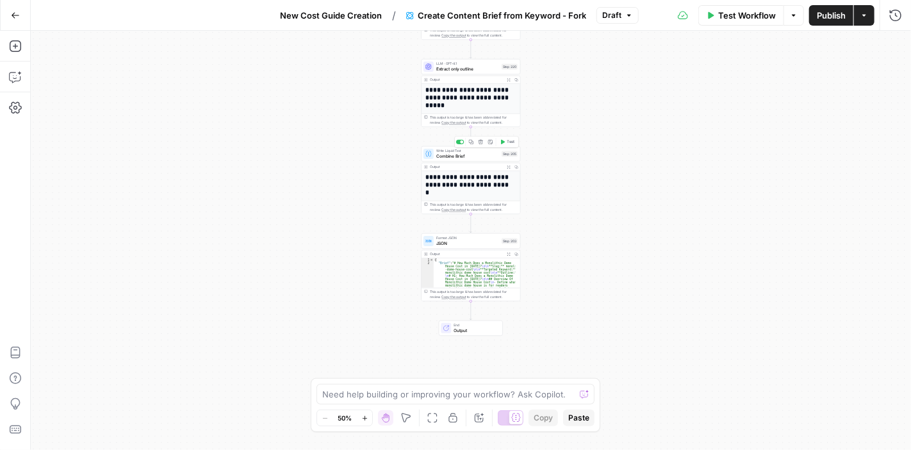
click at [462, 154] on span "Combine Brief" at bounding box center [467, 156] width 63 height 6
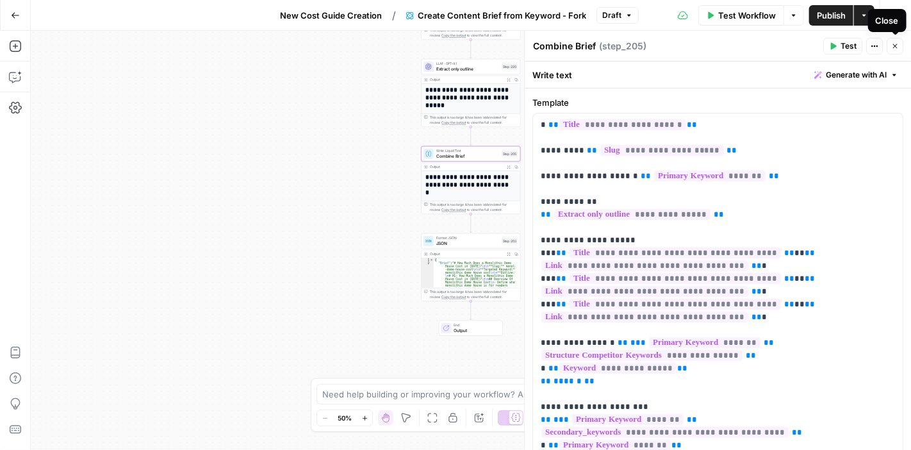
click at [890, 40] on button "Close" at bounding box center [894, 46] width 17 height 17
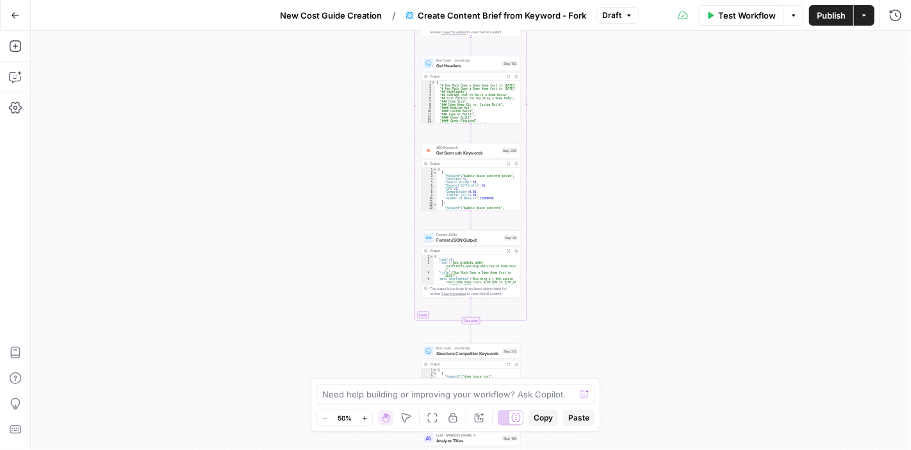
click at [10, 11] on button "Go Back" at bounding box center [15, 15] width 23 height 23
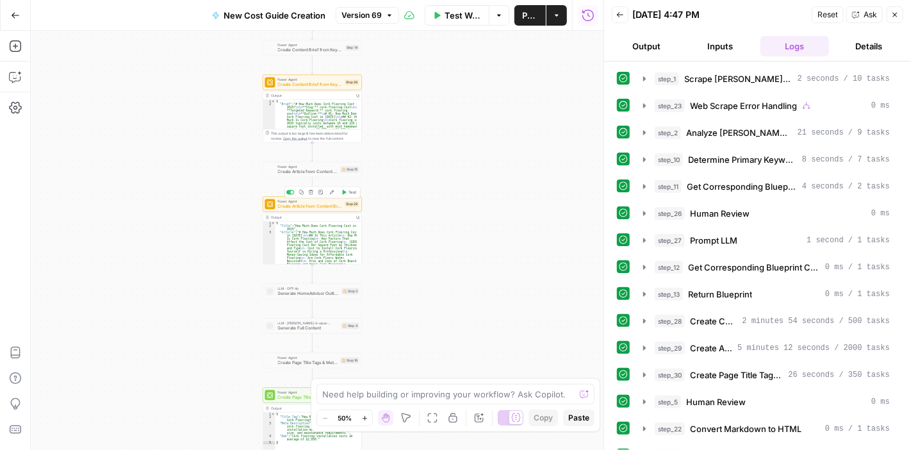
click at [307, 210] on div "Power Agent Create Article from Content Brief - Fork Step 29 Copy step Delete s…" at bounding box center [312, 204] width 99 height 15
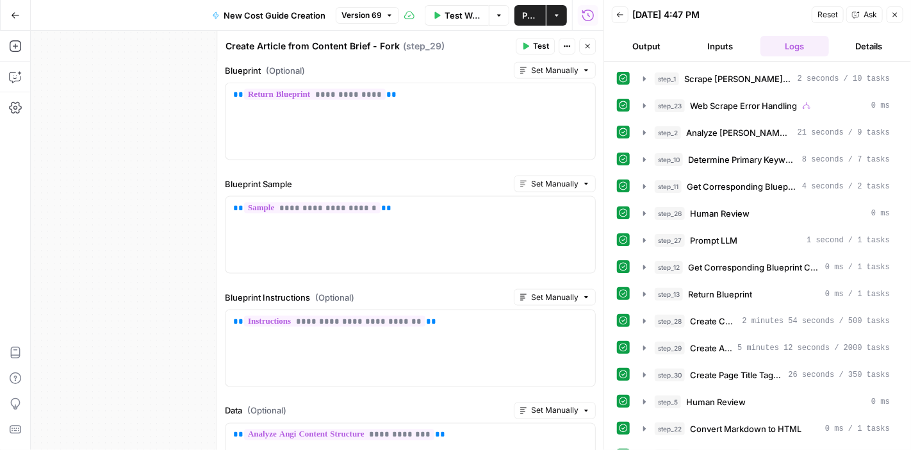
scroll to position [973, 0]
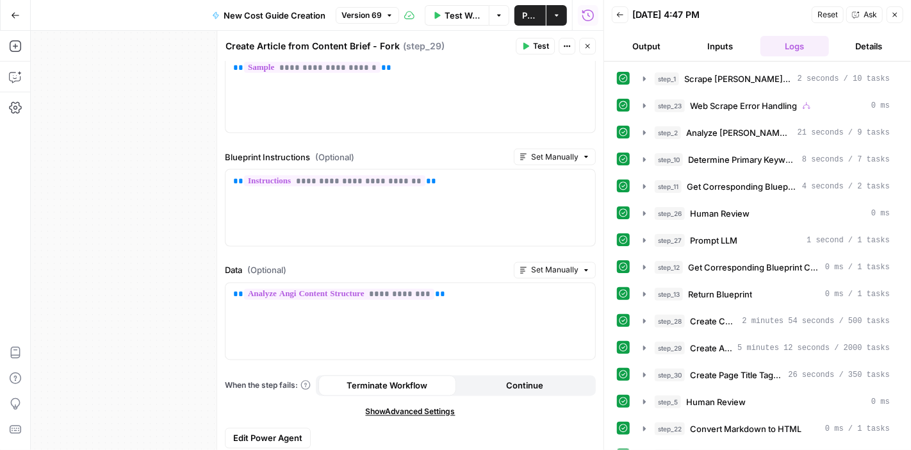
click at [287, 432] on span "Edit Power Agent" at bounding box center [267, 438] width 69 height 13
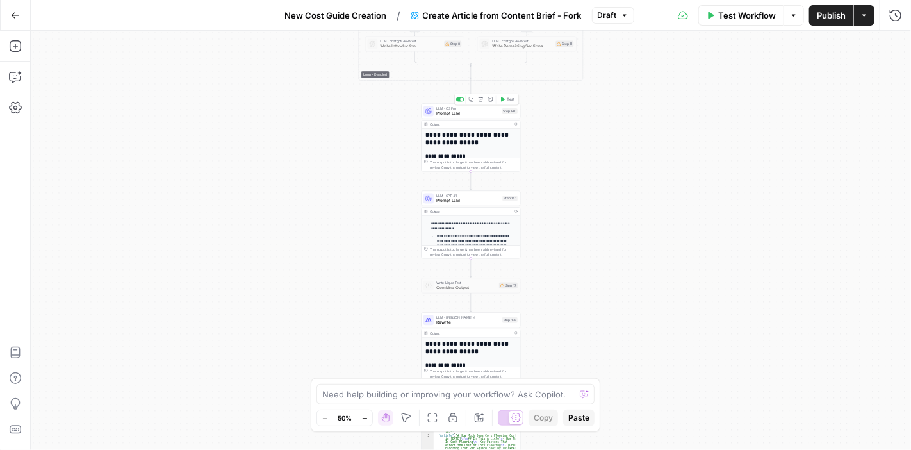
click at [469, 113] on span "Prompt LLM" at bounding box center [467, 113] width 63 height 6
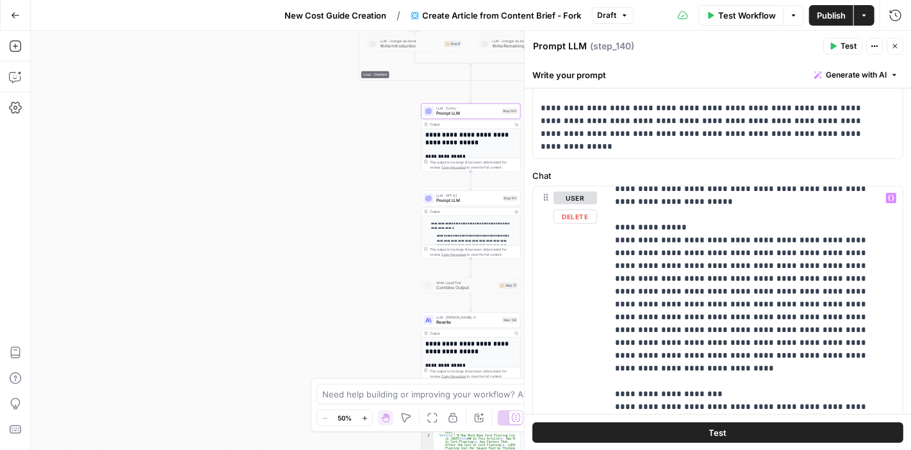
scroll to position [256, 0]
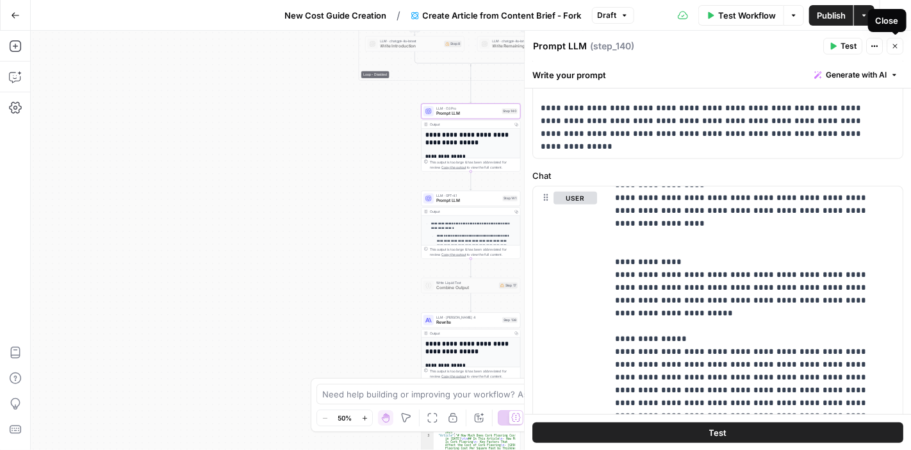
click at [896, 42] on icon "button" at bounding box center [895, 46] width 8 height 8
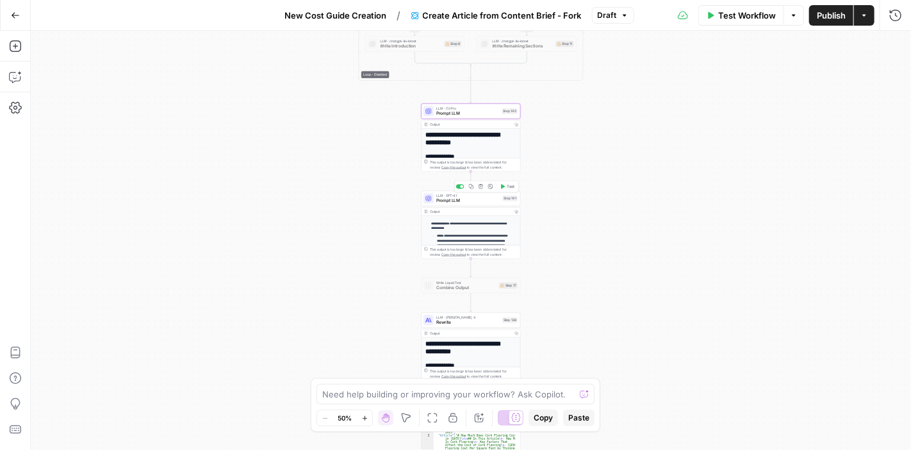
click at [470, 197] on span "Prompt LLM" at bounding box center [468, 200] width 64 height 6
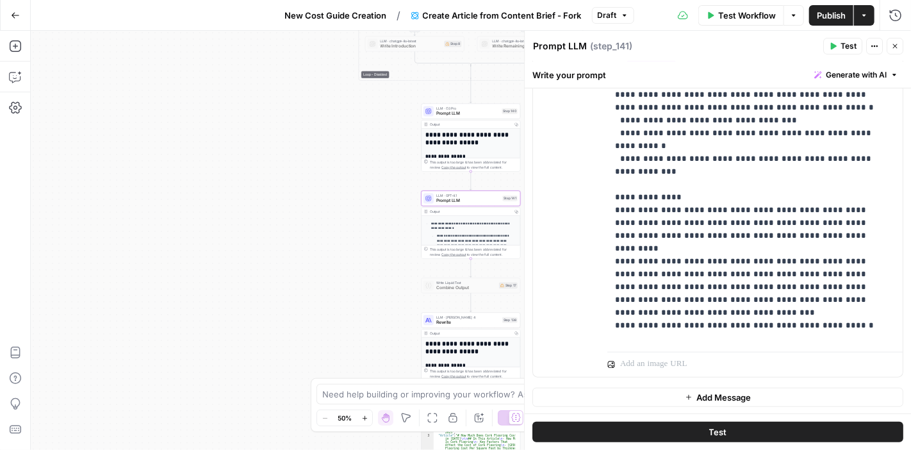
scroll to position [0, 0]
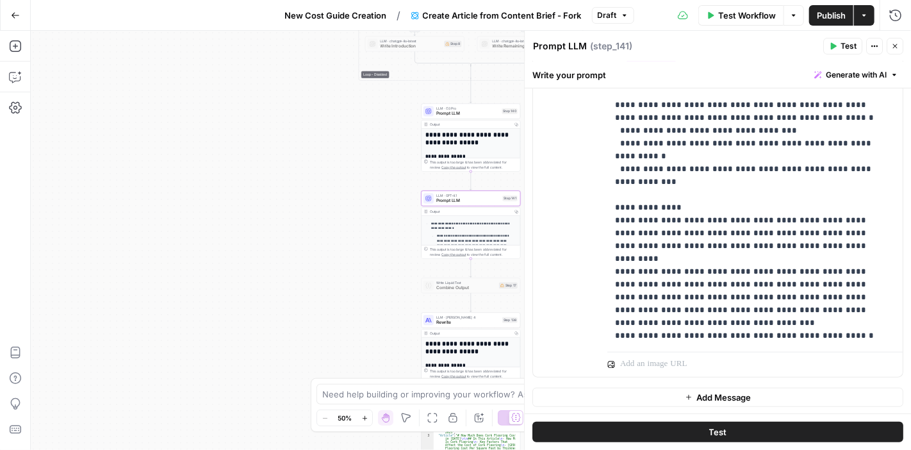
click at [893, 42] on button "Close" at bounding box center [894, 46] width 17 height 17
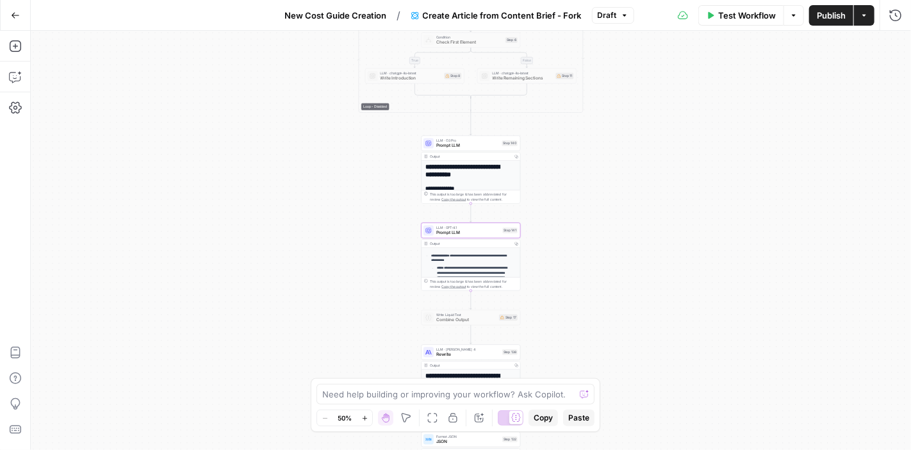
click at [884, 349] on div "true false Workflow Set Inputs Inputs Google Search Google Search Step 139 Outp…" at bounding box center [471, 240] width 880 height 419
